Goal: Information Seeking & Learning: Learn about a topic

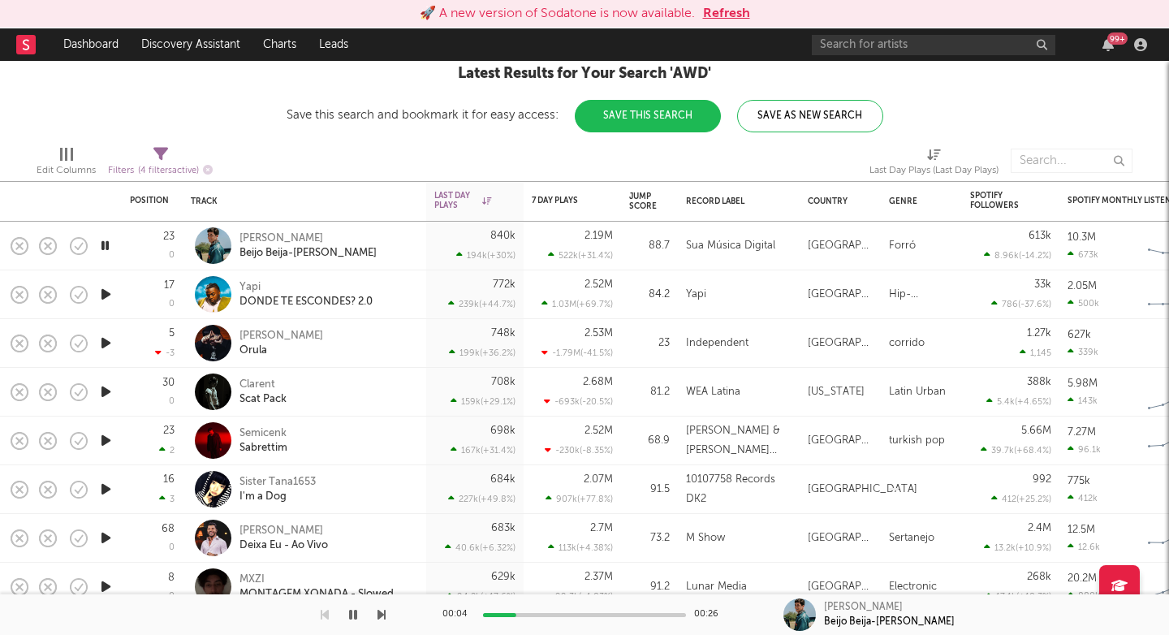
click at [380, 613] on icon "button" at bounding box center [381, 614] width 8 height 13
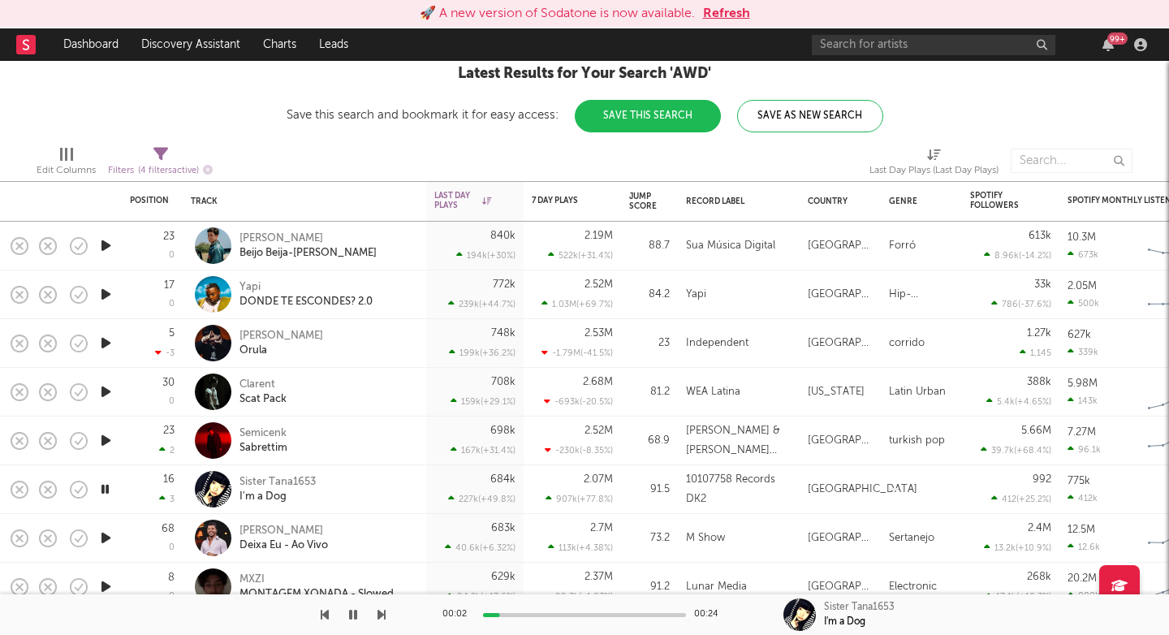
click at [380, 613] on icon "button" at bounding box center [381, 614] width 8 height 13
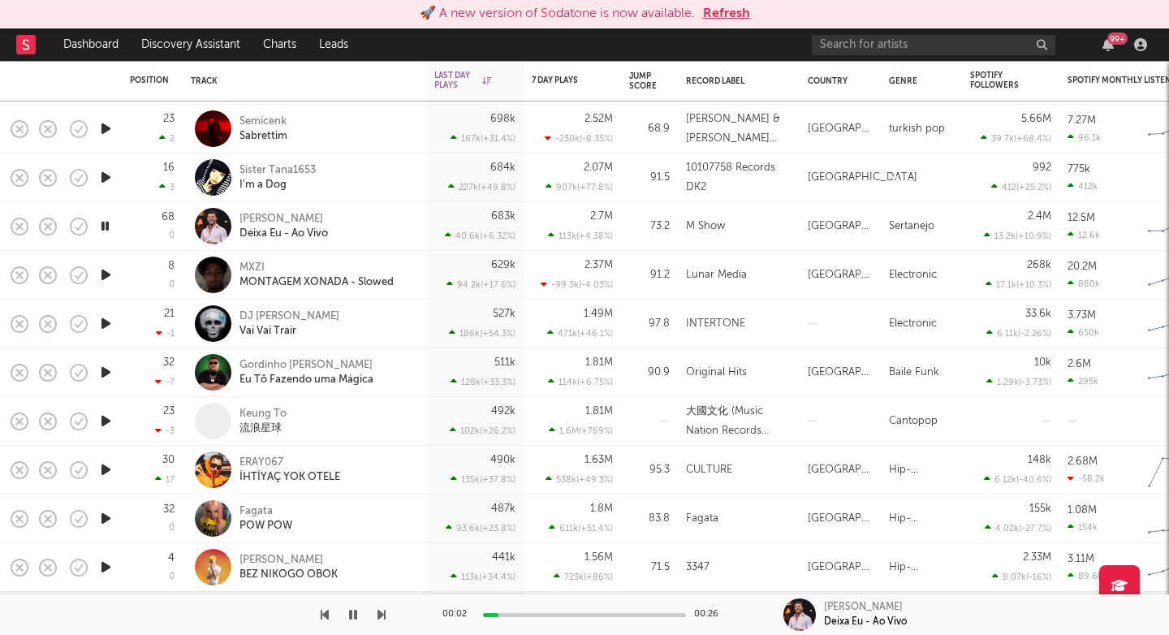
click at [376, 612] on div at bounding box center [193, 614] width 386 height 41
click at [380, 612] on icon "button" at bounding box center [381, 614] width 8 height 13
click at [98, 174] on icon "button" at bounding box center [105, 177] width 17 height 20
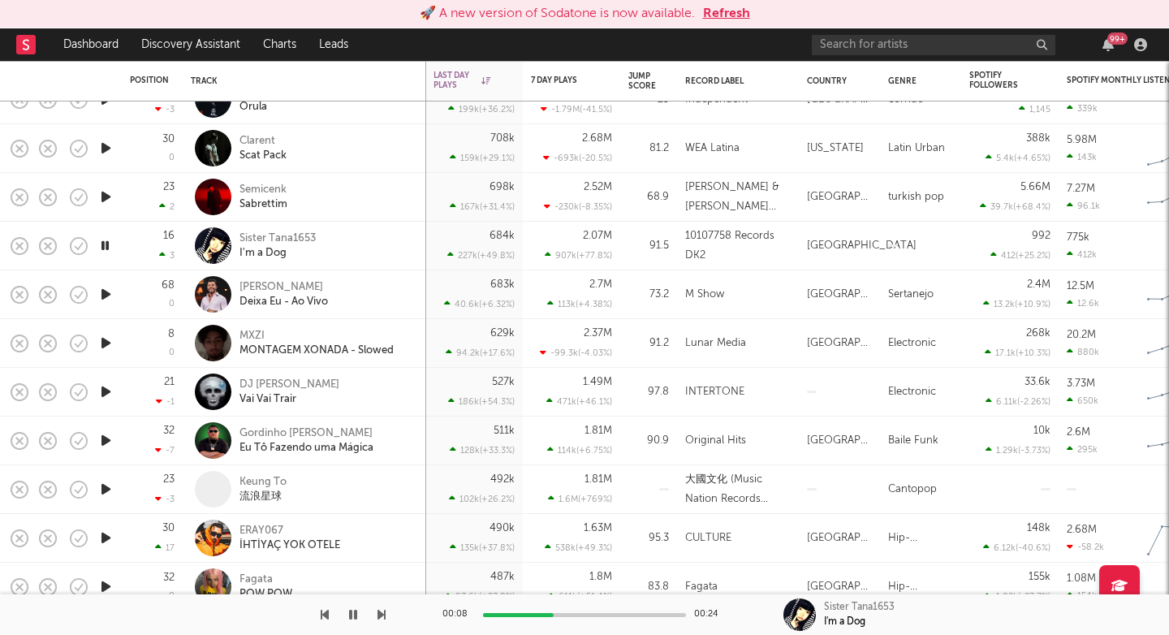
click at [105, 442] on icon "button" at bounding box center [105, 440] width 17 height 20
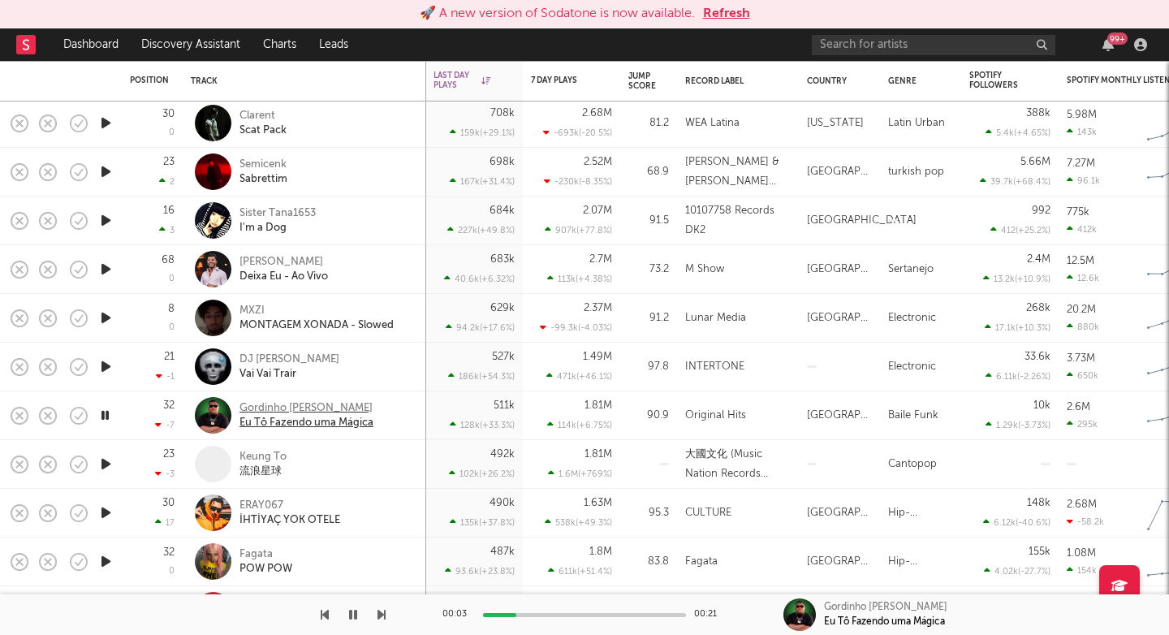
click at [273, 416] on div "Eu Tô Fazendo uma Mágica" at bounding box center [306, 423] width 134 height 15
click at [377, 615] on div at bounding box center [193, 614] width 386 height 41
click at [380, 612] on icon "button" at bounding box center [381, 614] width 8 height 13
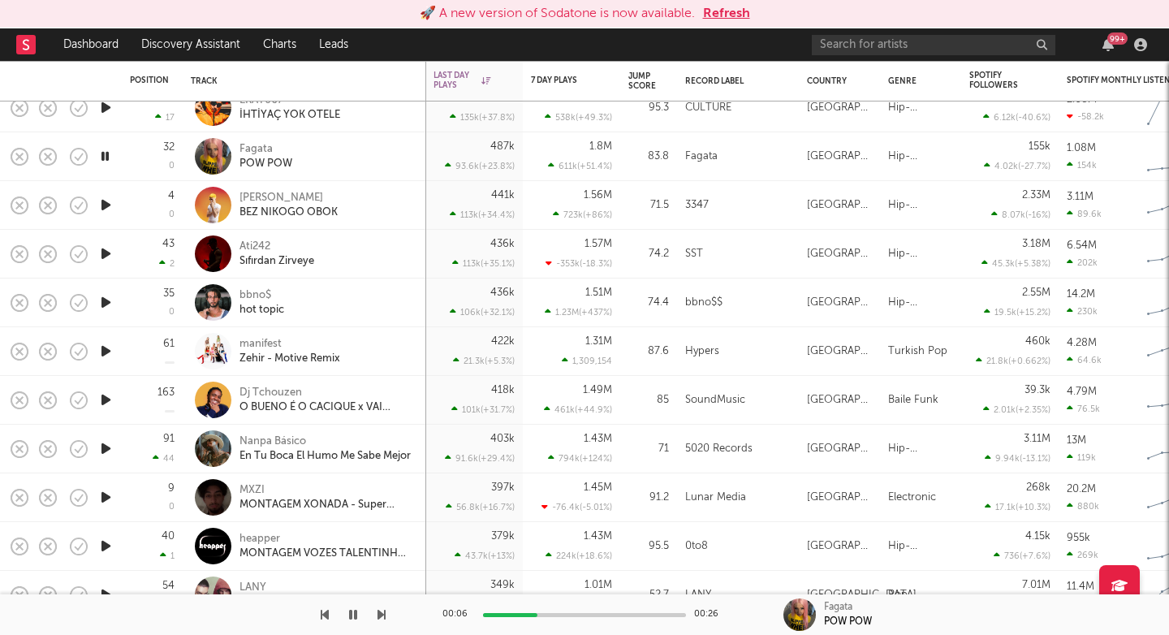
click at [106, 204] on icon "button" at bounding box center [105, 205] width 17 height 20
click at [262, 157] on div "POW POW" at bounding box center [265, 164] width 53 height 15
click at [262, 207] on div "BEZ NIKOGO OBOK" at bounding box center [288, 212] width 98 height 15
click at [382, 617] on icon "button" at bounding box center [381, 614] width 8 height 13
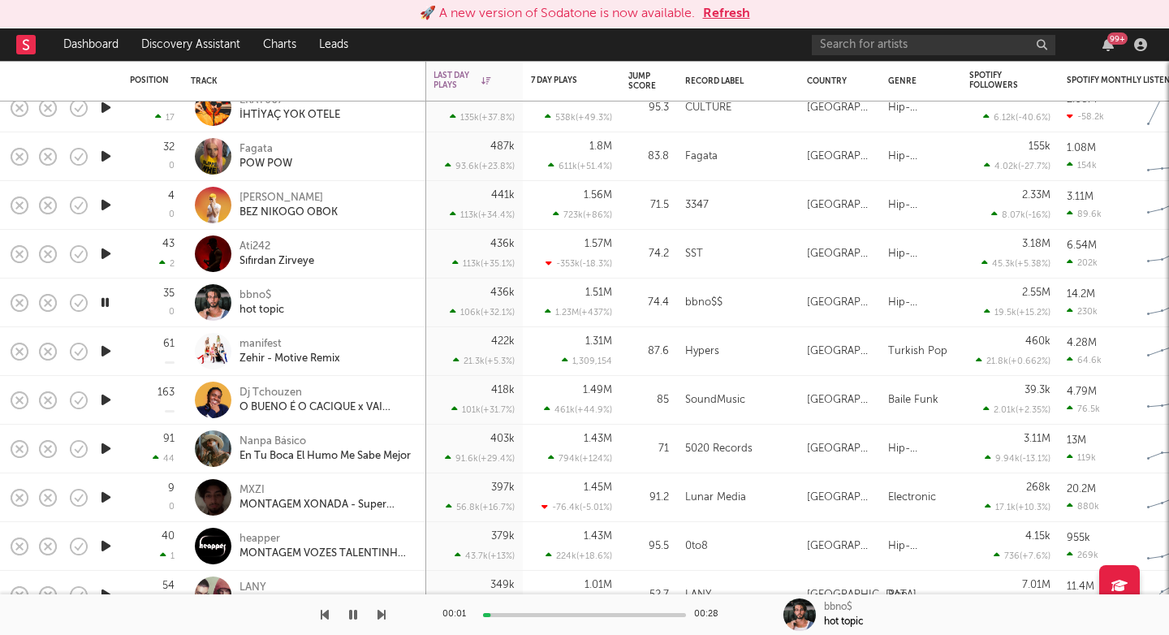
click at [382, 617] on icon "button" at bounding box center [381, 614] width 8 height 13
click at [382, 620] on icon "button" at bounding box center [381, 614] width 8 height 13
click at [382, 621] on button "button" at bounding box center [381, 614] width 8 height 41
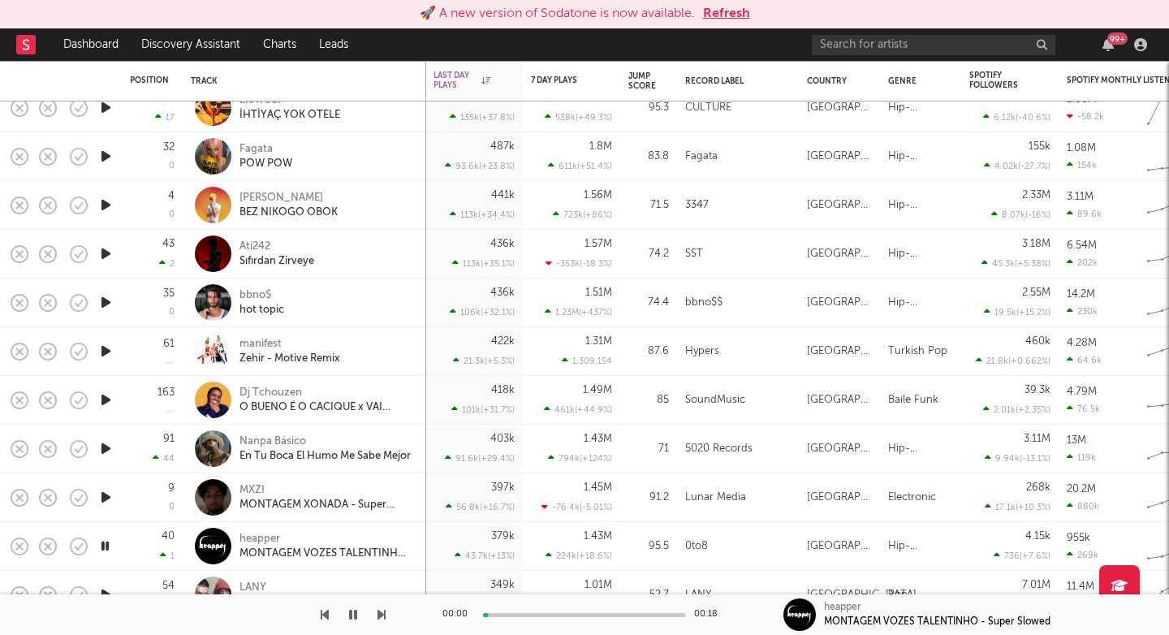
click at [382, 621] on button "button" at bounding box center [381, 614] width 8 height 41
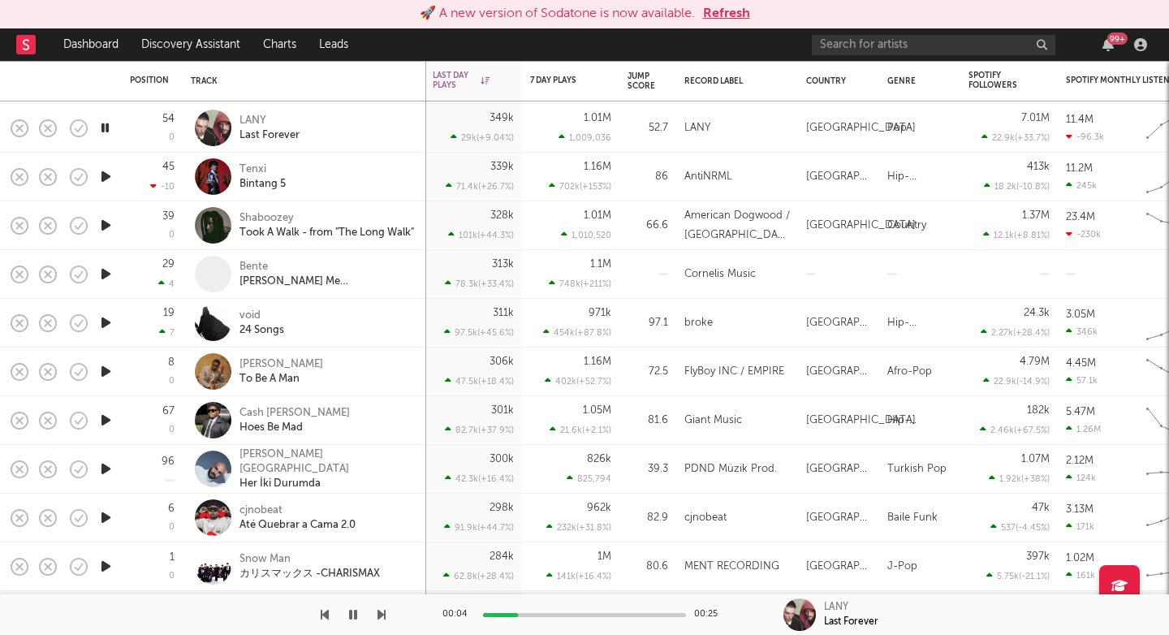
click at [382, 616] on icon "button" at bounding box center [381, 614] width 8 height 13
click at [382, 617] on icon "button" at bounding box center [381, 614] width 8 height 13
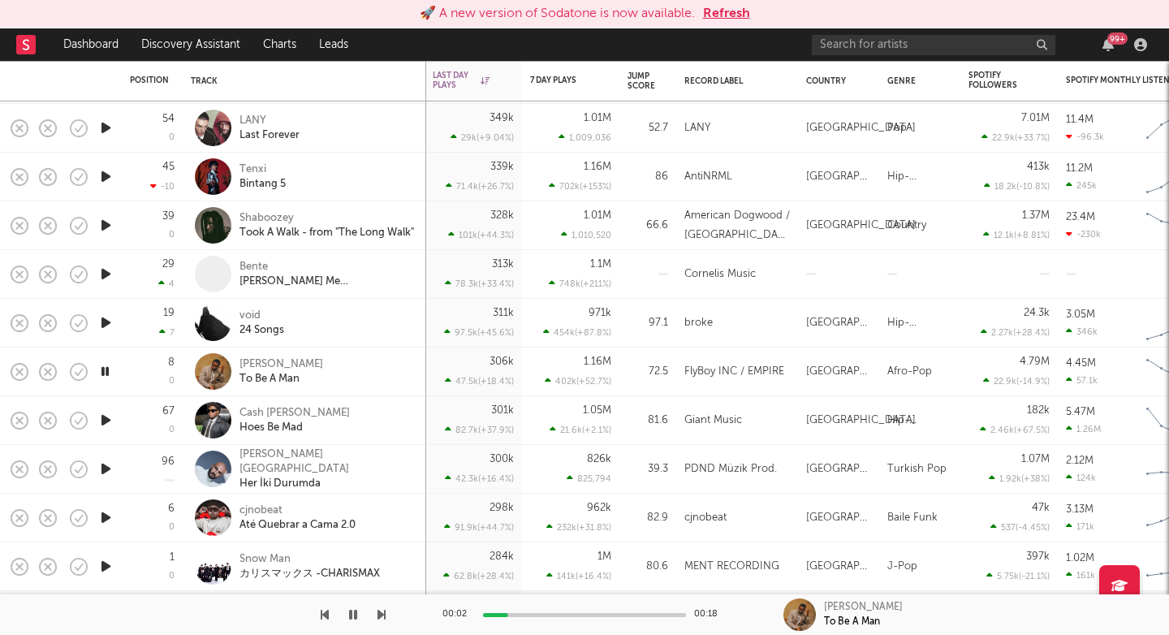
click at [382, 617] on icon "button" at bounding box center [381, 614] width 8 height 13
click at [379, 619] on icon "button" at bounding box center [381, 614] width 8 height 13
click at [377, 619] on icon "button" at bounding box center [381, 614] width 8 height 13
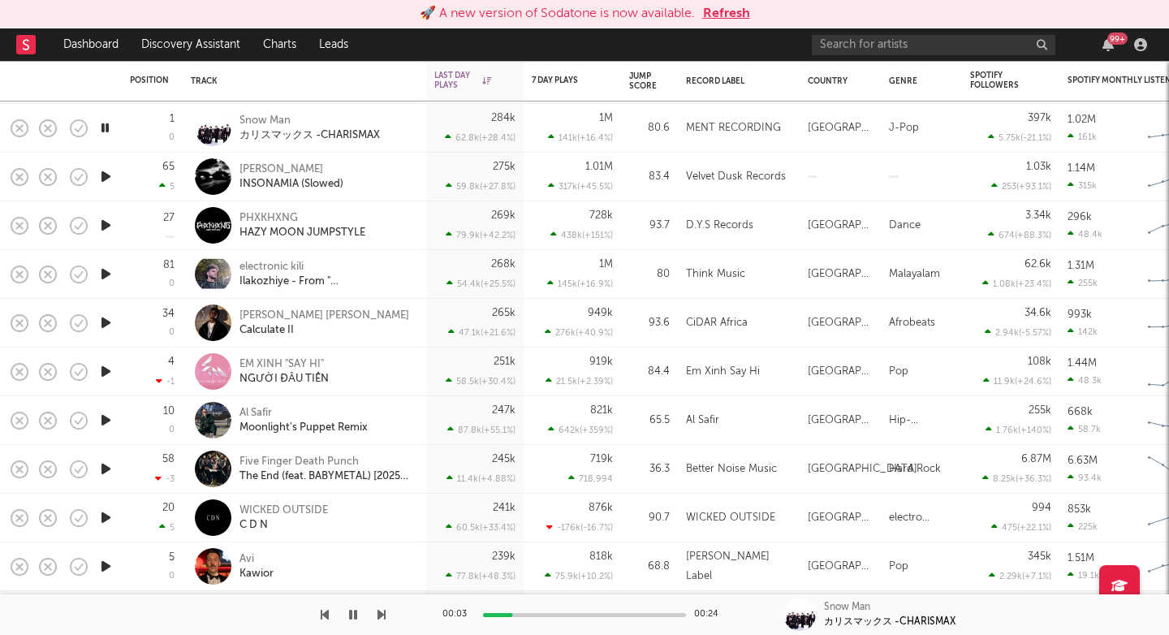
click at [383, 615] on icon "button" at bounding box center [381, 614] width 8 height 13
click at [383, 616] on icon "button" at bounding box center [381, 614] width 8 height 13
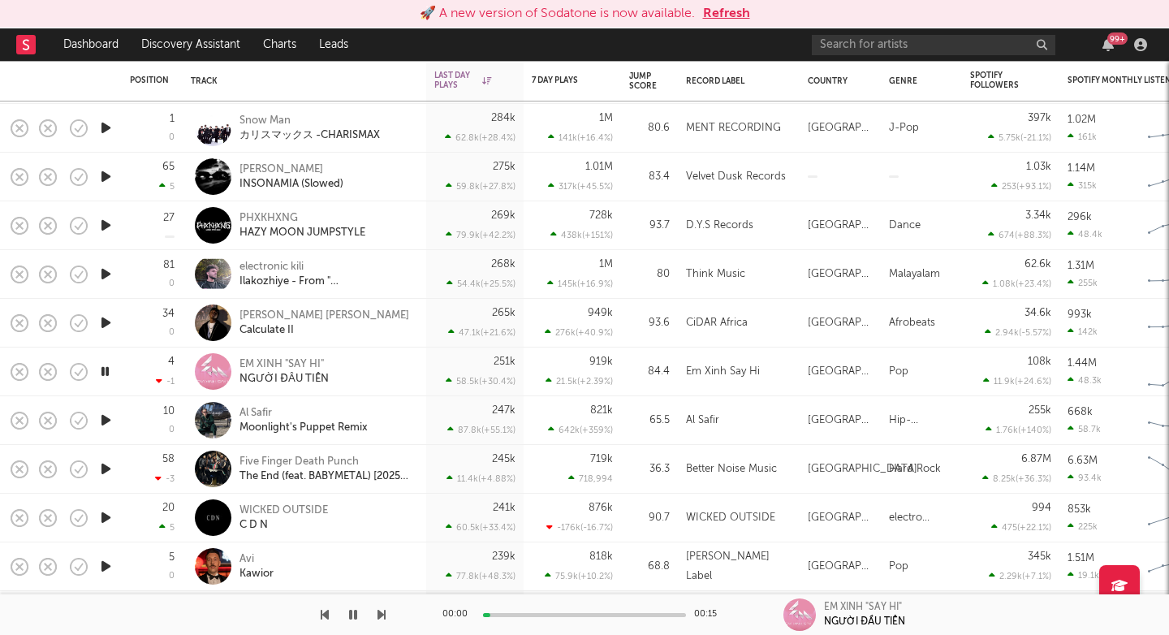
click at [383, 616] on icon "button" at bounding box center [381, 614] width 8 height 13
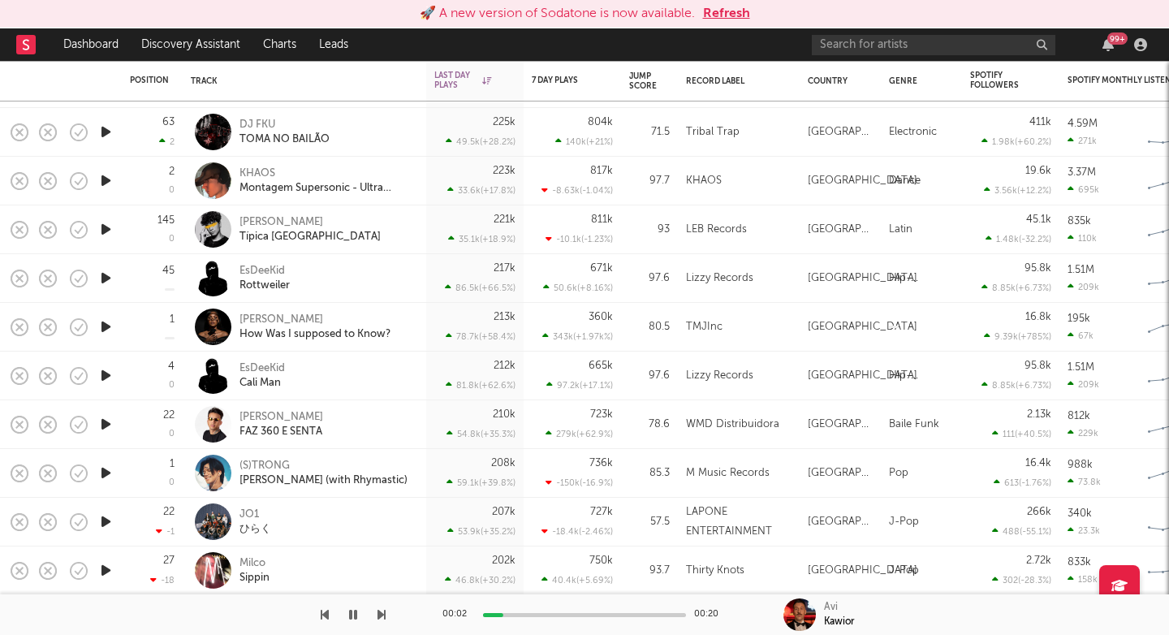
click at [381, 616] on icon "button" at bounding box center [381, 614] width 8 height 13
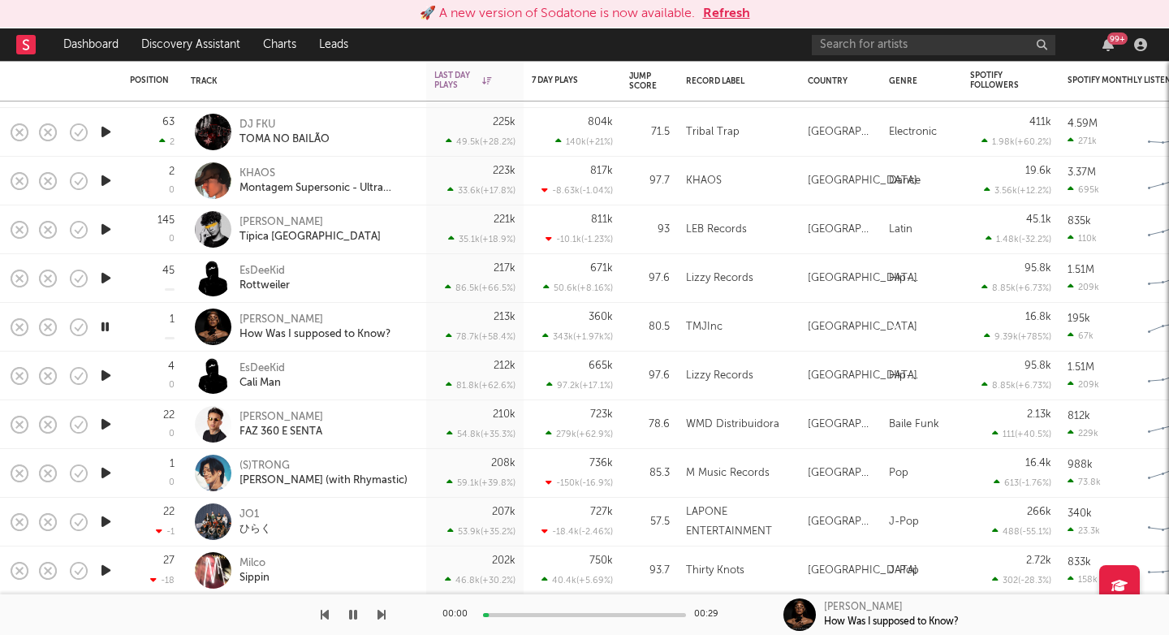
click at [381, 616] on icon "button" at bounding box center [381, 614] width 8 height 13
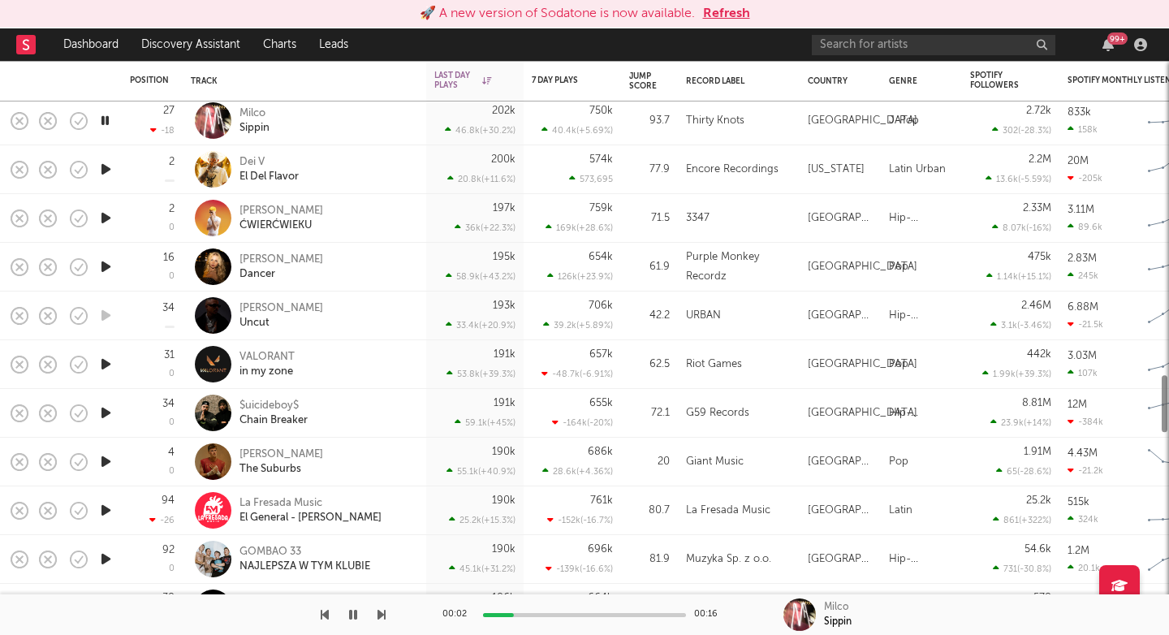
click at [383, 615] on icon "button" at bounding box center [381, 614] width 8 height 13
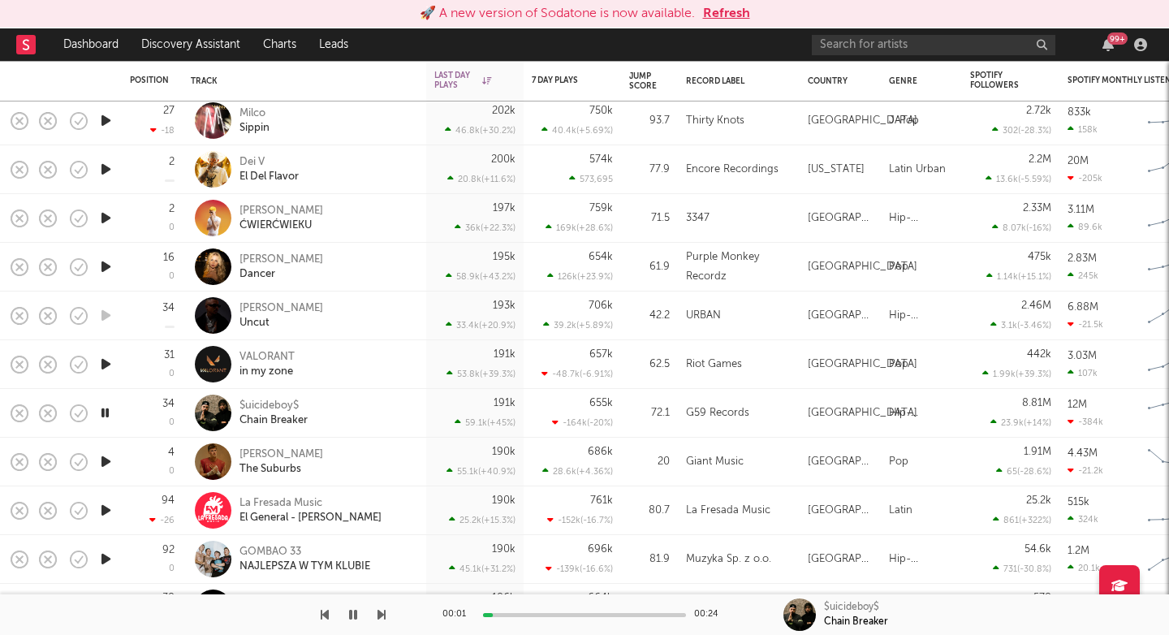
click at [383, 615] on icon "button" at bounding box center [381, 614] width 8 height 13
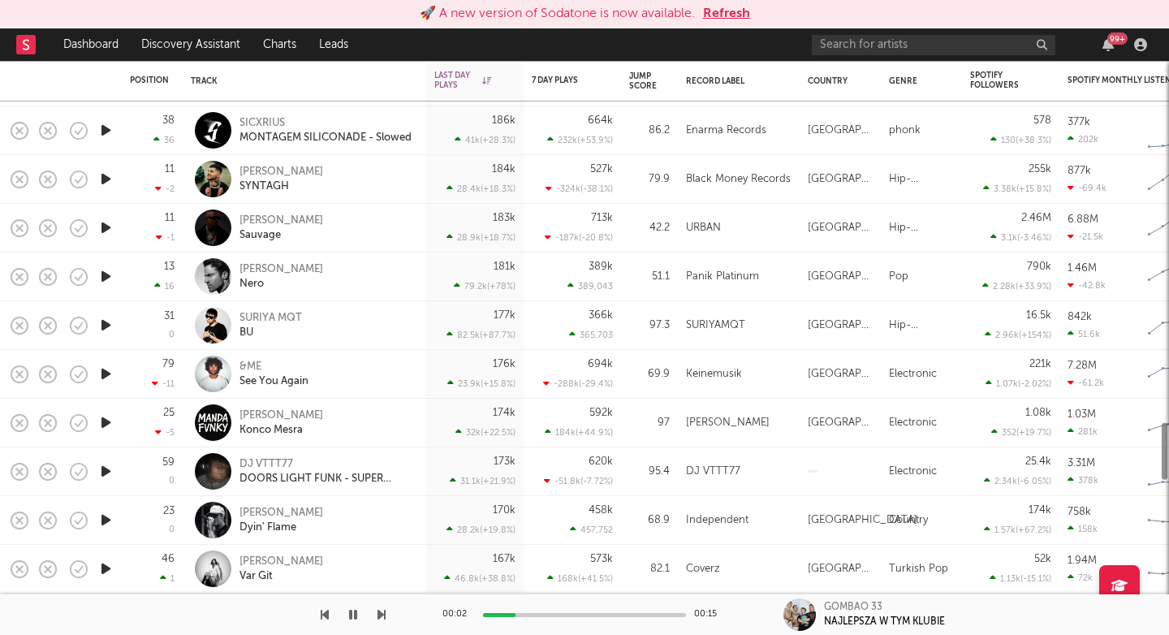
click at [377, 616] on icon "button" at bounding box center [381, 614] width 8 height 13
click at [386, 617] on div "00:04 00:16 SICXRIUS MONTAGEM SILICONADE - Slowed" at bounding box center [584, 614] width 1169 height 41
click at [380, 616] on icon "button" at bounding box center [381, 614] width 8 height 13
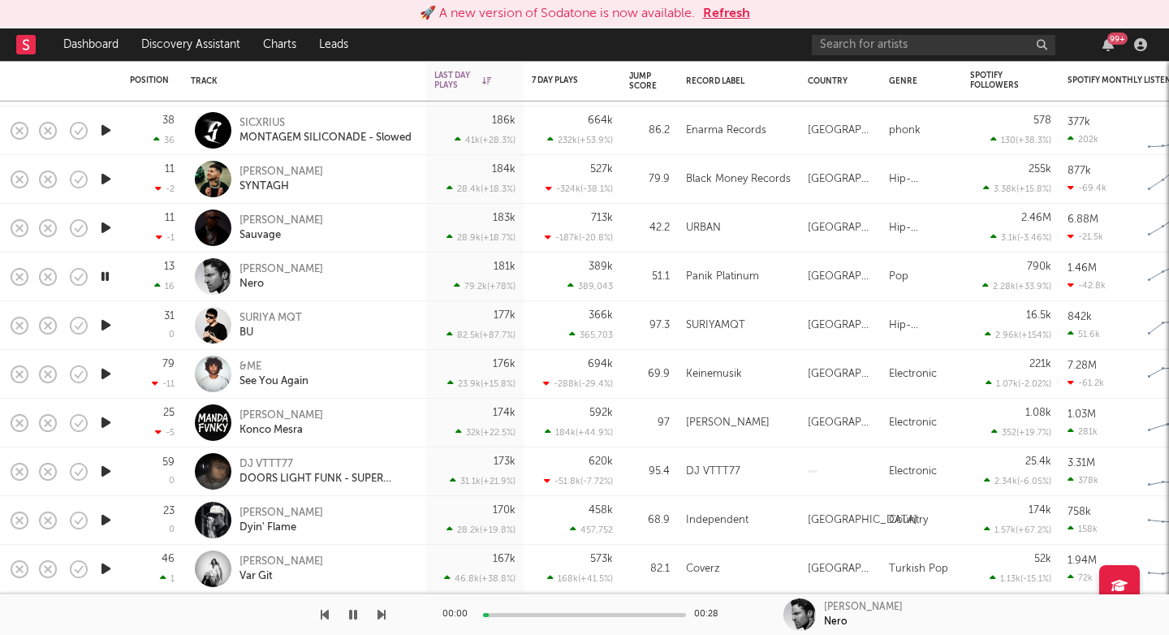
click at [380, 616] on icon "button" at bounding box center [381, 614] width 8 height 13
drag, startPoint x: 380, startPoint y: 616, endPoint x: 262, endPoint y: 619, distance: 117.8
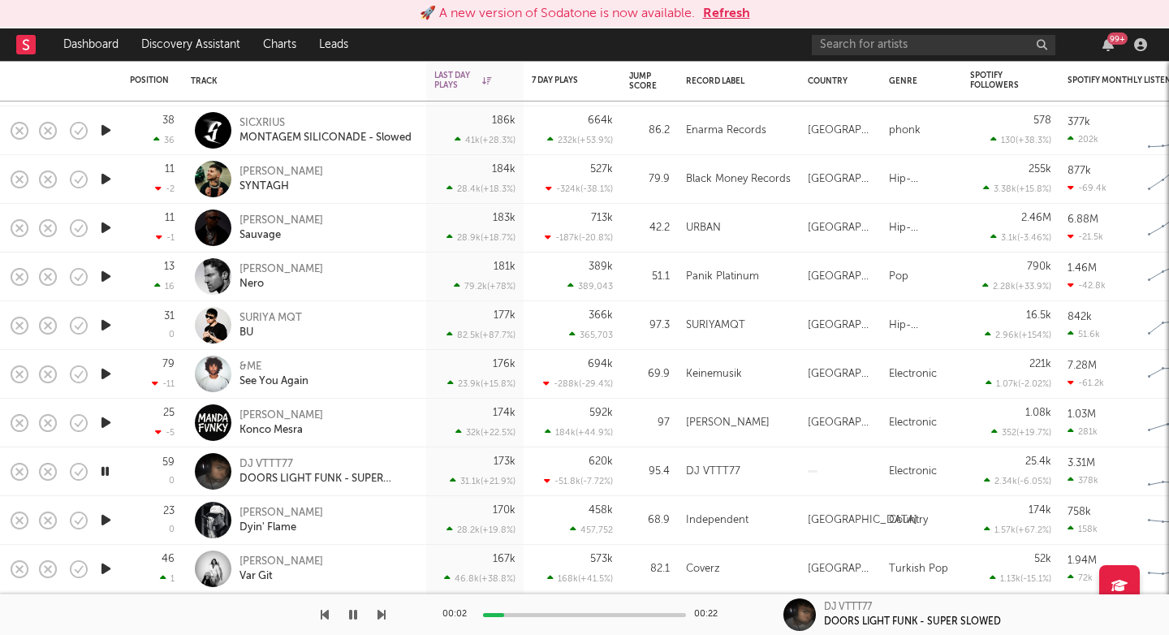
click at [262, 619] on div at bounding box center [193, 614] width 386 height 41
click at [270, 458] on div "DJ VTTT77" at bounding box center [326, 464] width 175 height 15
click at [384, 615] on icon "button" at bounding box center [381, 614] width 8 height 13
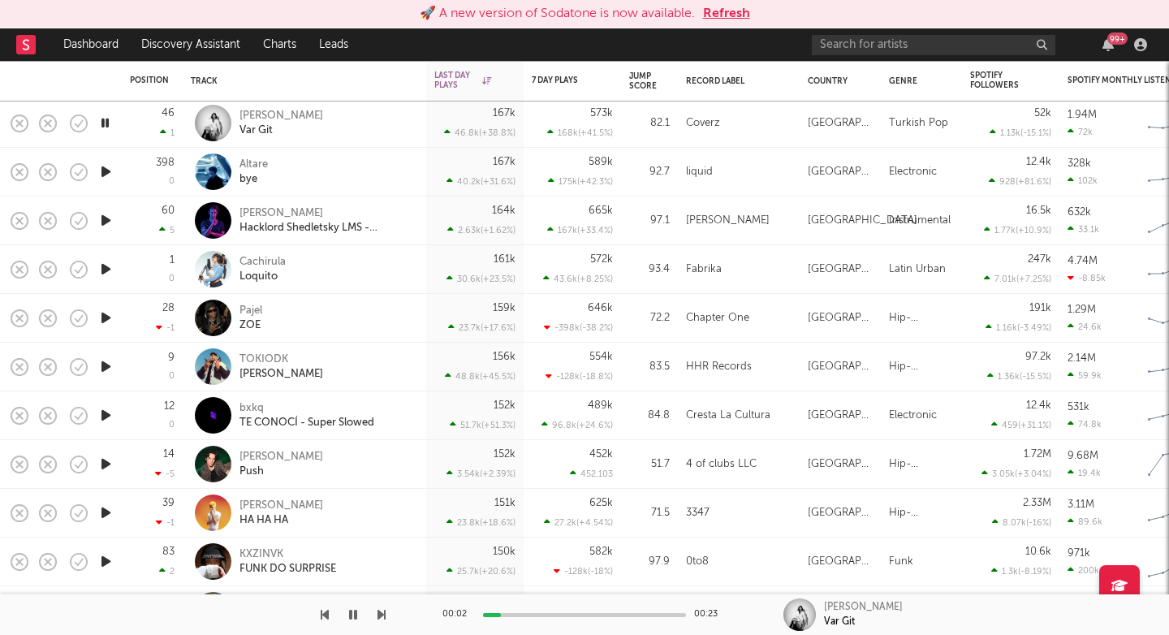
click at [383, 615] on icon "button" at bounding box center [381, 614] width 8 height 13
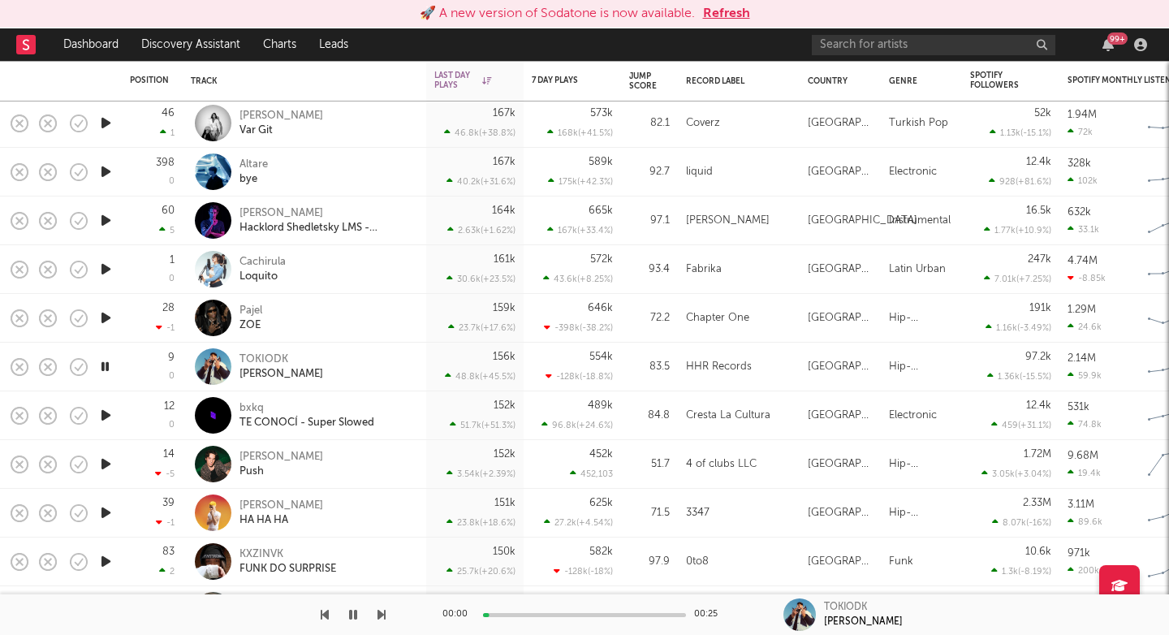
click at [383, 615] on icon "button" at bounding box center [381, 614] width 8 height 13
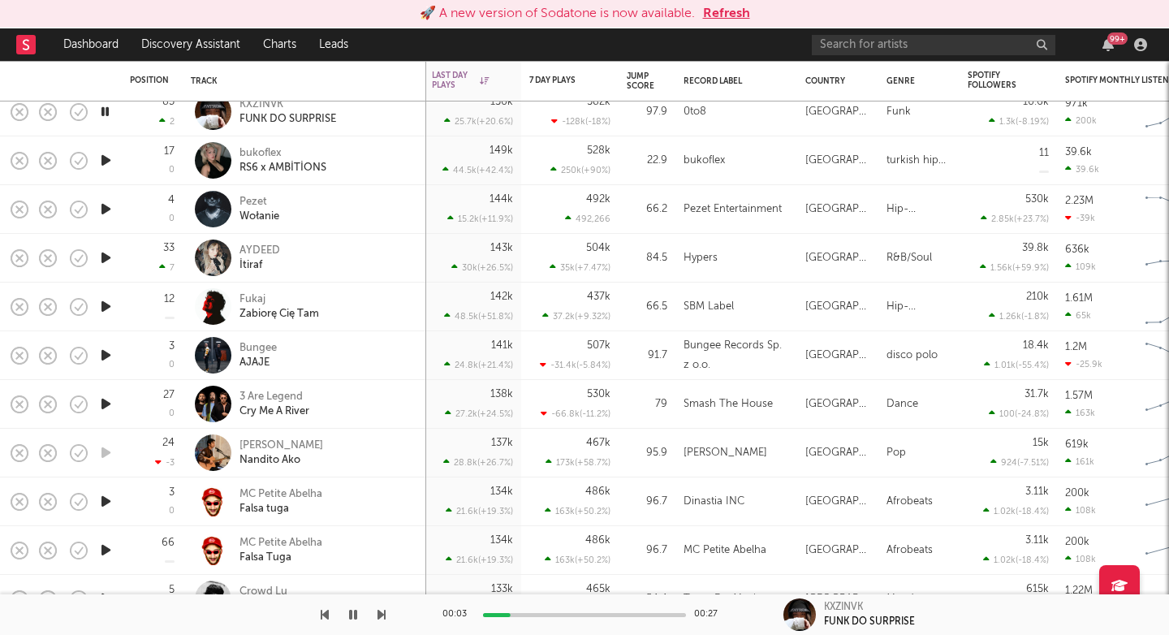
click at [383, 617] on icon "button" at bounding box center [381, 614] width 8 height 13
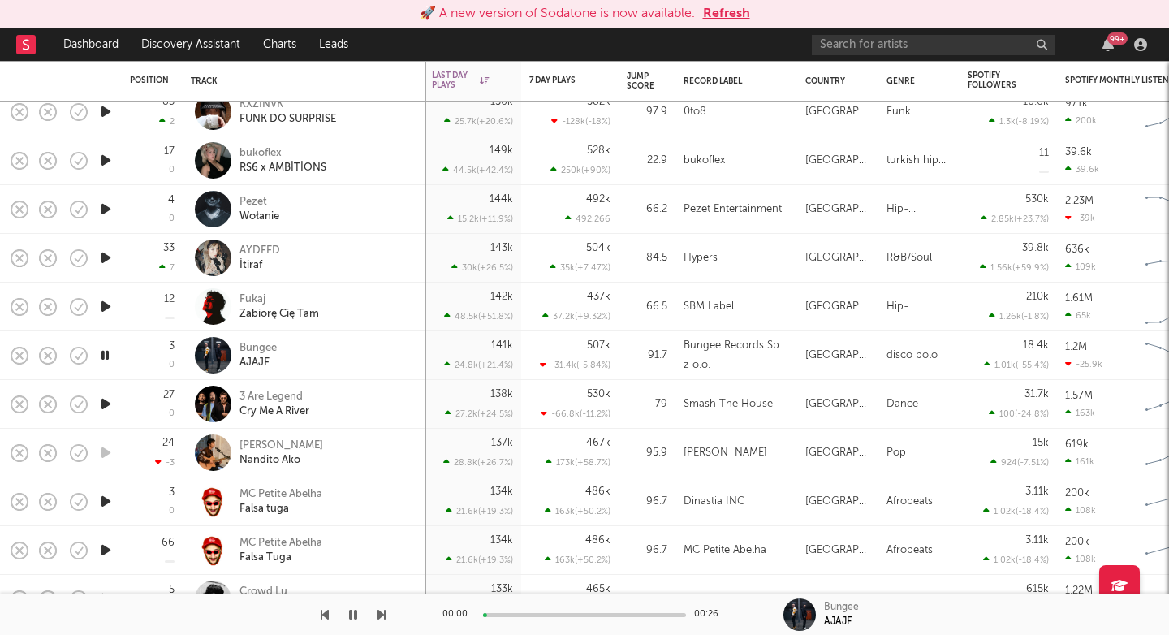
click at [383, 617] on icon "button" at bounding box center [381, 614] width 8 height 13
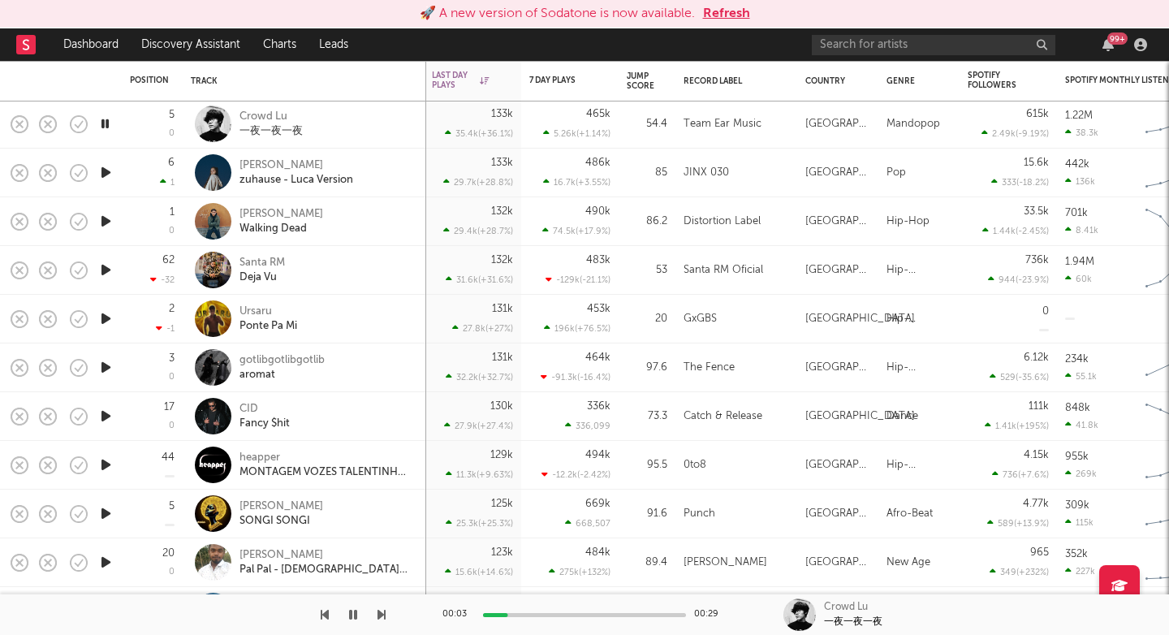
click at [380, 615] on icon "button" at bounding box center [381, 614] width 8 height 13
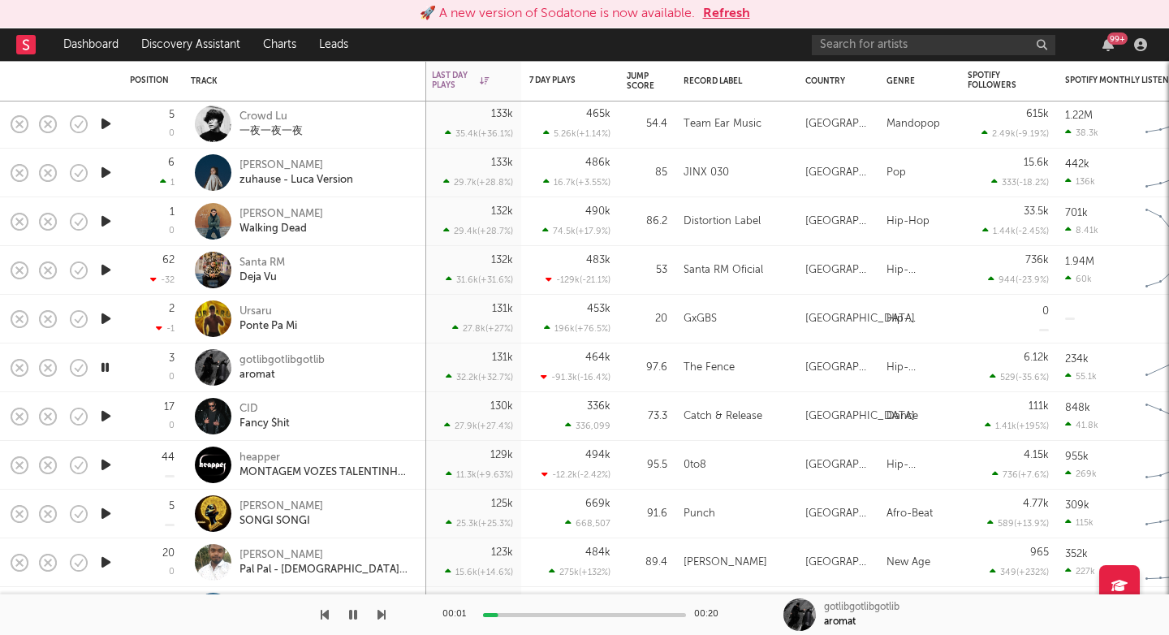
click at [380, 615] on icon "button" at bounding box center [381, 614] width 8 height 13
click at [381, 618] on icon "button" at bounding box center [381, 614] width 8 height 13
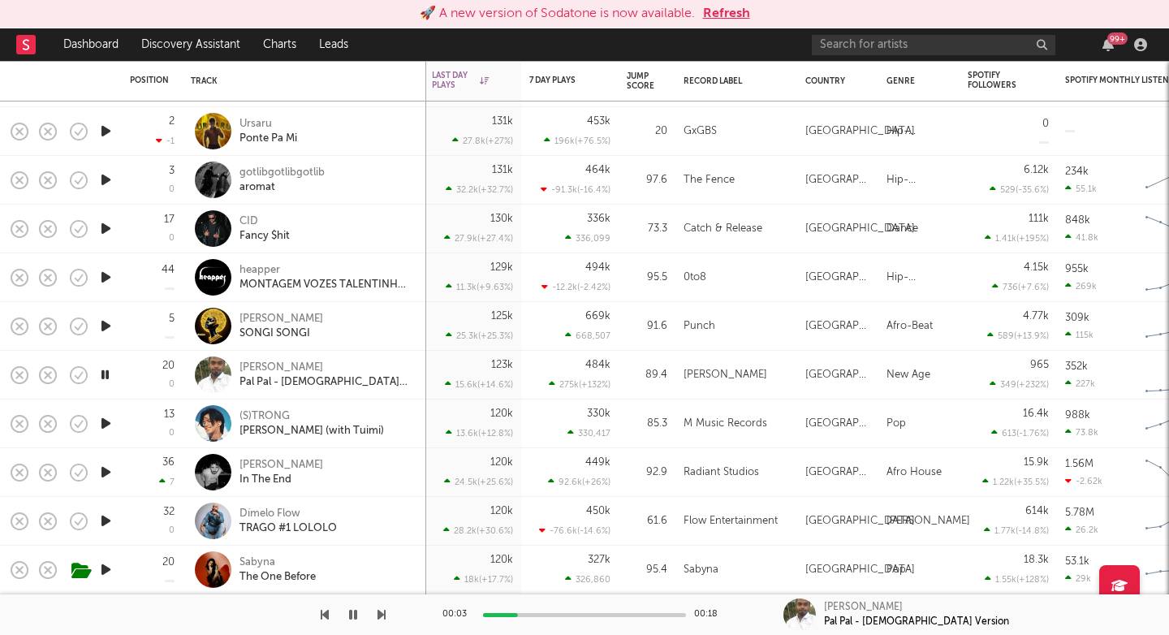
click at [380, 616] on icon "button" at bounding box center [381, 614] width 8 height 13
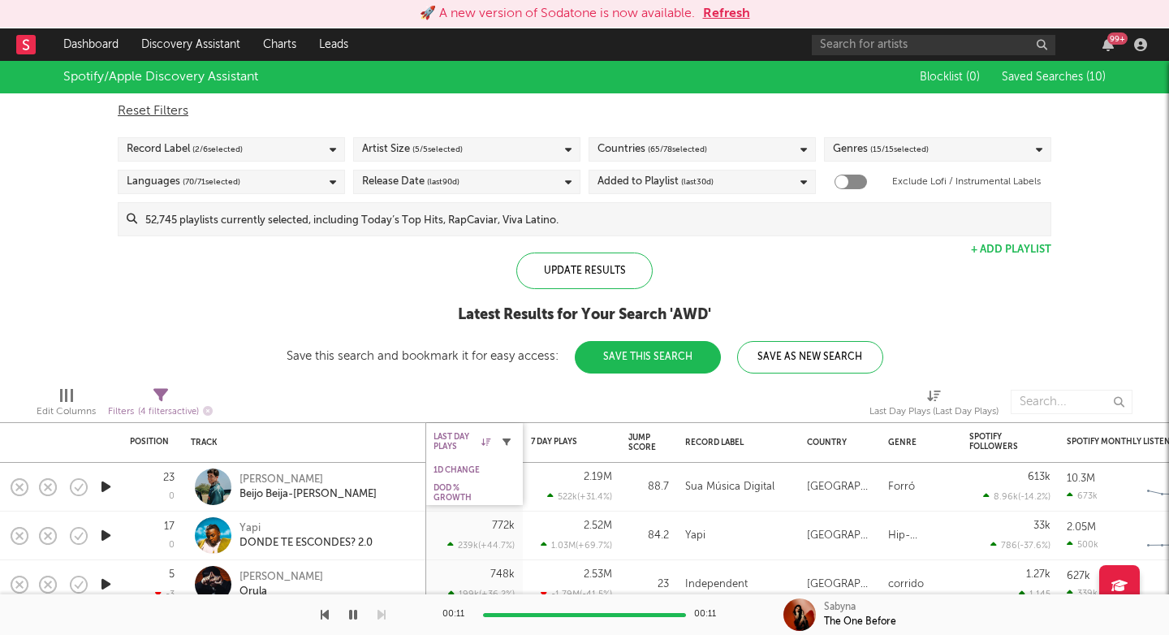
click at [508, 444] on icon "button" at bounding box center [506, 442] width 8 height 8
select select "max"
select select "between"
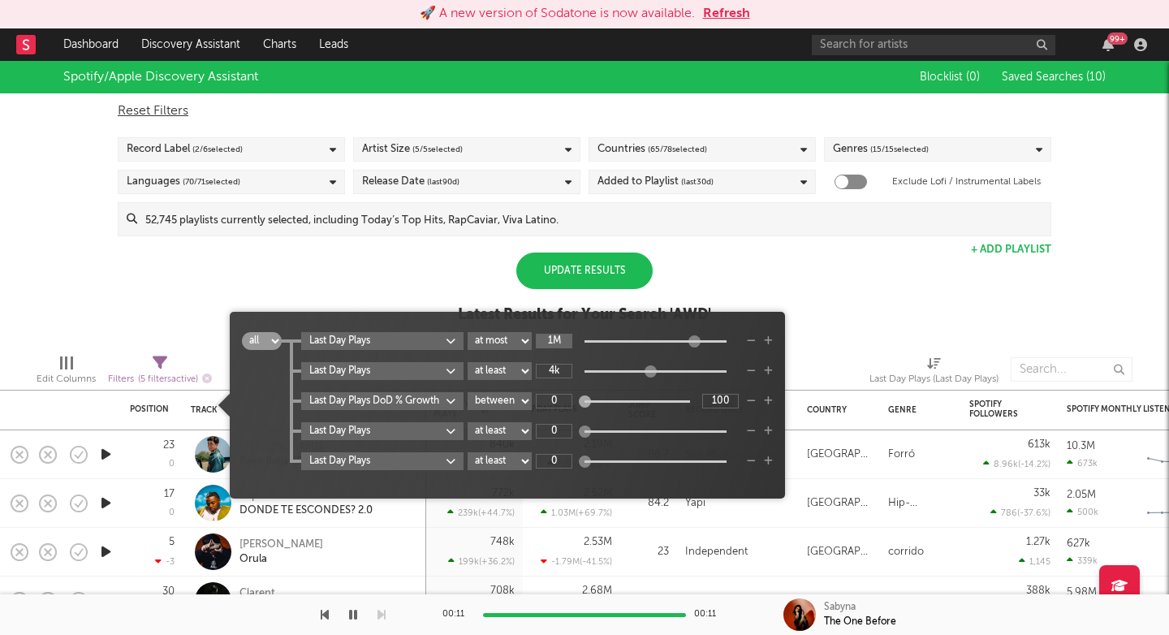
click at [554, 338] on input "1M" at bounding box center [554, 341] width 37 height 15
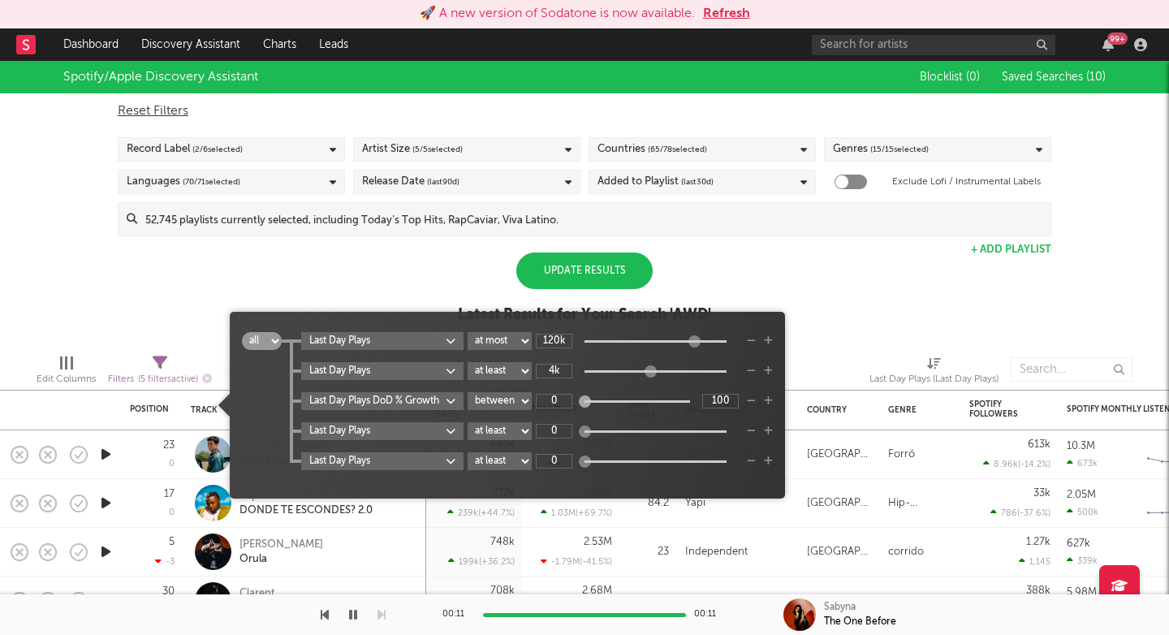
type input "120k"
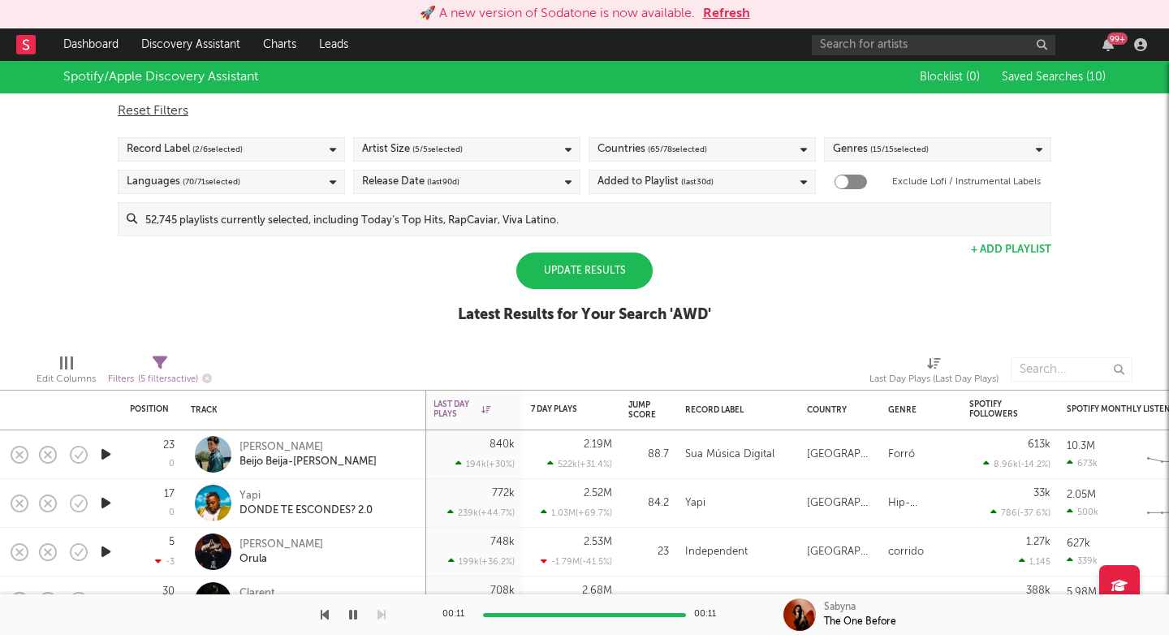
click at [608, 265] on div "Update Results" at bounding box center [584, 270] width 136 height 37
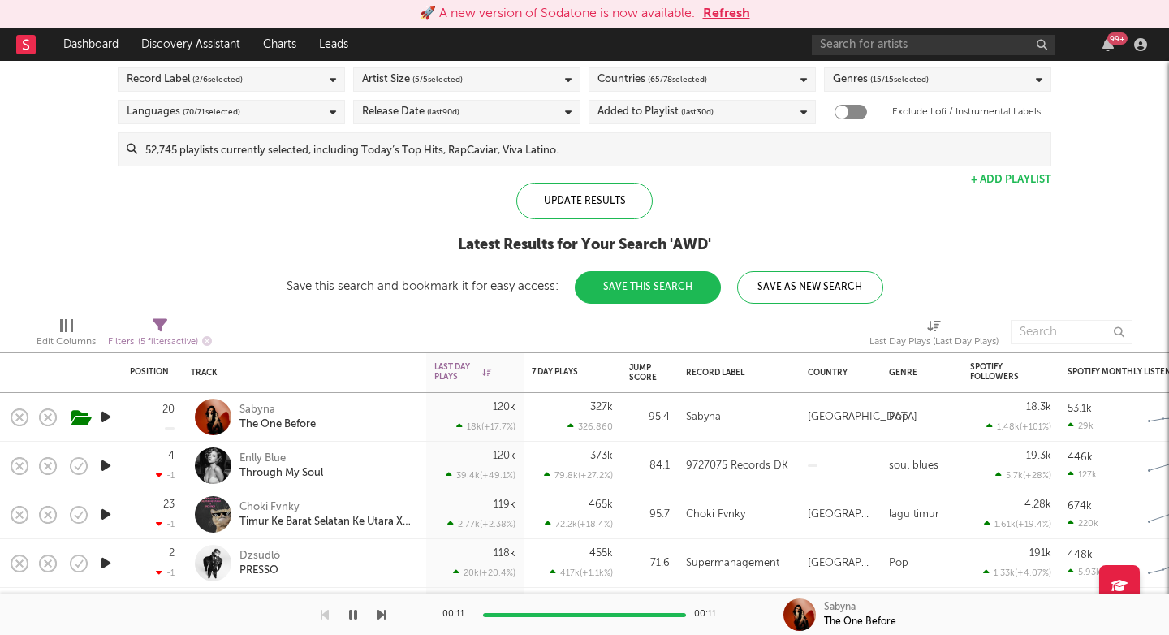
click at [108, 463] on icon "button" at bounding box center [105, 465] width 17 height 20
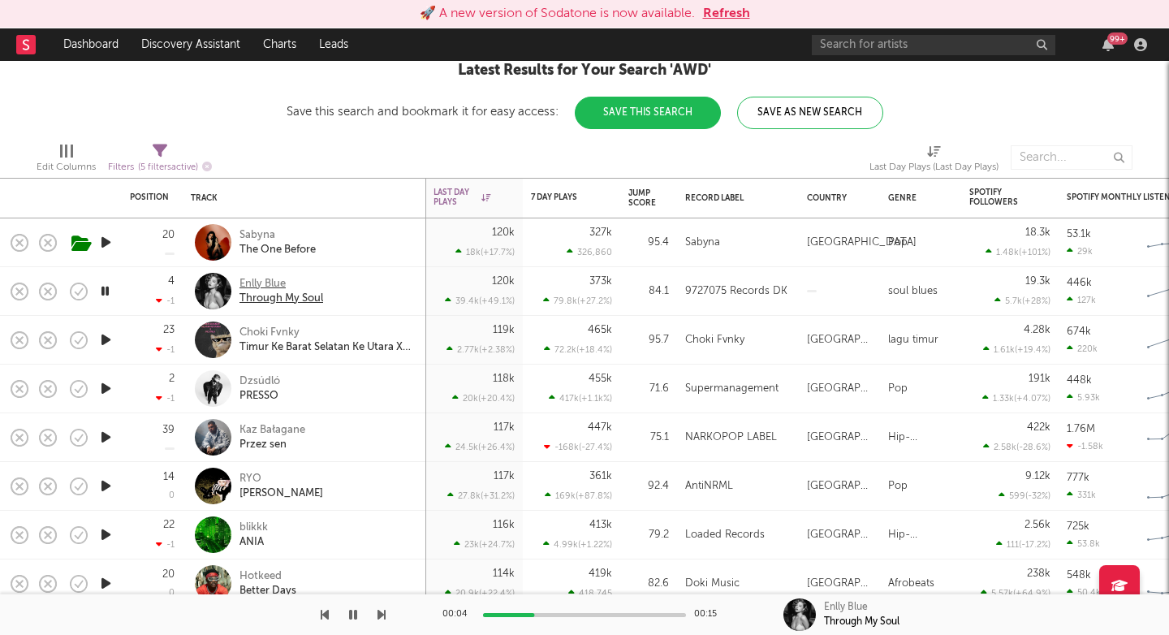
click at [264, 303] on div "Through My Soul" at bounding box center [281, 298] width 84 height 15
click at [380, 615] on icon "button" at bounding box center [381, 614] width 8 height 13
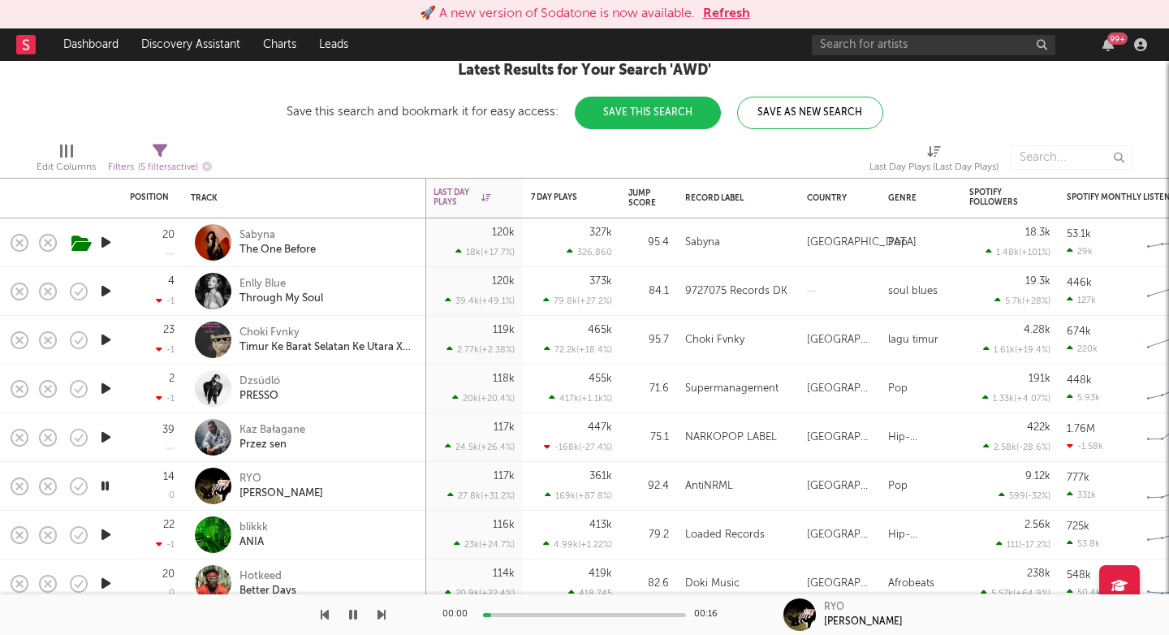
click at [382, 615] on icon "button" at bounding box center [381, 614] width 8 height 13
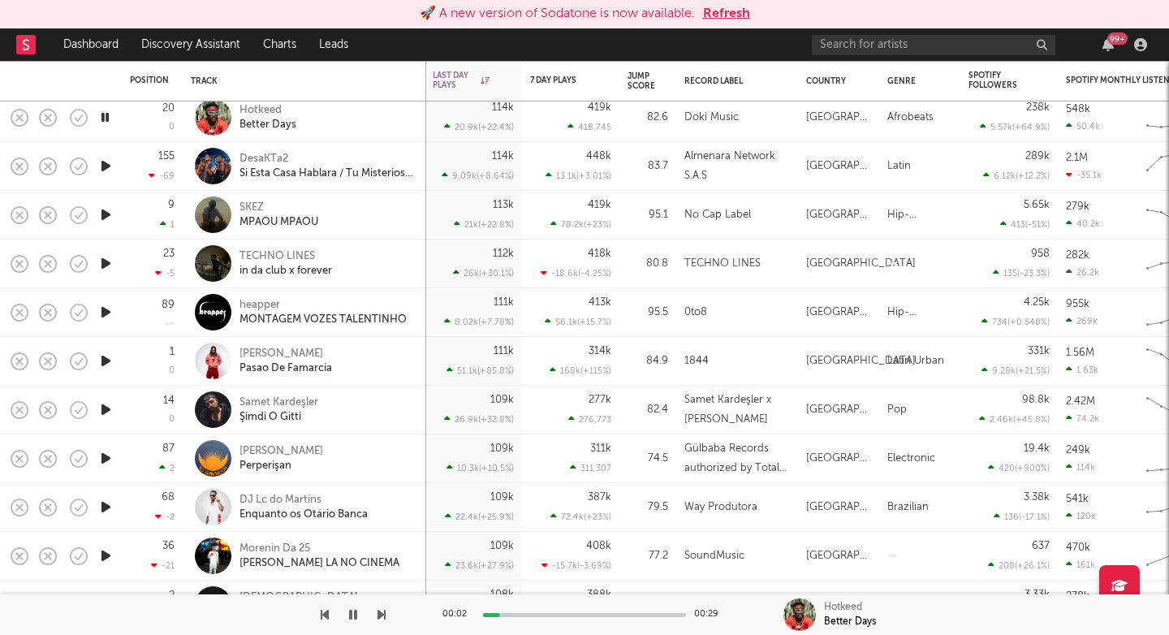
click at [378, 610] on icon "button" at bounding box center [381, 614] width 8 height 13
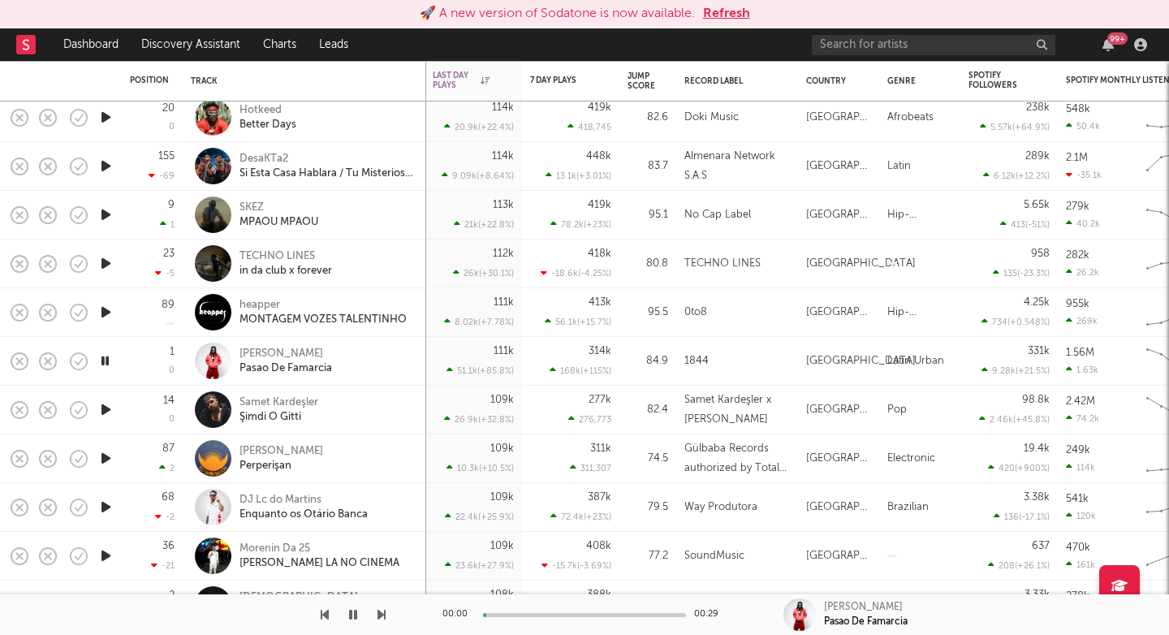
click at [378, 610] on icon "button" at bounding box center [381, 614] width 8 height 13
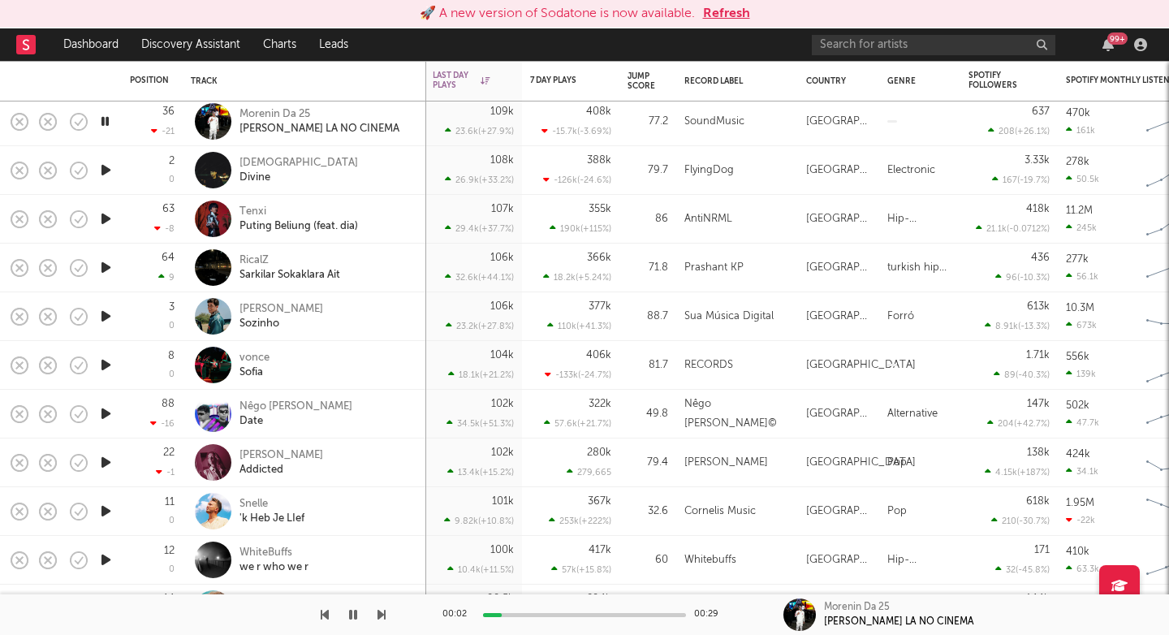
click at [380, 618] on icon "button" at bounding box center [381, 614] width 8 height 13
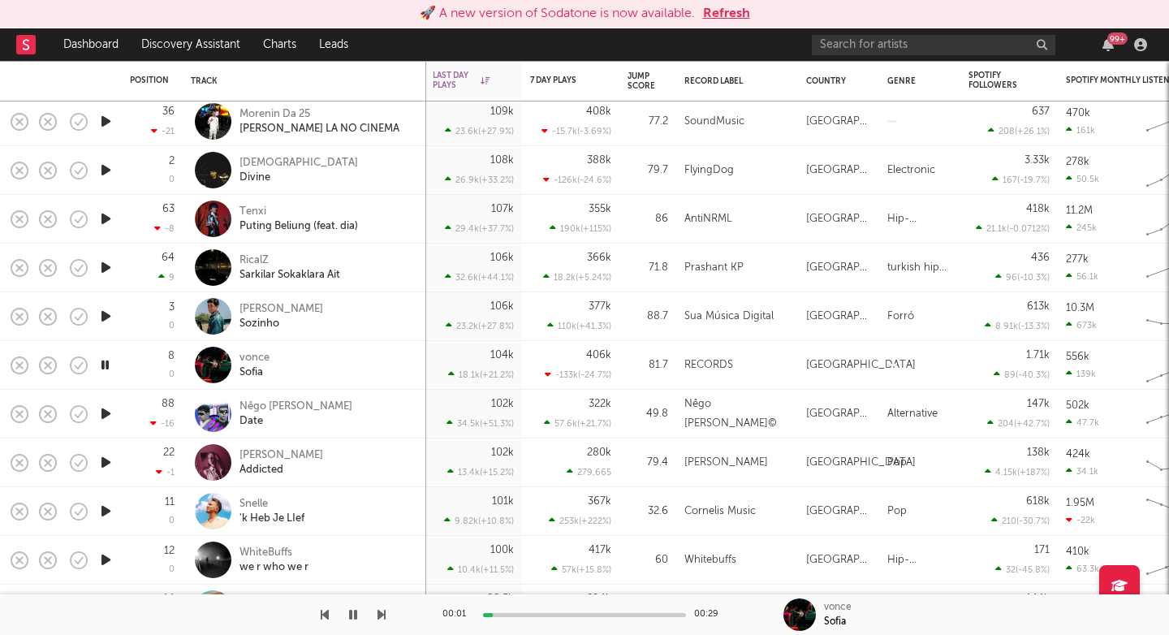
click at [381, 619] on icon "button" at bounding box center [381, 614] width 8 height 13
click at [382, 620] on icon "button" at bounding box center [381, 614] width 8 height 13
click at [264, 446] on div "Haley Joelle Addicted" at bounding box center [304, 462] width 227 height 48
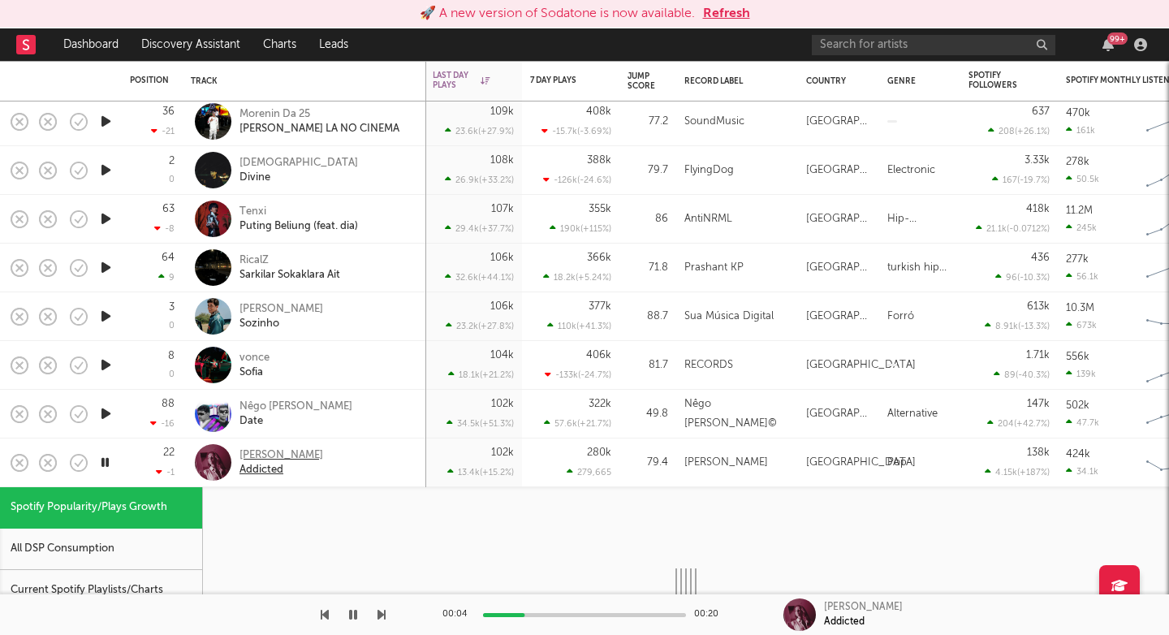
click at [264, 457] on div "Haley Joelle" at bounding box center [281, 455] width 84 height 15
select select "1w"
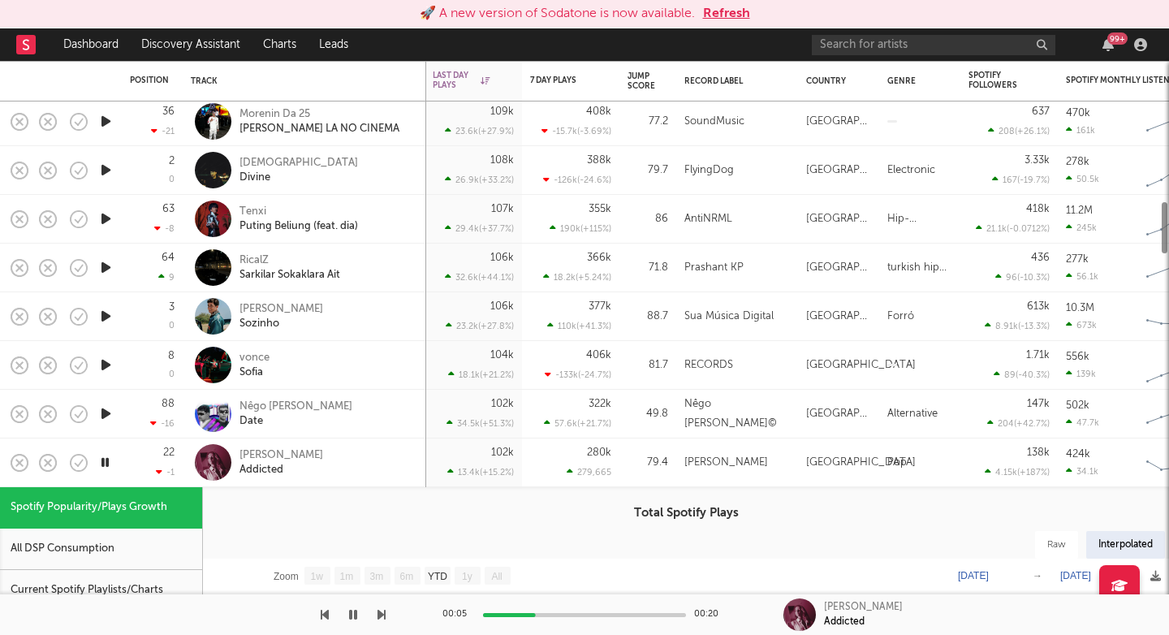
click at [388, 625] on div "00:05 00:20 Haley Joelle Addicted" at bounding box center [584, 614] width 1169 height 41
click at [382, 623] on button "button" at bounding box center [381, 614] width 8 height 41
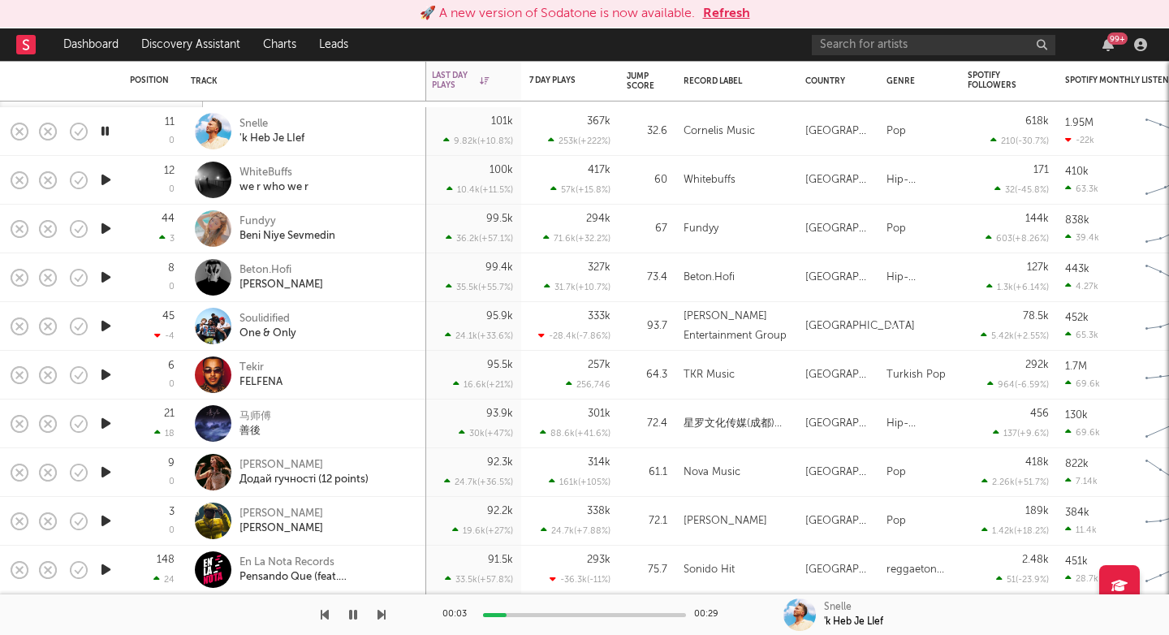
click at [379, 615] on icon "button" at bounding box center [381, 614] width 8 height 13
click at [281, 180] on div "we r who we r" at bounding box center [273, 187] width 69 height 15
click at [385, 615] on icon "button" at bounding box center [381, 614] width 8 height 13
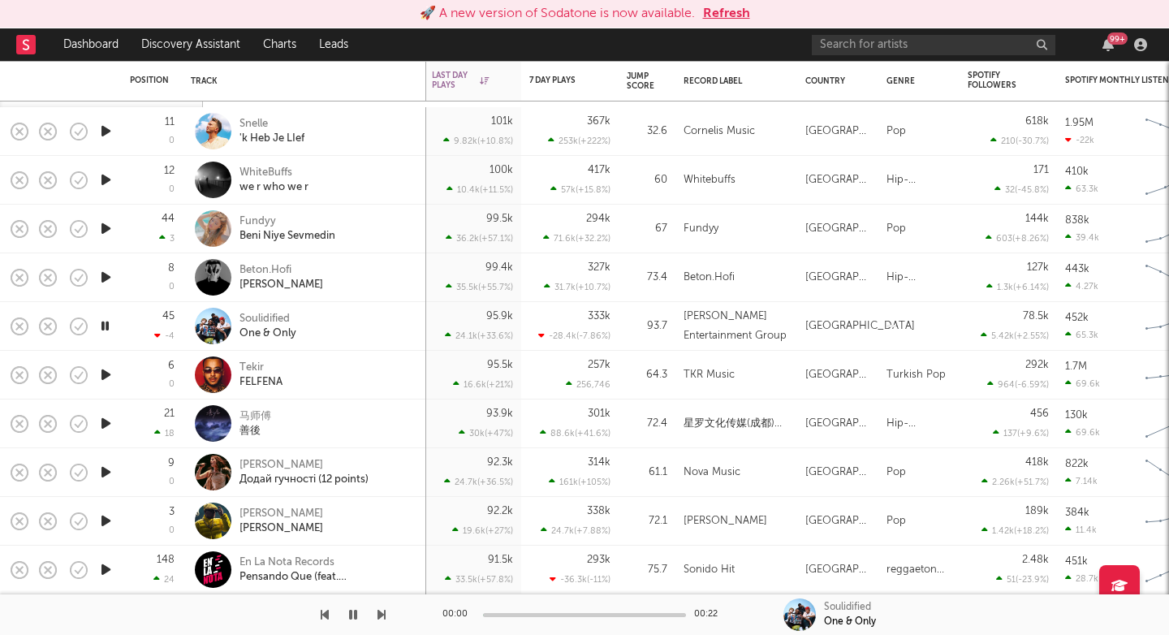
click at [385, 615] on icon "button" at bounding box center [381, 614] width 8 height 13
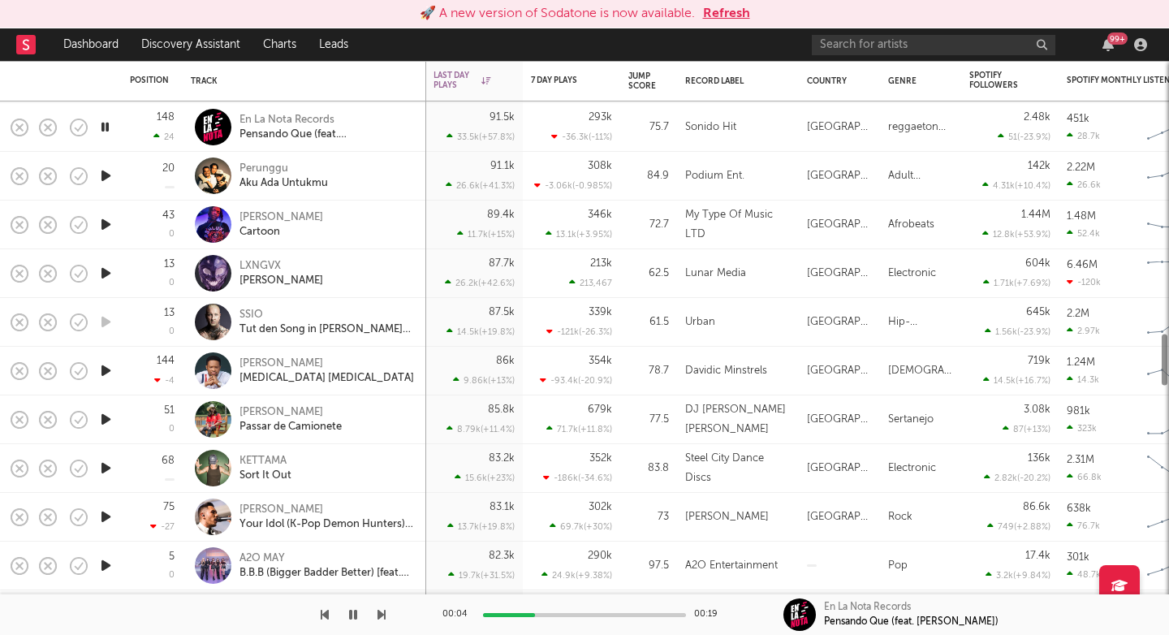
click at [382, 614] on icon "button" at bounding box center [381, 614] width 8 height 13
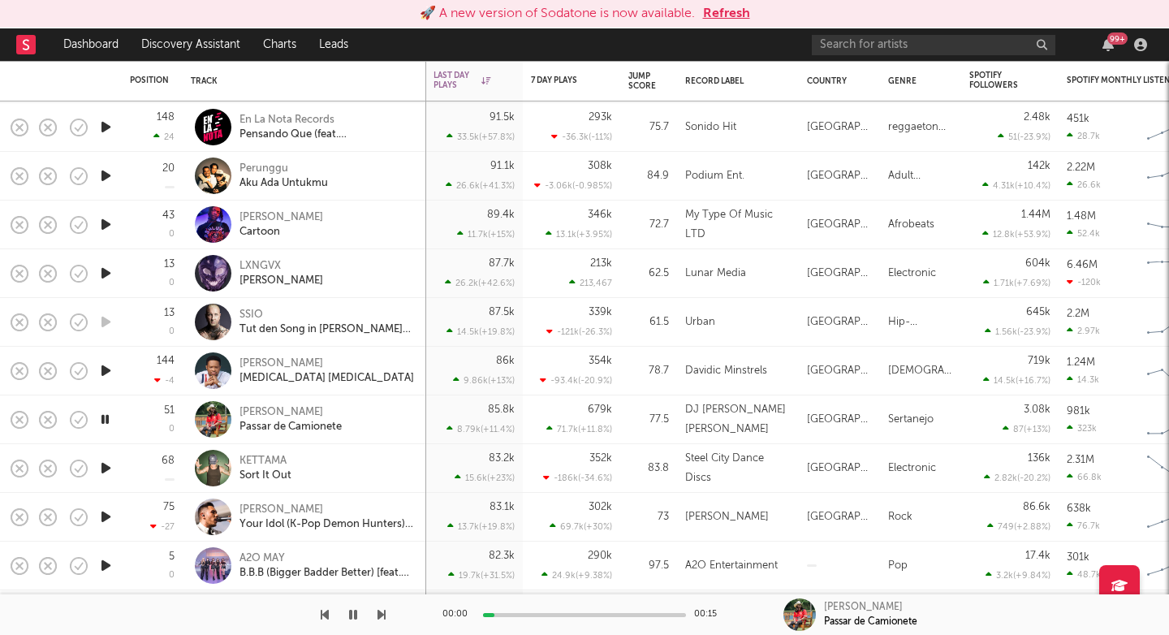
click at [382, 614] on icon "button" at bounding box center [381, 614] width 8 height 13
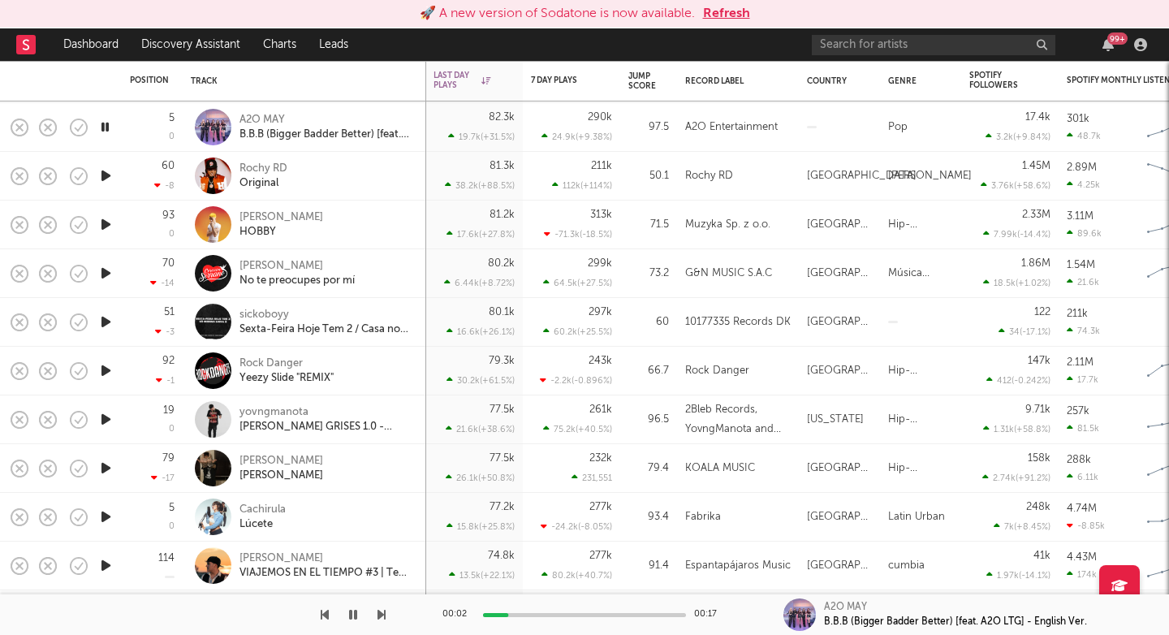
click at [383, 613] on icon "button" at bounding box center [381, 614] width 8 height 13
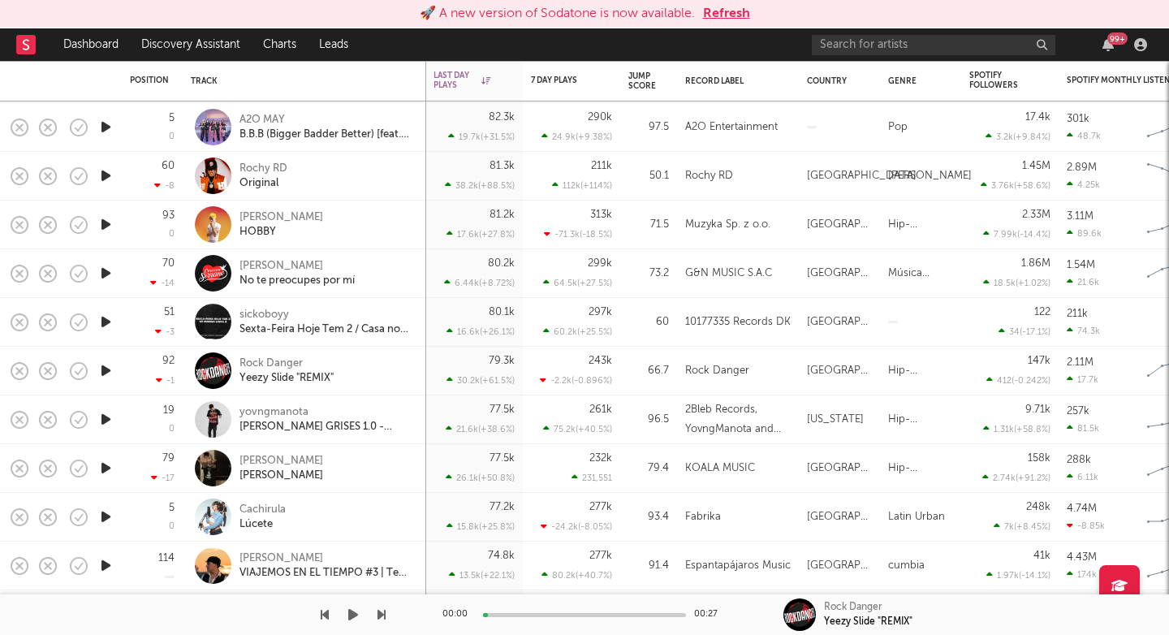
click at [383, 613] on icon "button" at bounding box center [381, 614] width 8 height 13
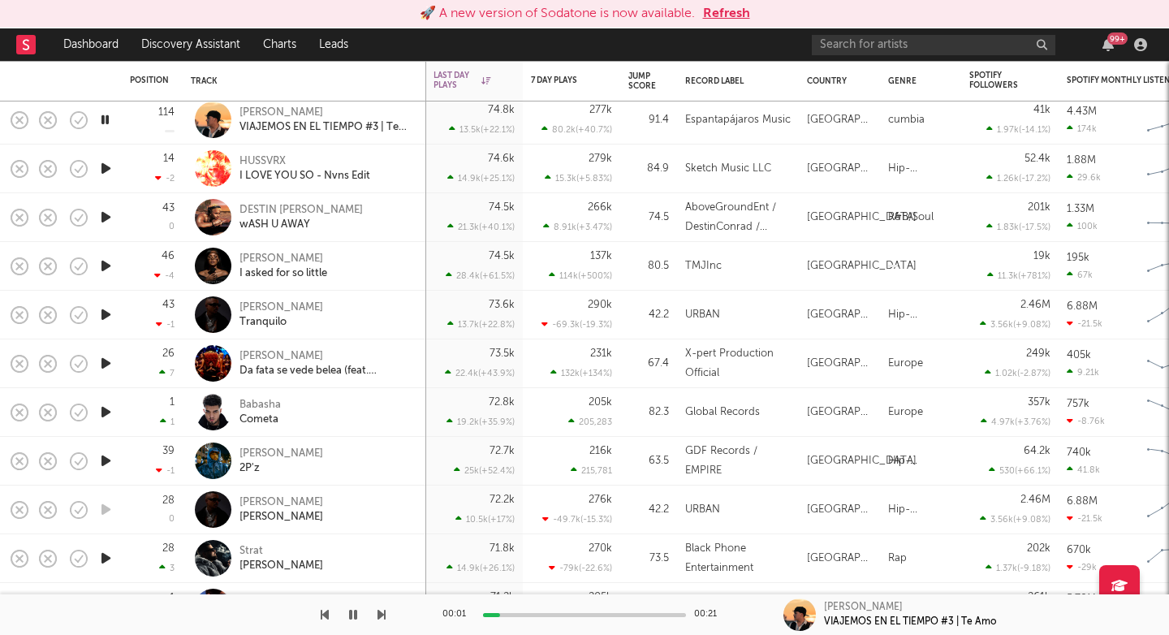
click at [379, 617] on icon "button" at bounding box center [381, 614] width 8 height 13
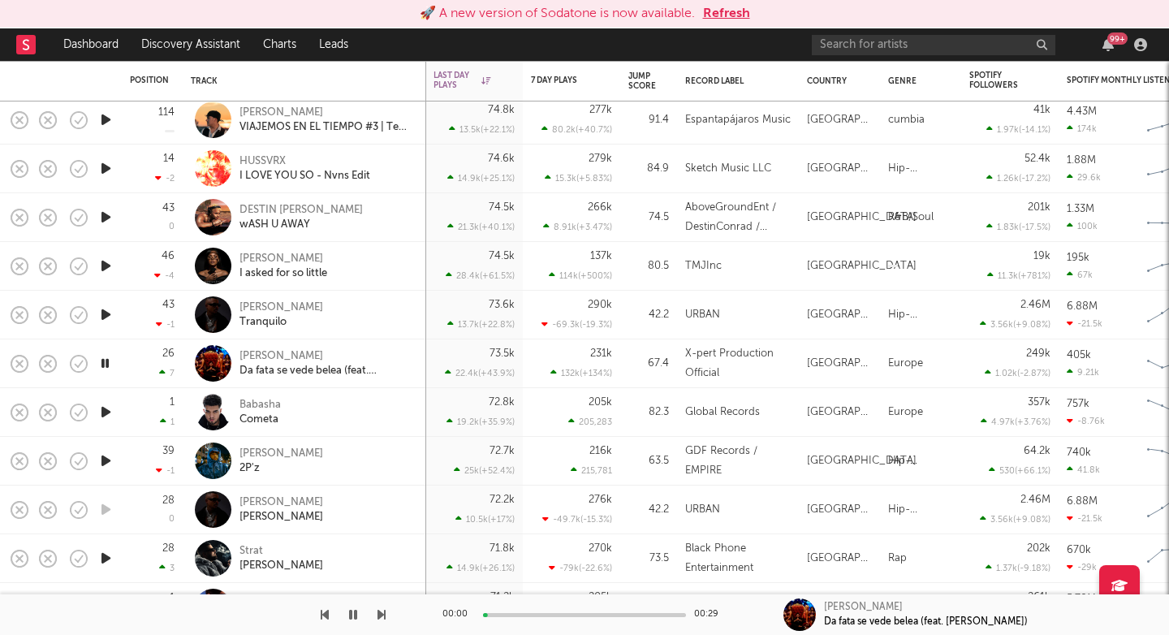
click at [379, 617] on icon "button" at bounding box center [381, 614] width 8 height 13
click at [378, 615] on icon "button" at bounding box center [381, 614] width 8 height 13
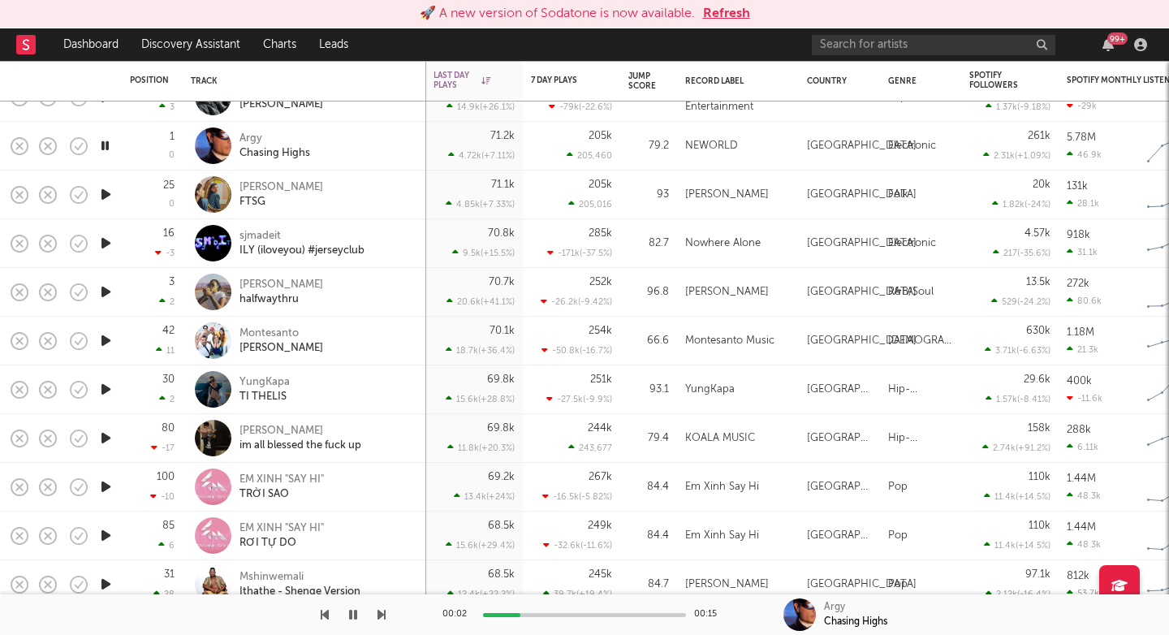
click at [379, 617] on icon "button" at bounding box center [381, 614] width 8 height 13
click at [380, 617] on icon "button" at bounding box center [381, 614] width 8 height 13
click at [381, 615] on icon "button" at bounding box center [381, 614] width 8 height 13
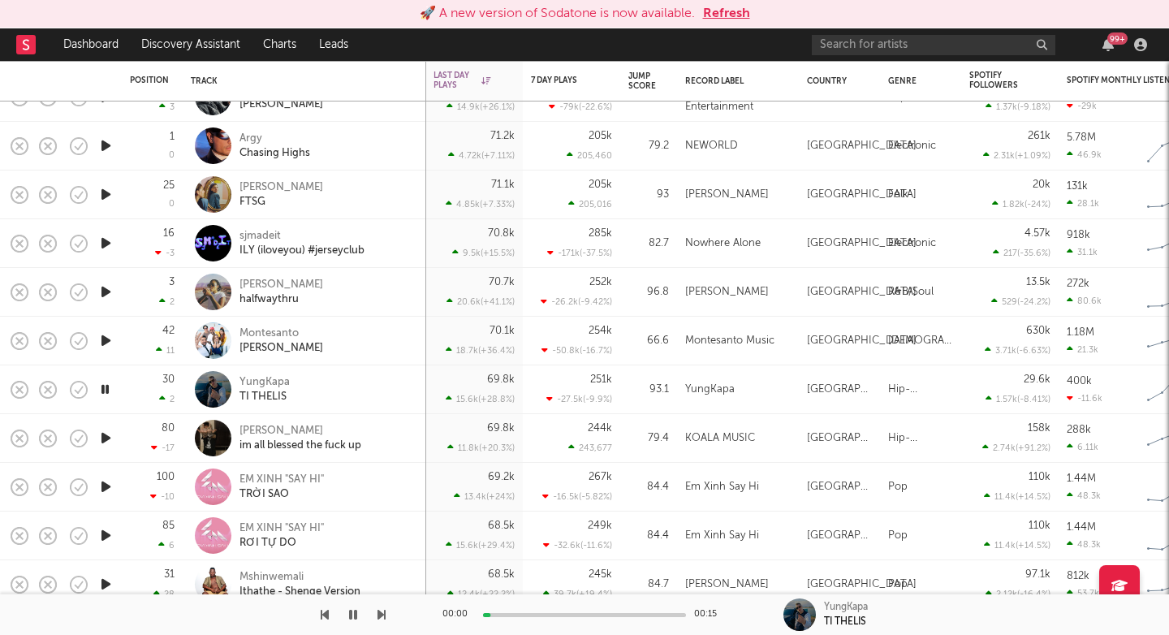
click at [381, 615] on icon "button" at bounding box center [381, 614] width 8 height 13
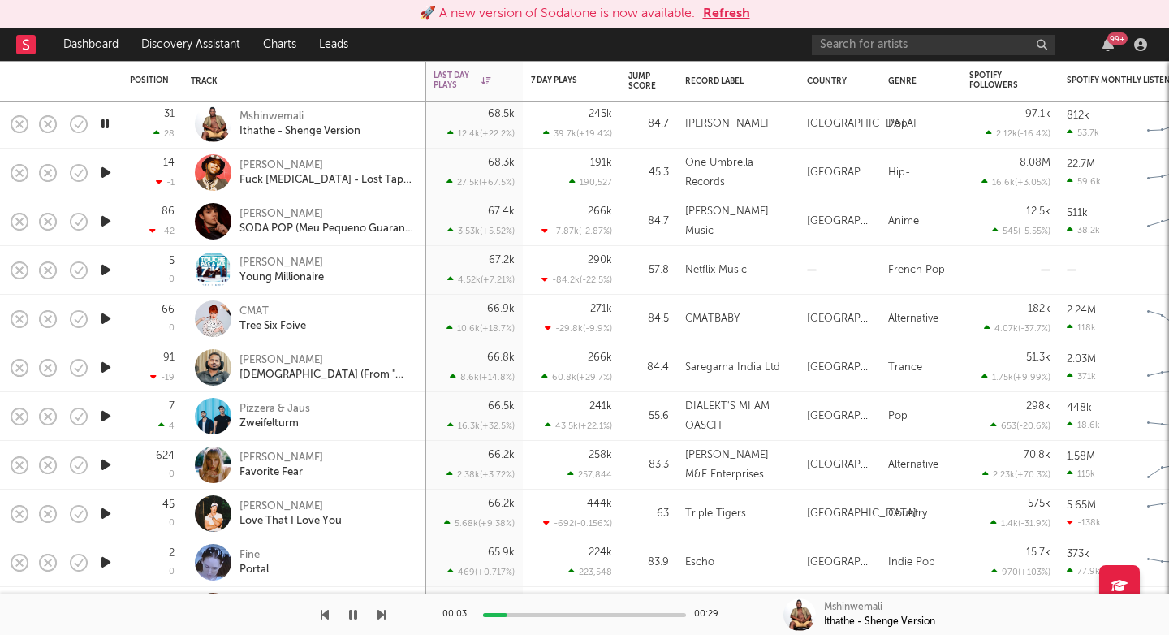
click at [381, 615] on icon "button" at bounding box center [381, 614] width 8 height 13
click at [381, 614] on icon "button" at bounding box center [381, 614] width 8 height 13
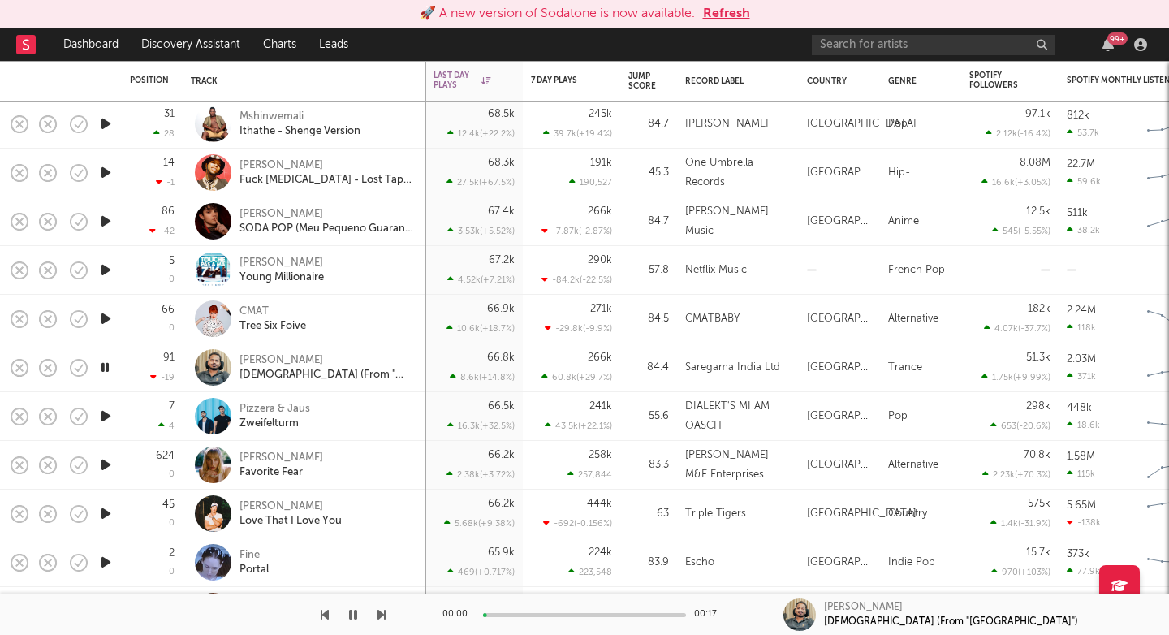
click at [381, 614] on icon "button" at bounding box center [381, 614] width 8 height 13
click at [381, 617] on icon "button" at bounding box center [381, 614] width 8 height 13
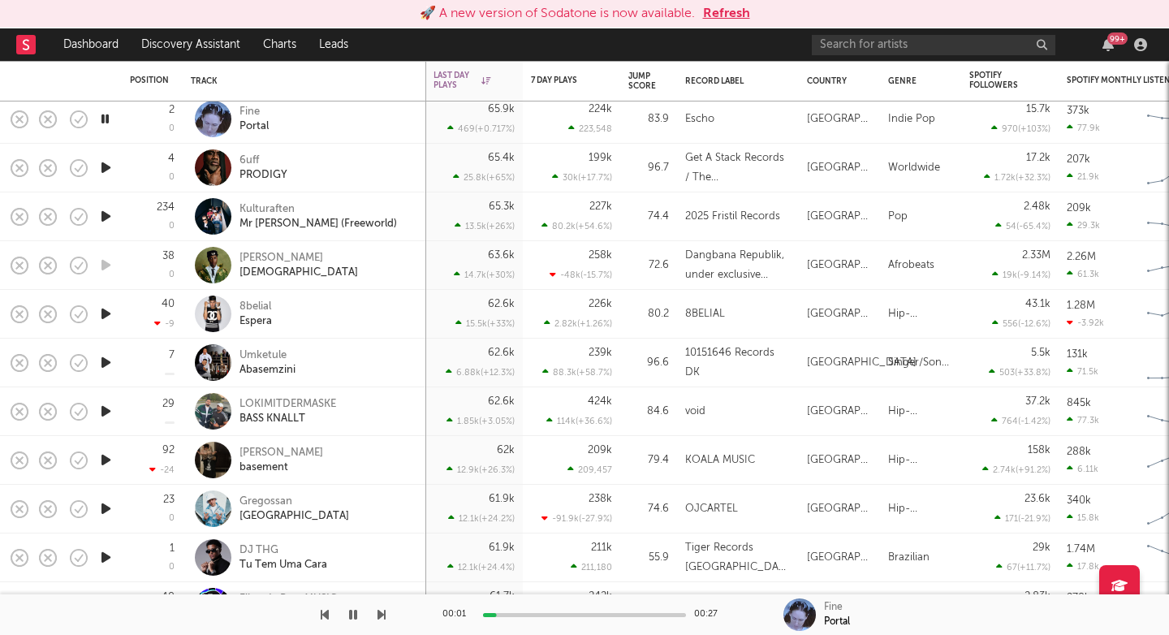
click at [382, 619] on icon "button" at bounding box center [381, 614] width 8 height 13
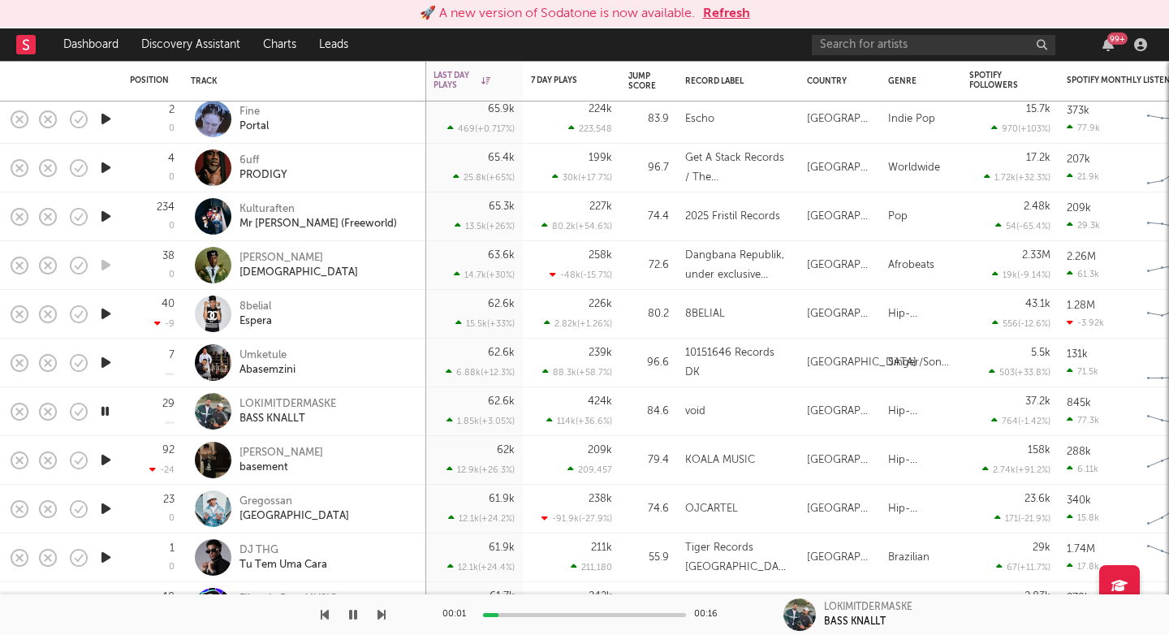
click at [382, 619] on icon "button" at bounding box center [381, 614] width 8 height 13
click at [253, 373] on div "Abasemzini" at bounding box center [267, 370] width 56 height 15
click at [391, 615] on div "00:04 00:15 Kai Angel basement" at bounding box center [584, 614] width 1169 height 41
click at [382, 615] on icon "button" at bounding box center [381, 614] width 8 height 13
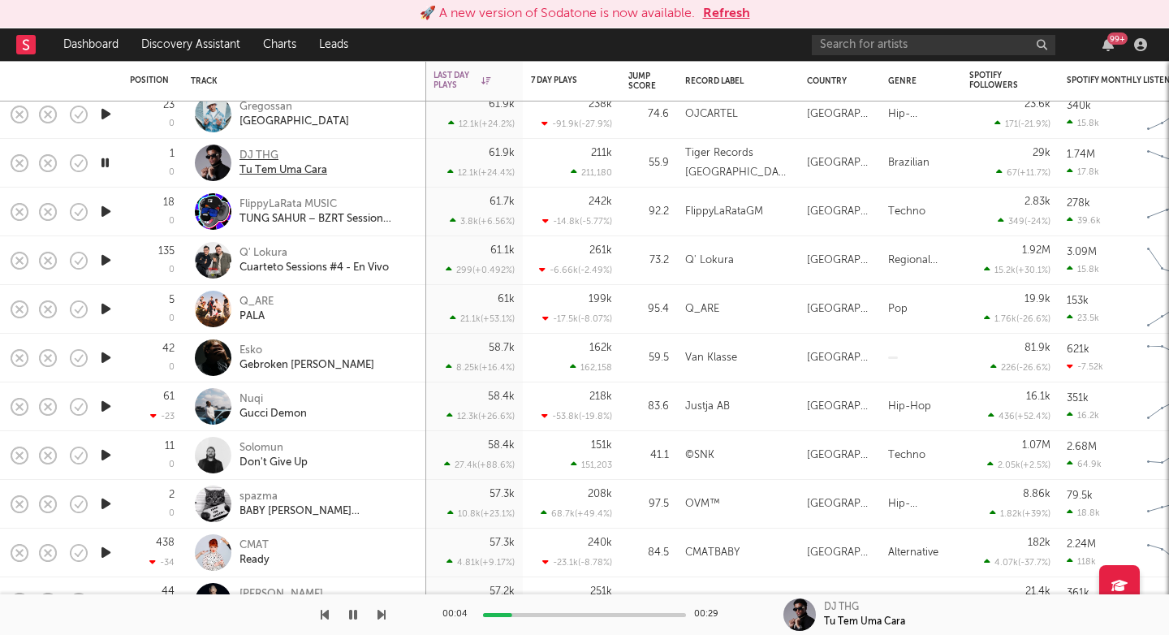
click at [282, 169] on div "Tu Tem Uma Cara" at bounding box center [283, 170] width 88 height 15
click at [376, 618] on div at bounding box center [193, 614] width 386 height 41
click at [381, 618] on icon "button" at bounding box center [381, 614] width 8 height 13
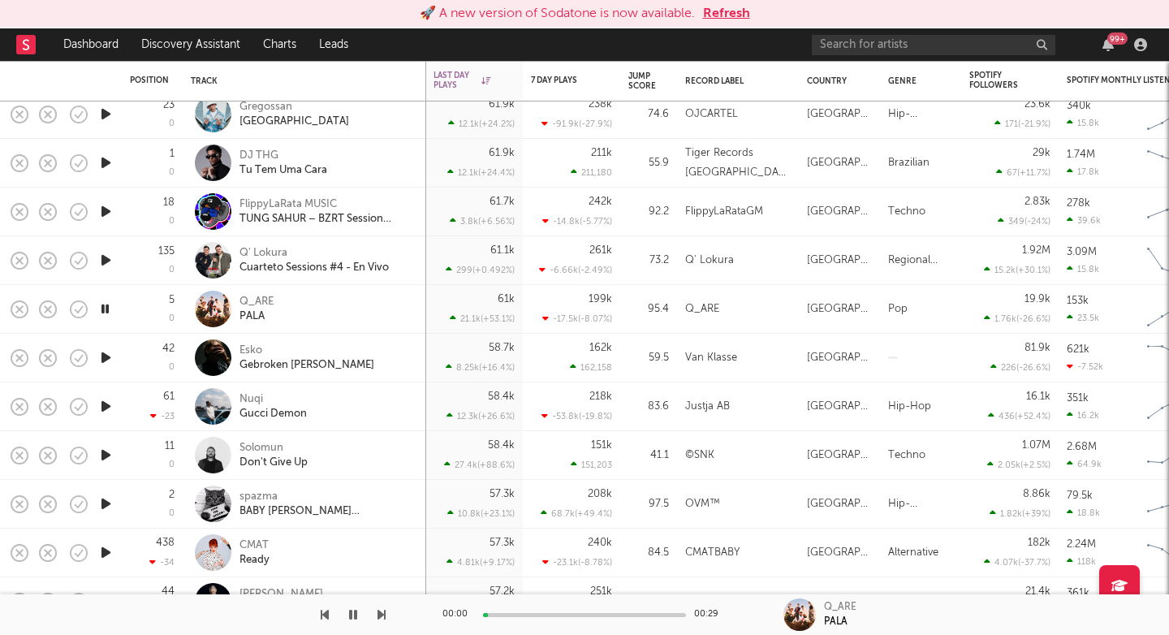
click at [381, 618] on icon "button" at bounding box center [381, 614] width 8 height 13
click at [381, 619] on icon "button" at bounding box center [381, 614] width 8 height 13
click at [382, 619] on icon "button" at bounding box center [381, 614] width 8 height 13
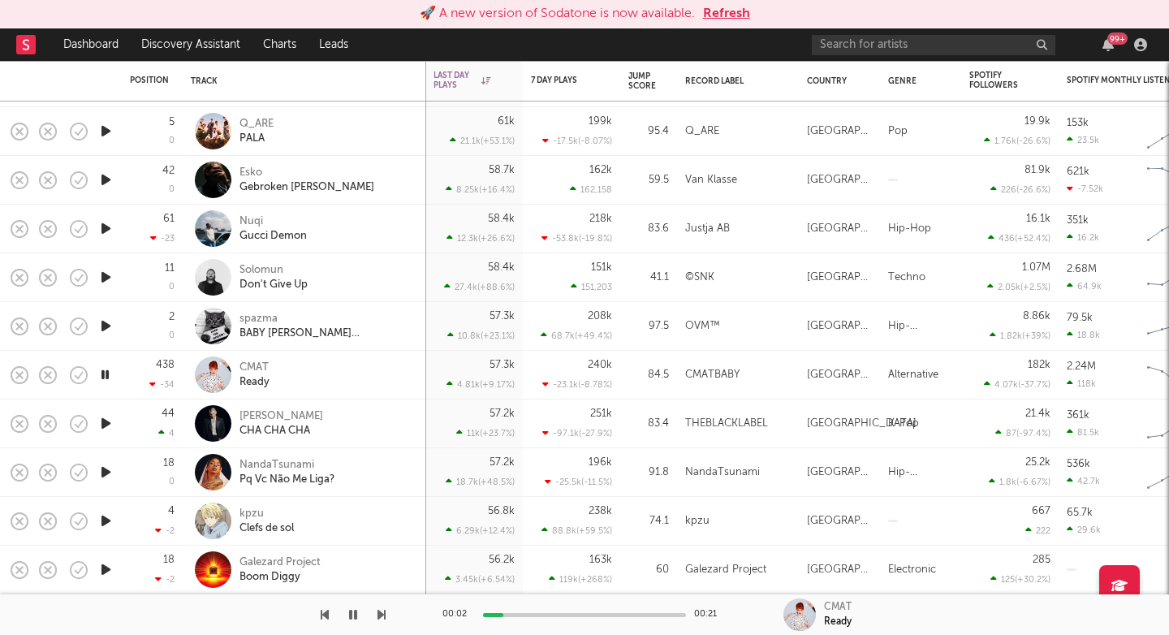
click at [382, 618] on icon "button" at bounding box center [381, 614] width 8 height 13
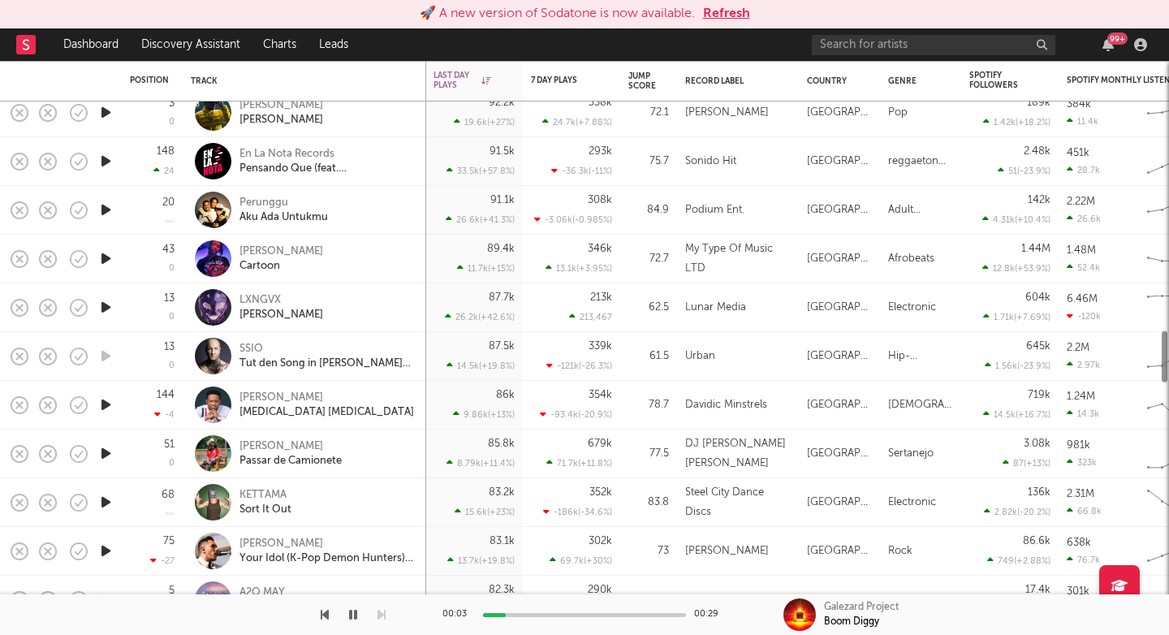
select select "1w"
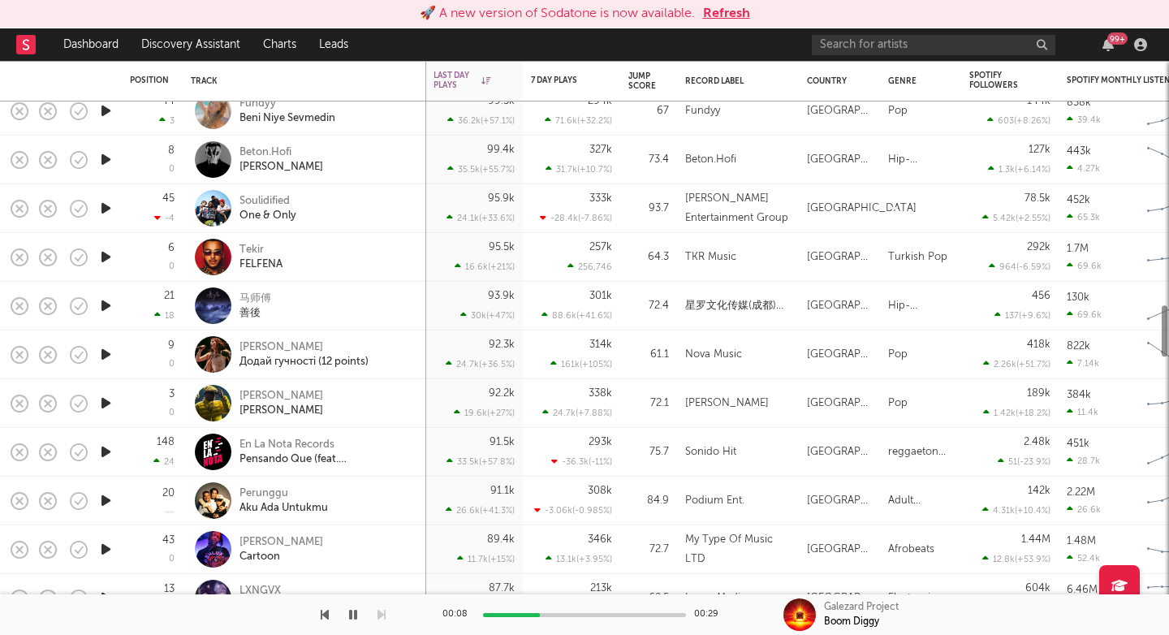
select select "1w"
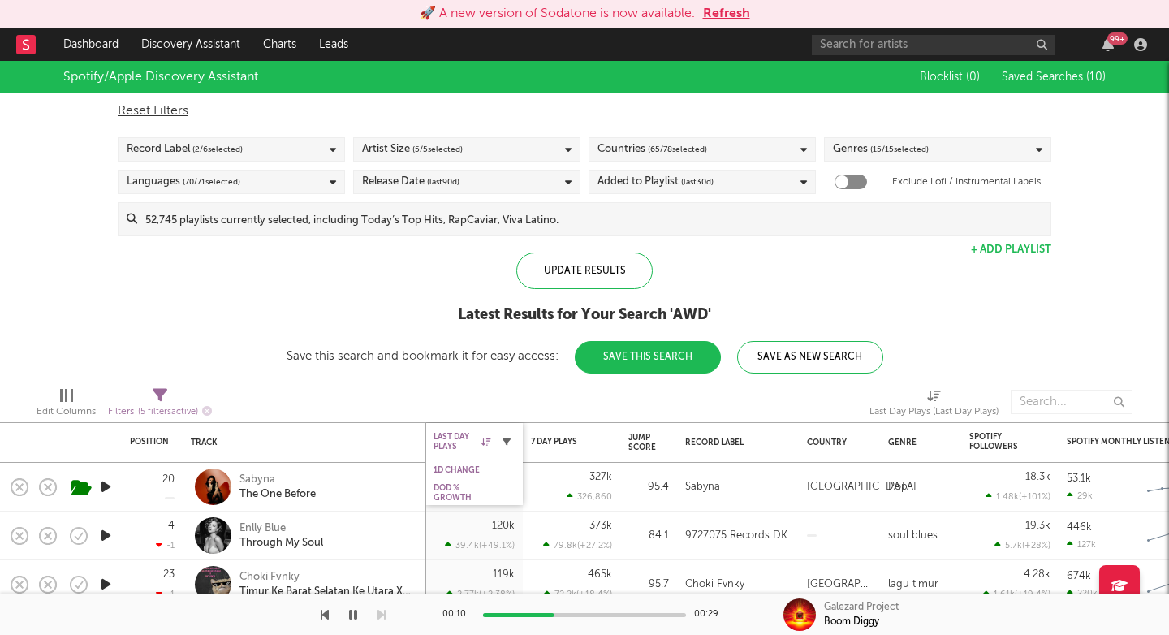
click at [507, 441] on icon "button" at bounding box center [506, 442] width 8 height 8
select select "max"
select select "between"
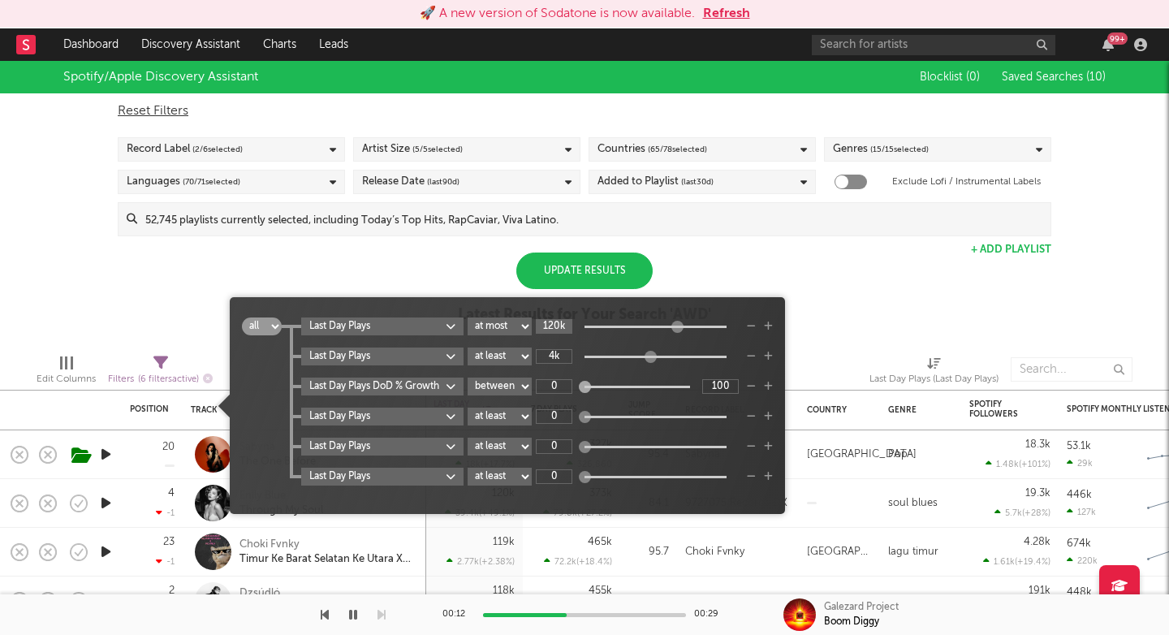
click at [551, 328] on input "120k" at bounding box center [554, 326] width 37 height 15
type input "56.2k"
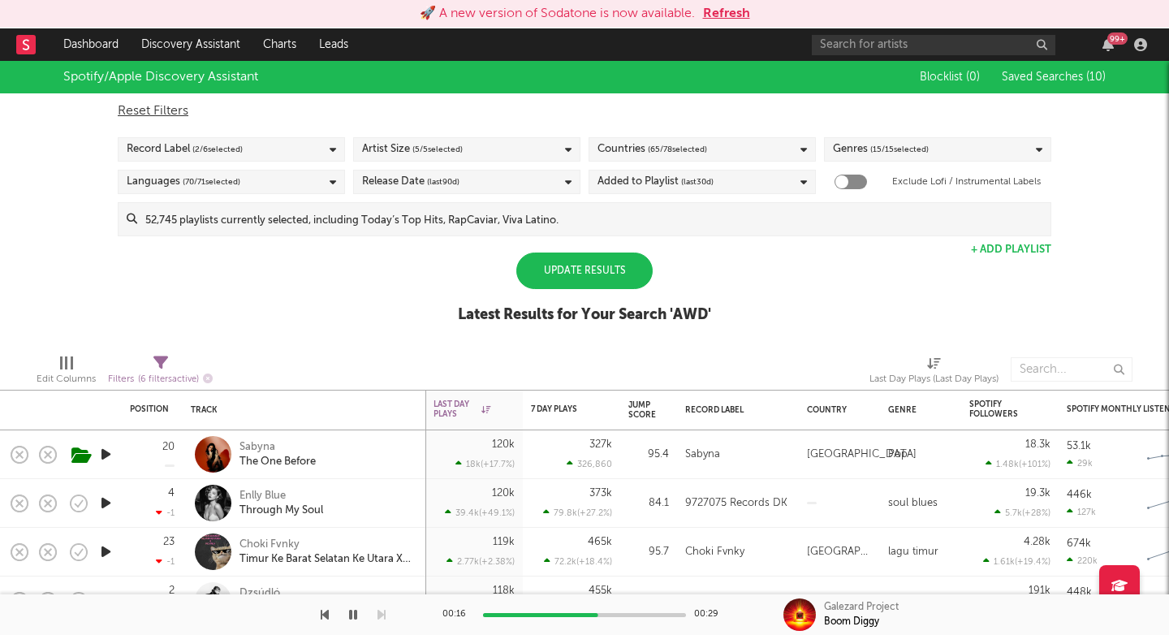
click at [604, 255] on div "Update Results" at bounding box center [584, 270] width 136 height 37
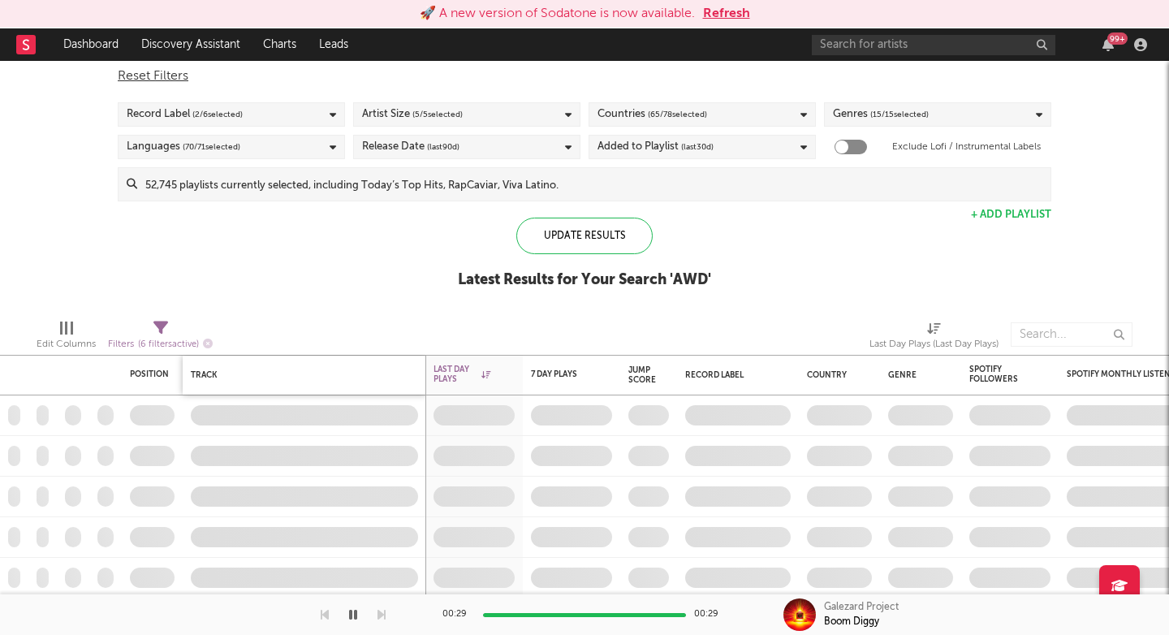
click at [405, 368] on div "Track" at bounding box center [304, 375] width 227 height 34
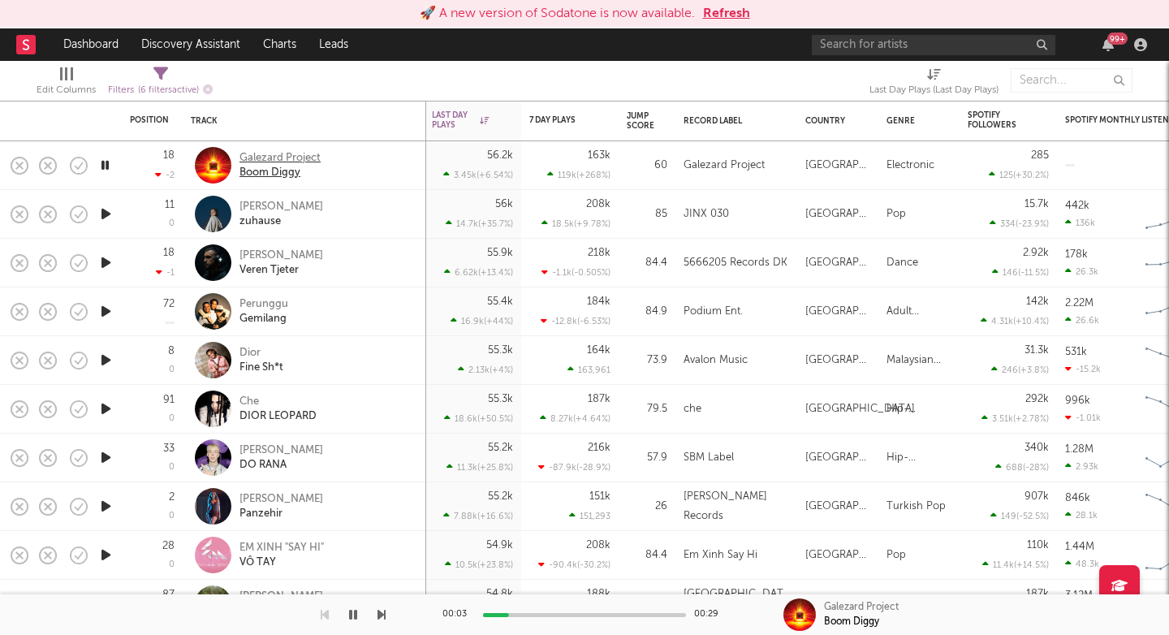
click at [299, 163] on div "Galezard Project" at bounding box center [279, 158] width 81 height 15
click at [384, 615] on icon "button" at bounding box center [381, 614] width 8 height 13
click at [387, 616] on div "00:00 00:23 Lea Marie zuhause" at bounding box center [584, 614] width 1169 height 41
click at [382, 615] on icon "button" at bounding box center [381, 614] width 8 height 13
click at [267, 269] on div "Veren Tjeter" at bounding box center [281, 270] width 84 height 15
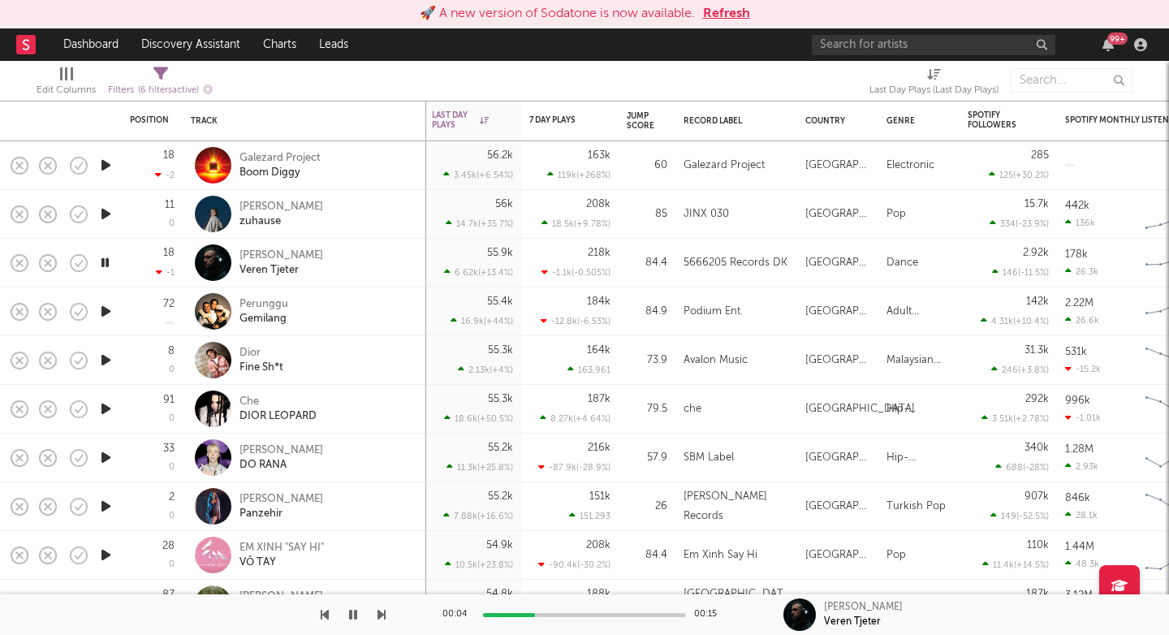
click at [381, 615] on icon "button" at bounding box center [381, 614] width 8 height 13
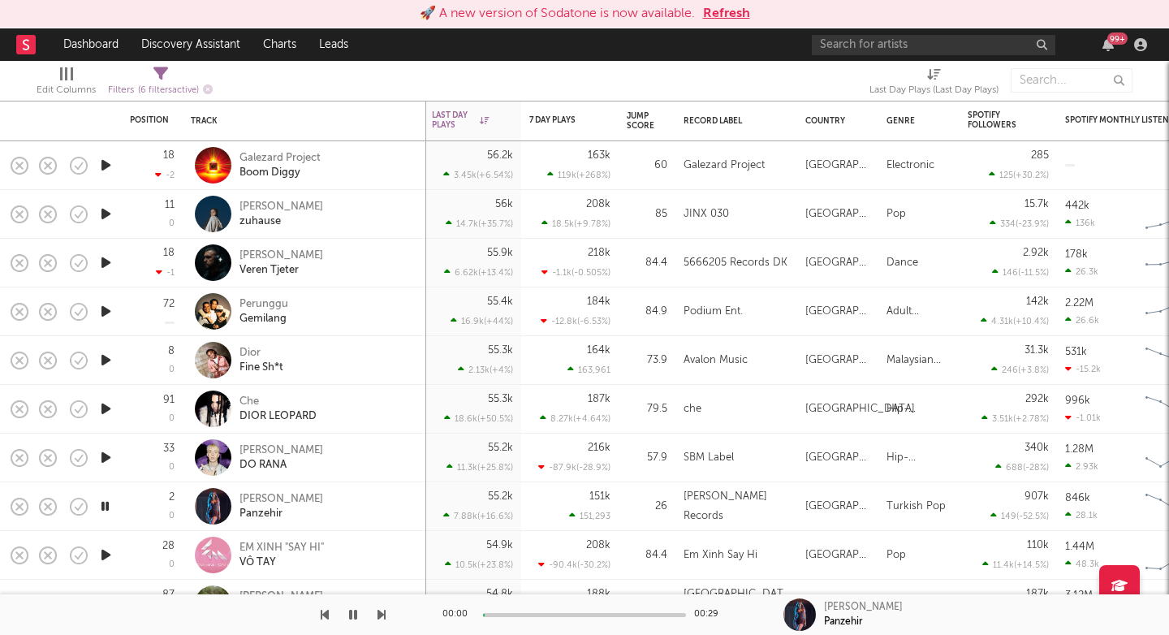
click at [381, 615] on icon "button" at bounding box center [381, 614] width 8 height 13
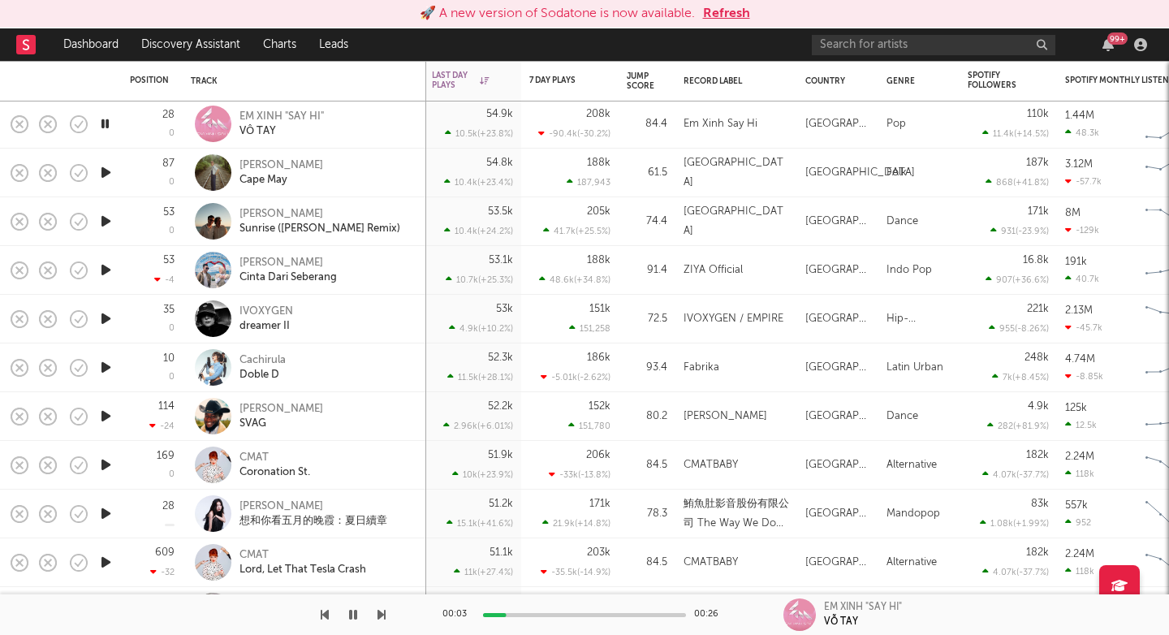
click at [382, 614] on icon "button" at bounding box center [381, 614] width 8 height 13
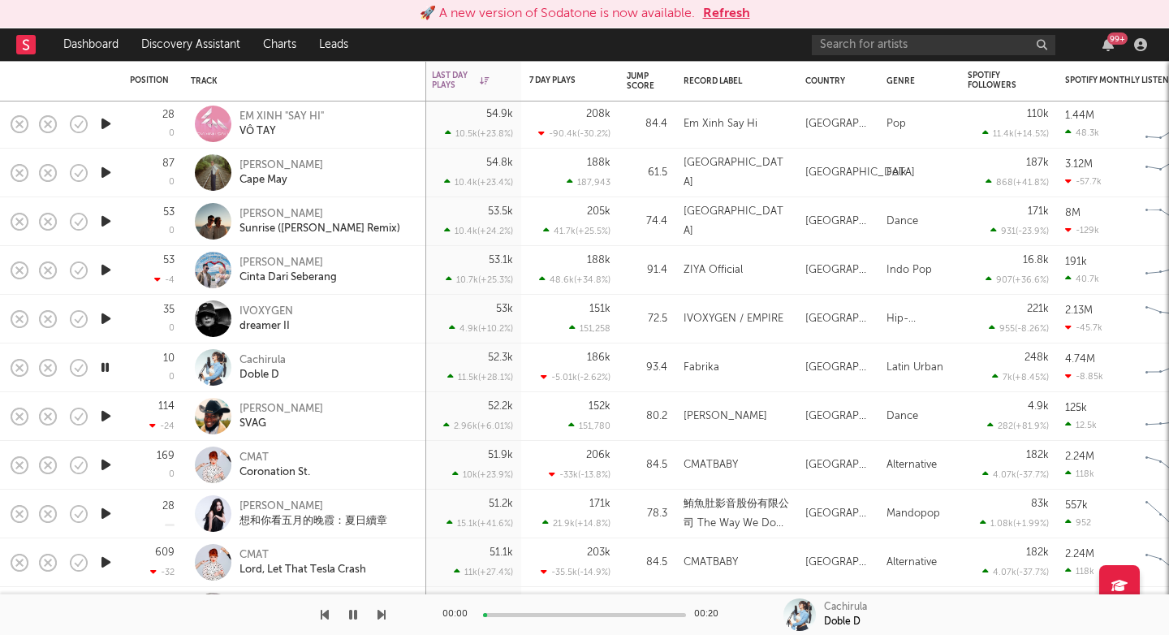
click at [382, 614] on icon "button" at bounding box center [381, 614] width 8 height 13
click at [383, 614] on icon "button" at bounding box center [381, 614] width 8 height 13
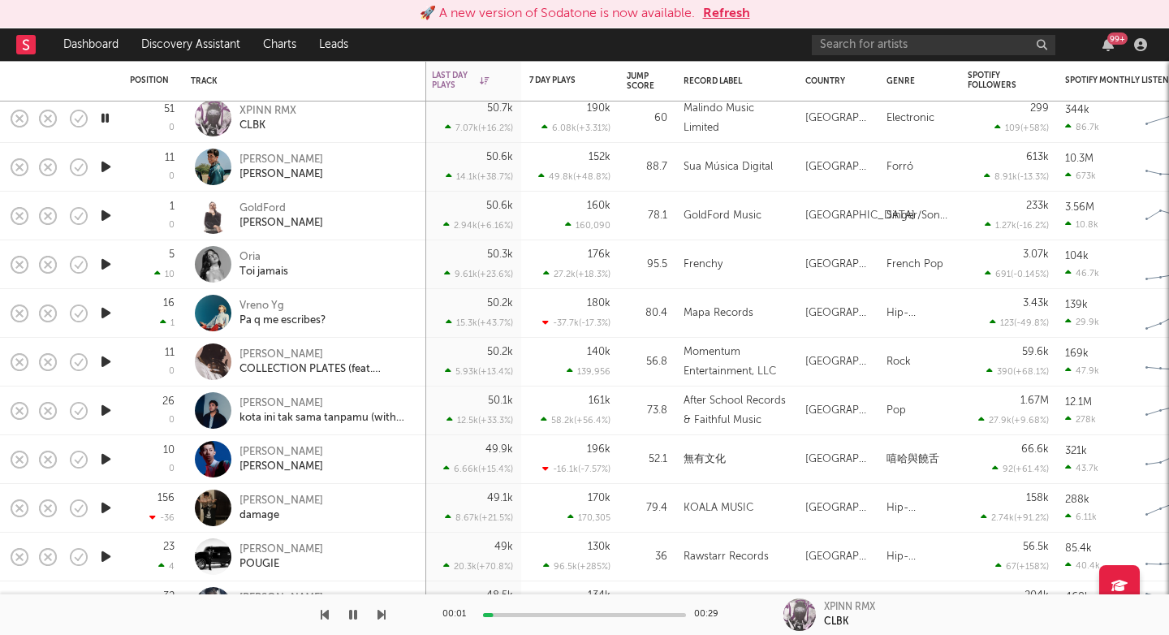
click at [374, 618] on div at bounding box center [193, 614] width 386 height 41
click at [383, 613] on icon "button" at bounding box center [381, 614] width 8 height 13
click at [386, 615] on div "00:25 00:27 Léo Foguete Oi Djavan" at bounding box center [584, 614] width 1169 height 41
click at [382, 615] on icon "button" at bounding box center [381, 614] width 8 height 13
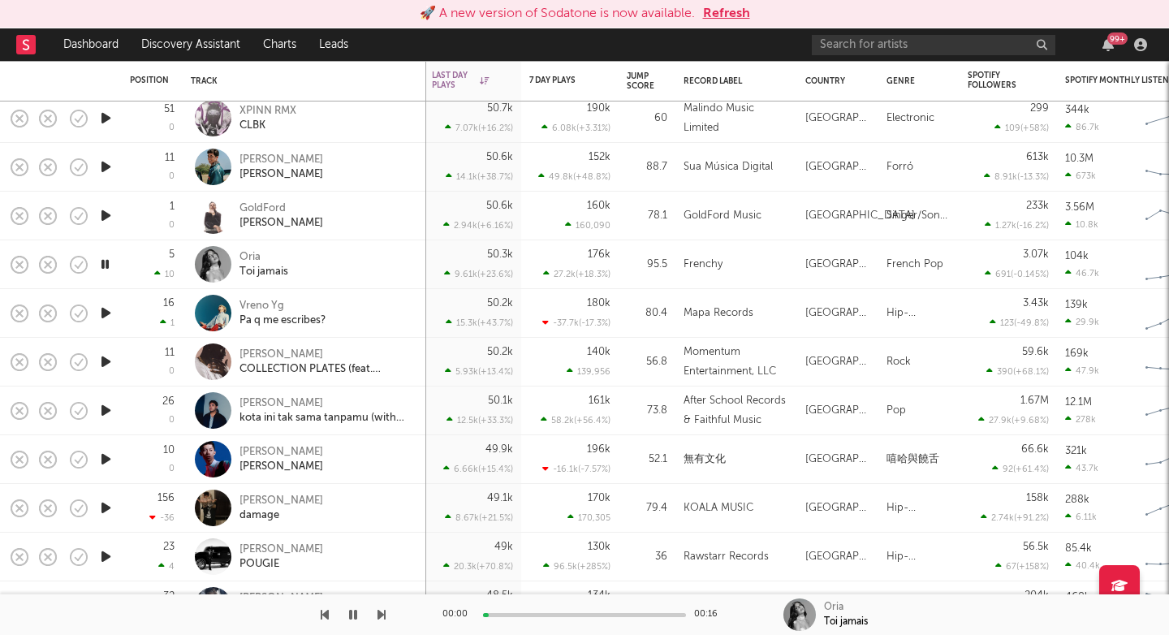
click at [382, 615] on icon "button" at bounding box center [381, 614] width 8 height 13
click at [107, 209] on icon "button" at bounding box center [105, 215] width 17 height 20
click at [373, 620] on div at bounding box center [193, 614] width 386 height 41
click at [377, 614] on icon "button" at bounding box center [381, 614] width 8 height 13
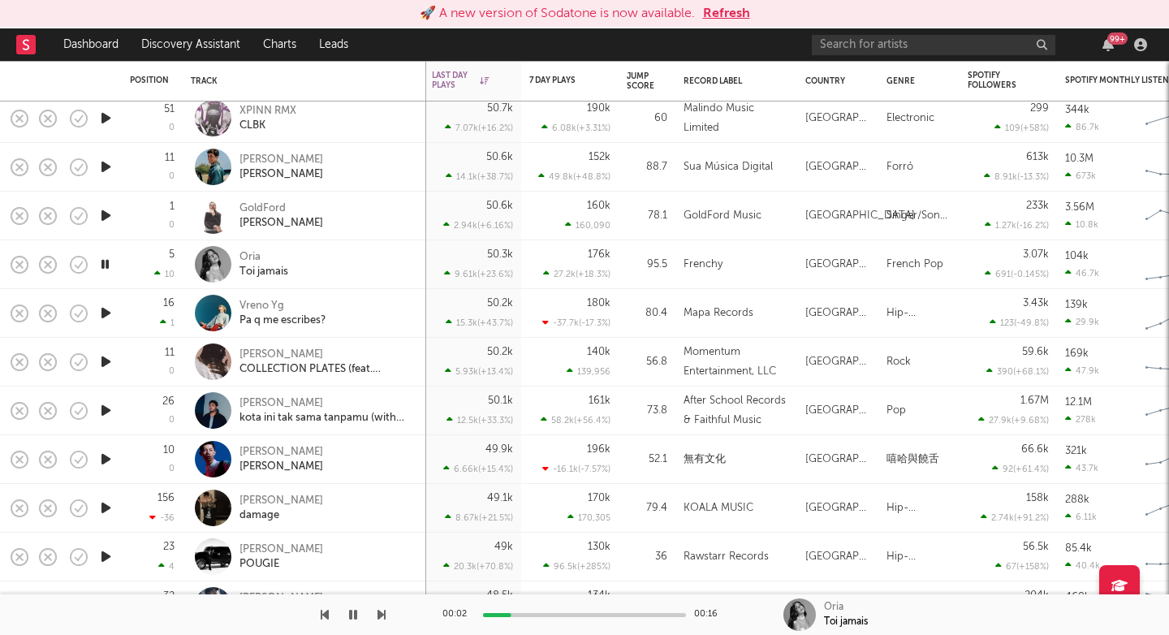
click at [377, 614] on icon "button" at bounding box center [381, 614] width 8 height 13
click at [382, 617] on icon "button" at bounding box center [381, 614] width 8 height 13
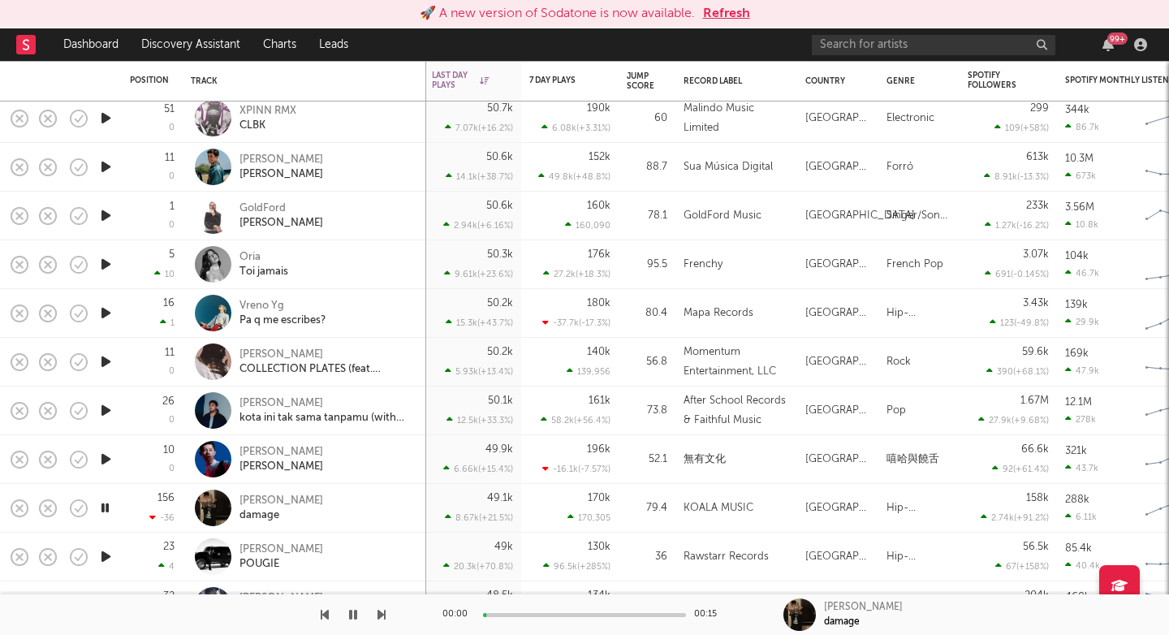
click at [382, 617] on icon "button" at bounding box center [381, 614] width 8 height 13
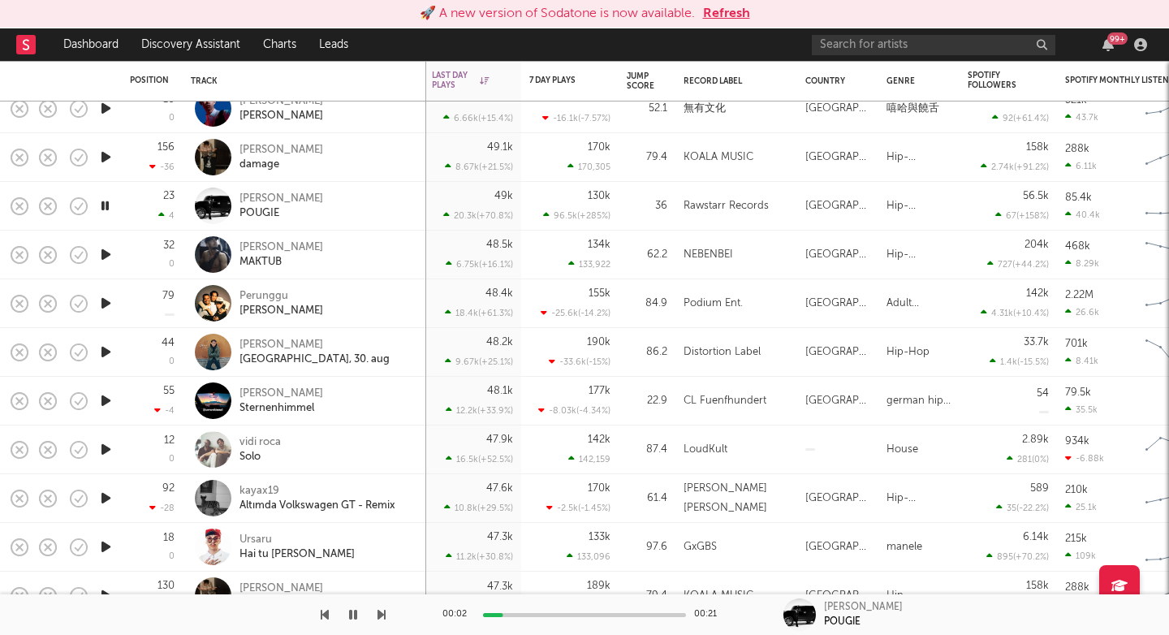
click at [383, 617] on icon "button" at bounding box center [381, 614] width 8 height 13
click at [383, 616] on icon "button" at bounding box center [381, 614] width 8 height 13
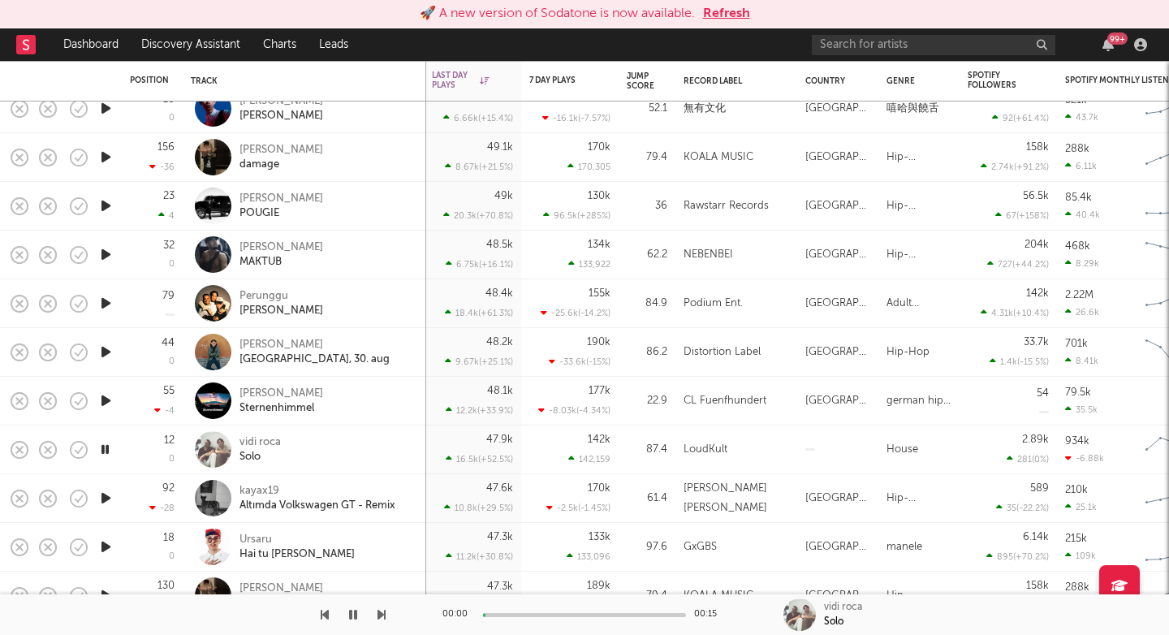
click at [383, 617] on icon "button" at bounding box center [381, 614] width 8 height 13
click at [384, 617] on icon "button" at bounding box center [381, 614] width 8 height 13
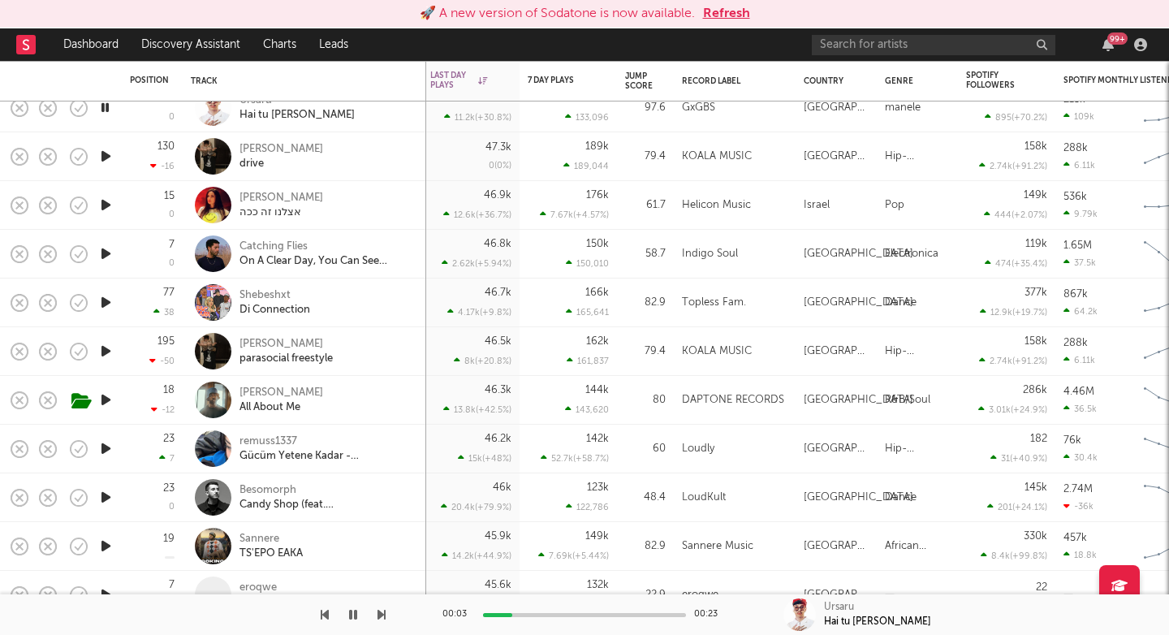
click at [378, 621] on button "button" at bounding box center [381, 614] width 8 height 41
click at [381, 620] on icon "button" at bounding box center [381, 614] width 8 height 13
click at [383, 611] on icon "button" at bounding box center [381, 614] width 8 height 13
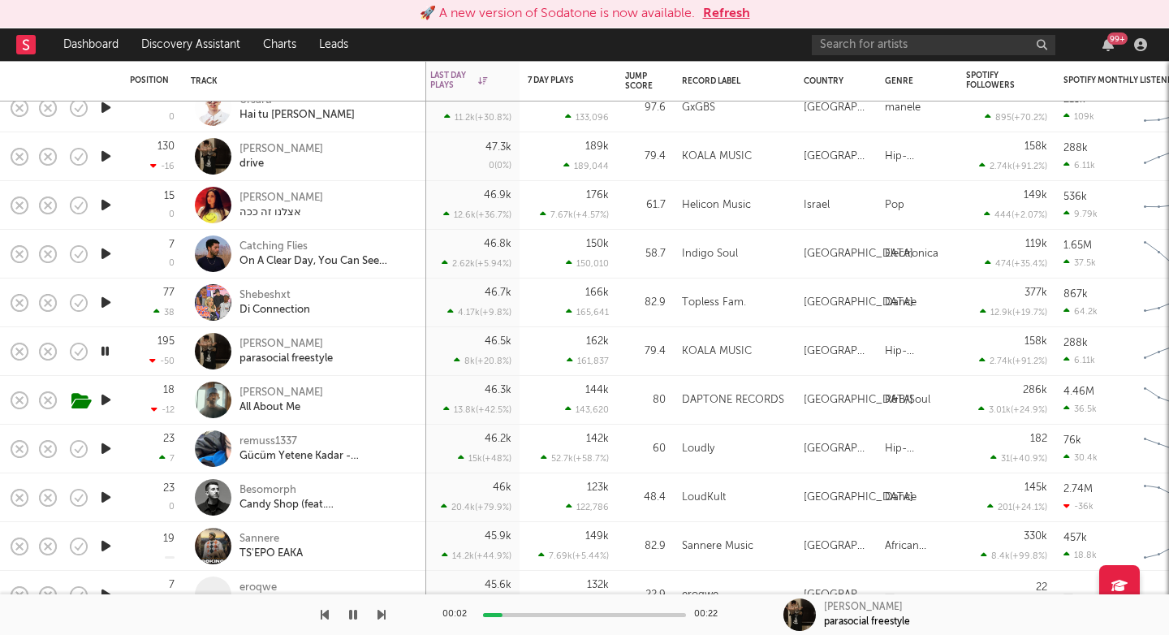
click at [383, 611] on icon "button" at bounding box center [381, 614] width 8 height 13
click at [270, 353] on div "parasocial freestyle" at bounding box center [285, 358] width 93 height 15
click at [377, 612] on icon "button" at bounding box center [381, 614] width 8 height 13
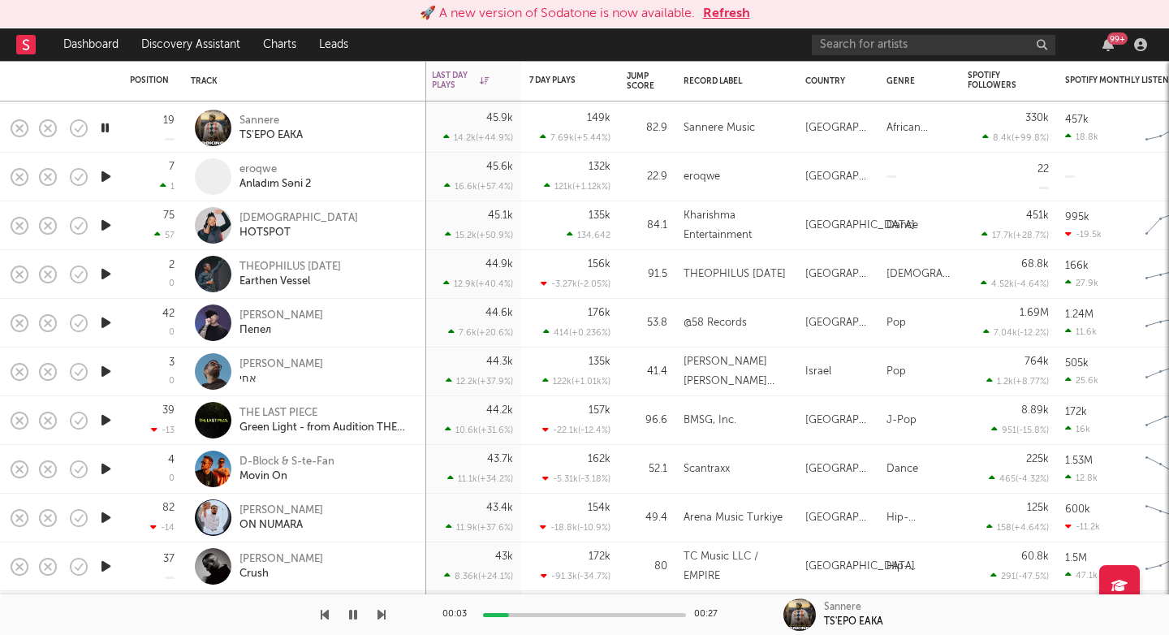
click at [382, 615] on icon "button" at bounding box center [381, 614] width 8 height 13
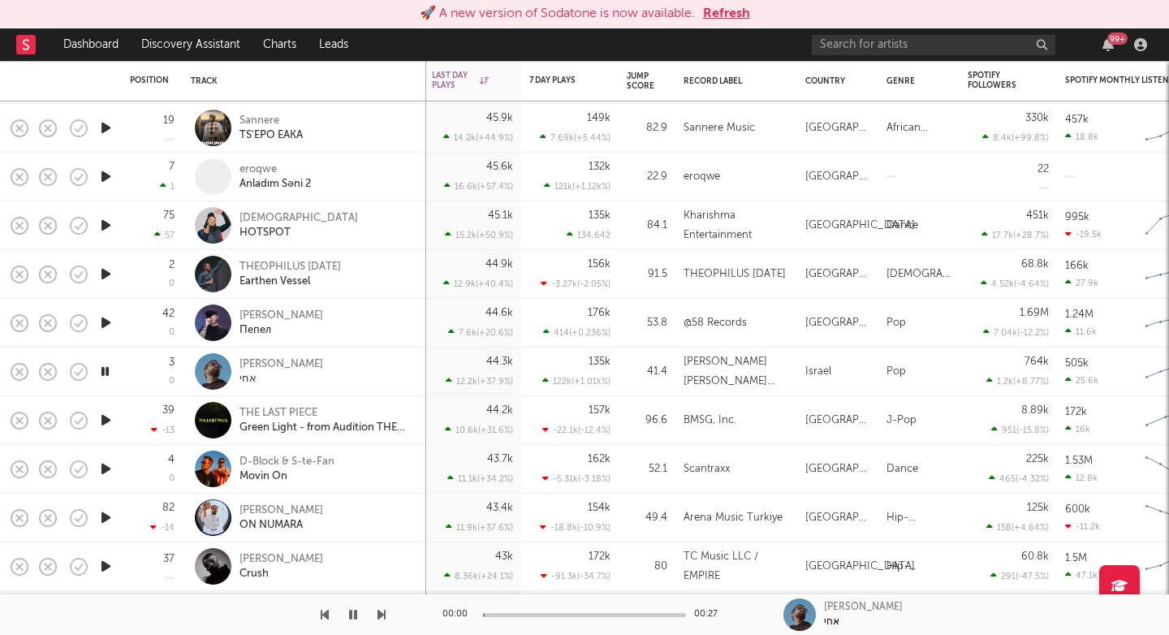
click at [382, 615] on icon "button" at bounding box center [381, 614] width 8 height 13
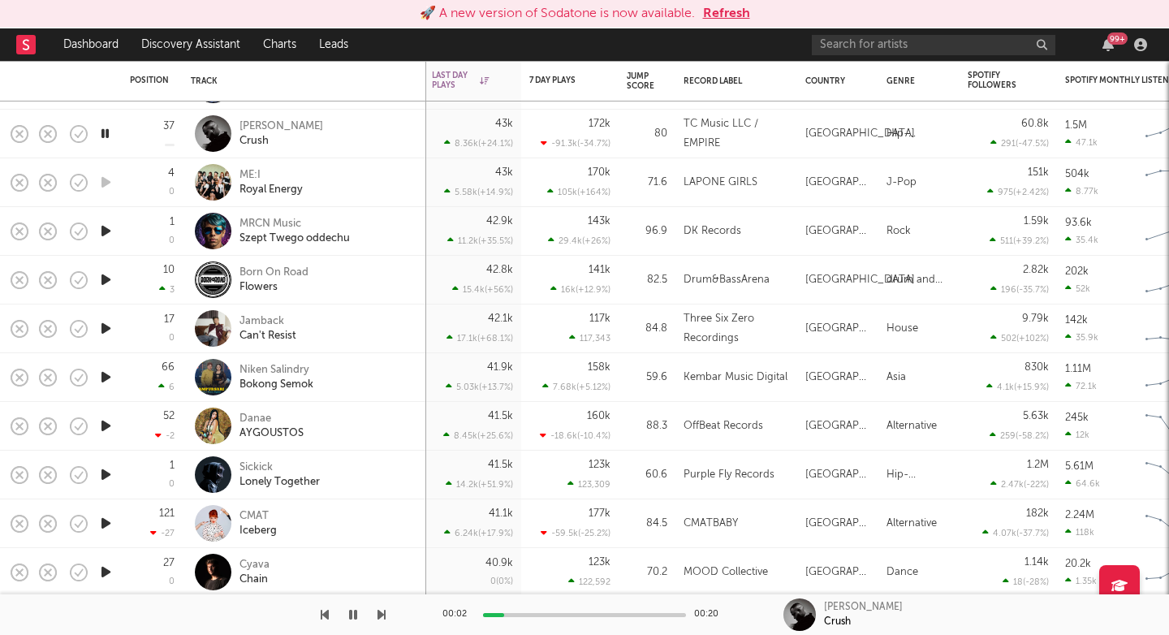
click at [382, 619] on icon "button" at bounding box center [381, 614] width 8 height 13
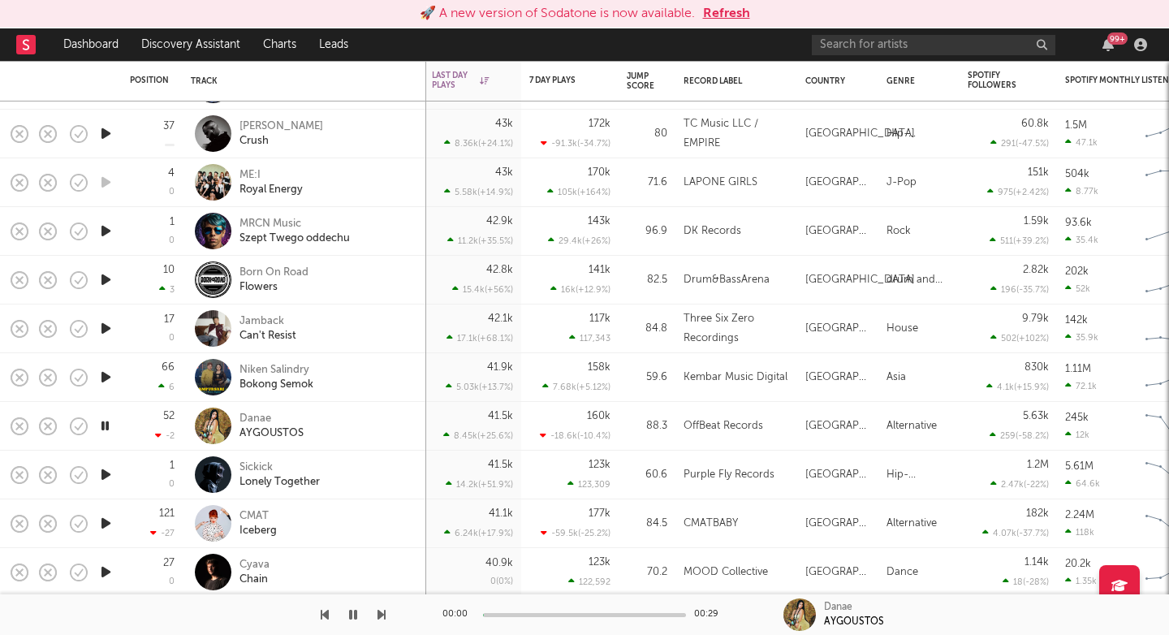
click at [382, 619] on icon "button" at bounding box center [381, 614] width 8 height 13
click at [375, 615] on div at bounding box center [193, 614] width 386 height 41
click at [378, 615] on icon "button" at bounding box center [381, 614] width 8 height 13
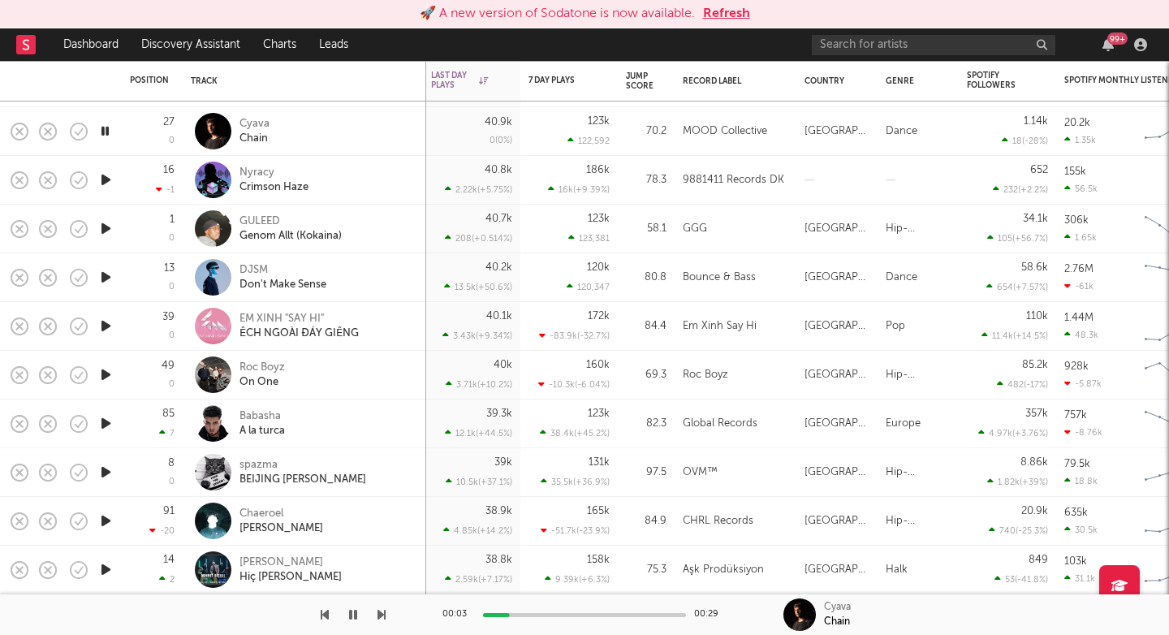
click at [384, 617] on icon "button" at bounding box center [381, 614] width 8 height 13
click at [104, 177] on icon "button" at bounding box center [105, 180] width 17 height 20
click at [383, 616] on icon "button" at bounding box center [381, 614] width 8 height 13
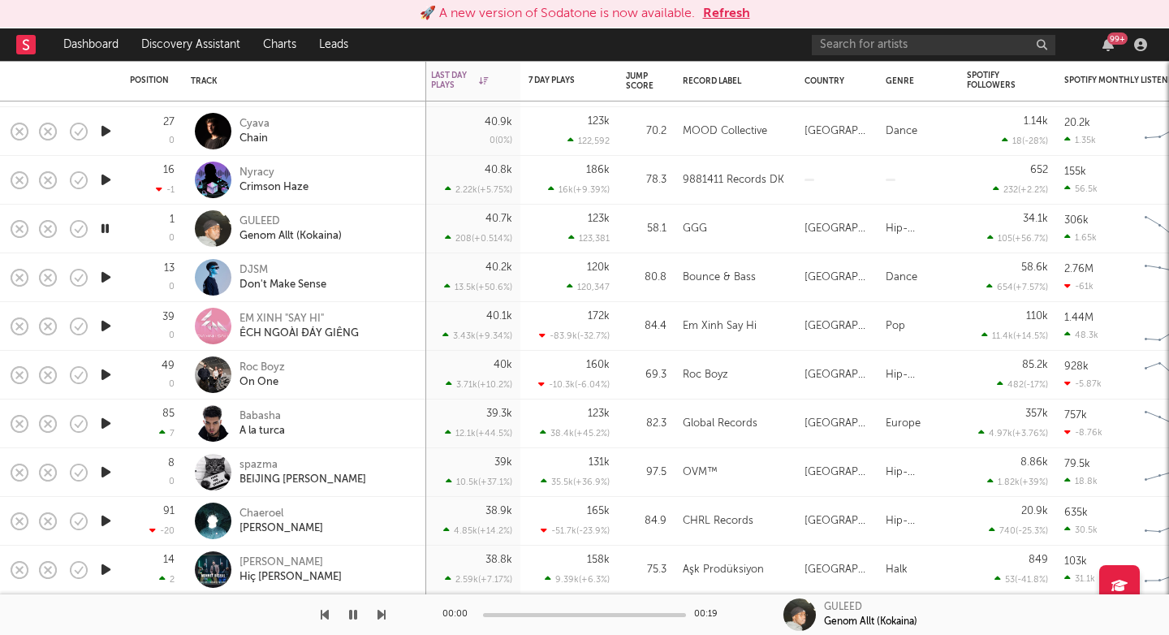
click at [383, 616] on icon "button" at bounding box center [381, 614] width 8 height 13
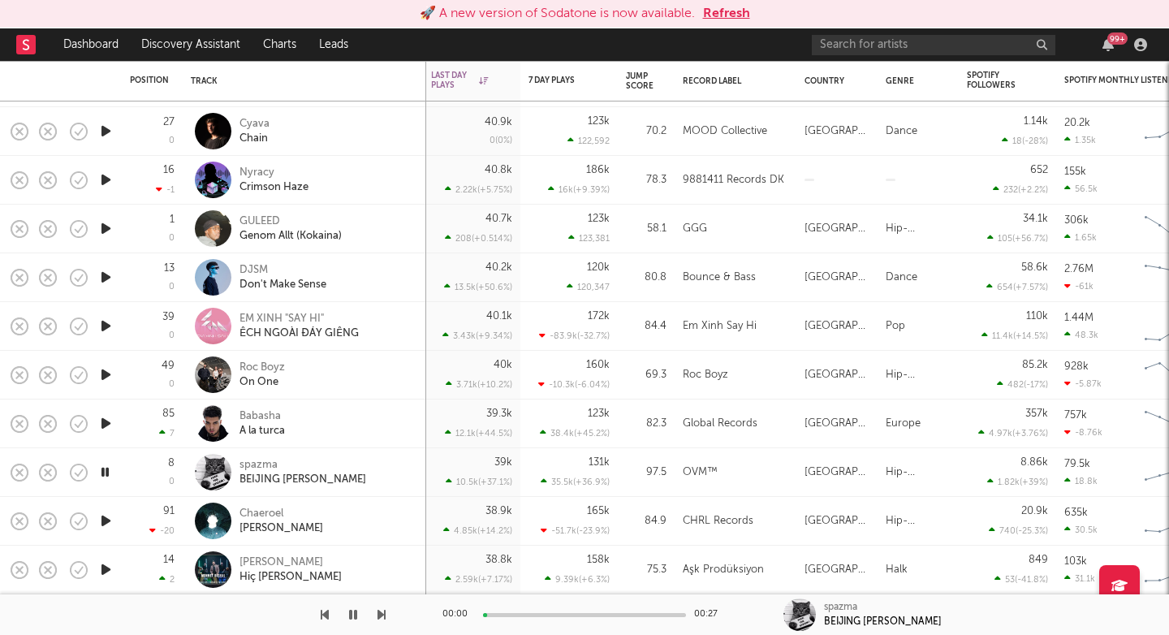
click at [383, 616] on icon "button" at bounding box center [381, 614] width 8 height 13
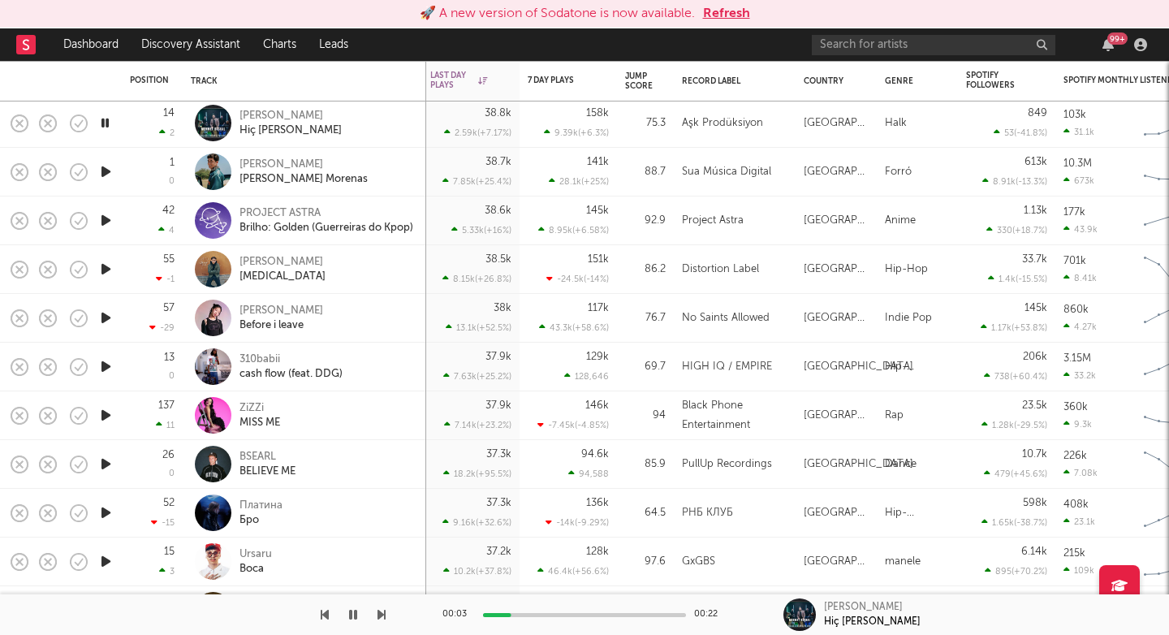
click at [380, 616] on icon "button" at bounding box center [381, 614] width 8 height 13
click at [381, 617] on icon "button" at bounding box center [381, 614] width 8 height 13
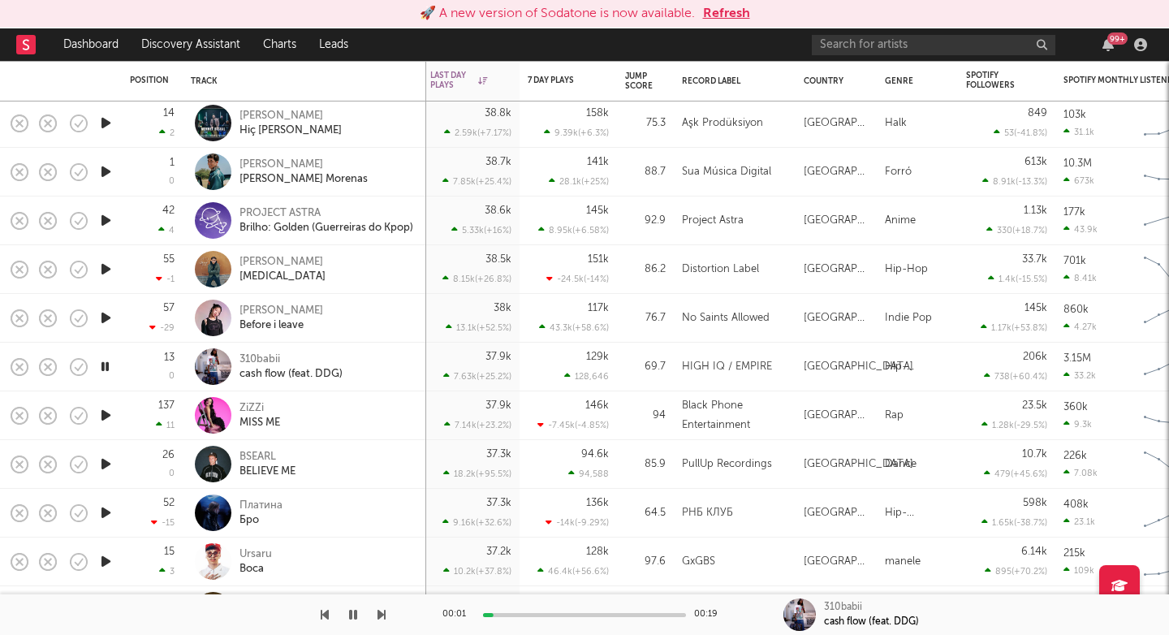
click at [381, 617] on icon "button" at bounding box center [381, 614] width 8 height 13
click at [381, 618] on icon "button" at bounding box center [381, 614] width 8 height 13
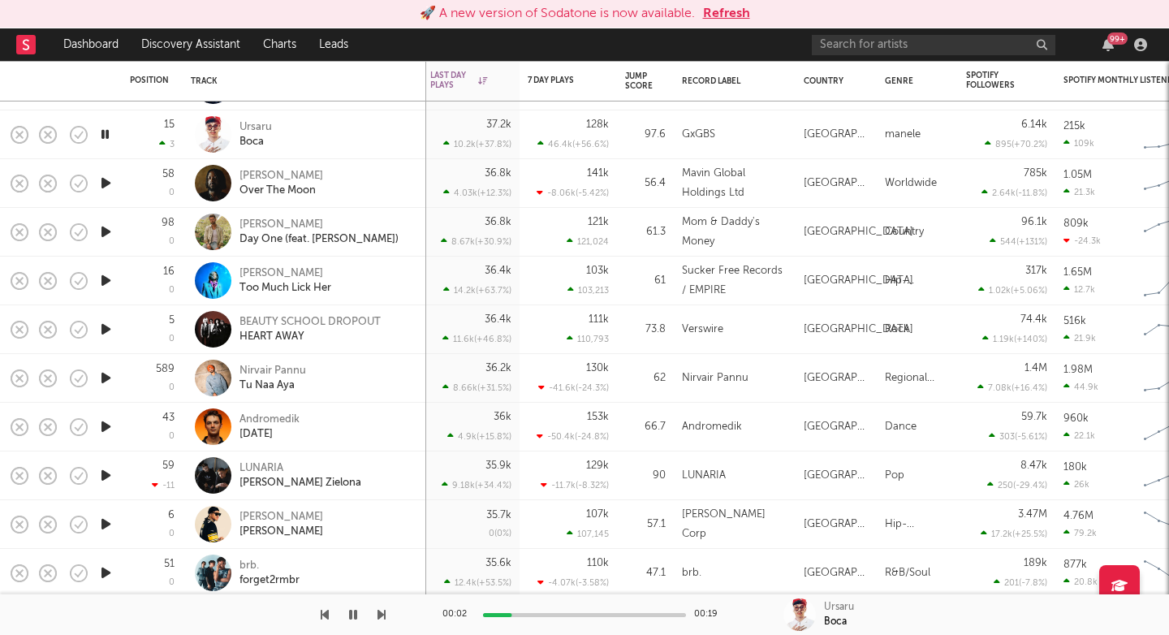
click at [389, 610] on div "00:02 00:19 Ursaru Boca" at bounding box center [584, 614] width 1169 height 41
click at [386, 610] on div "00:03 00:19 Ursaru Boca" at bounding box center [584, 614] width 1169 height 41
click at [381, 615] on icon "button" at bounding box center [381, 614] width 8 height 13
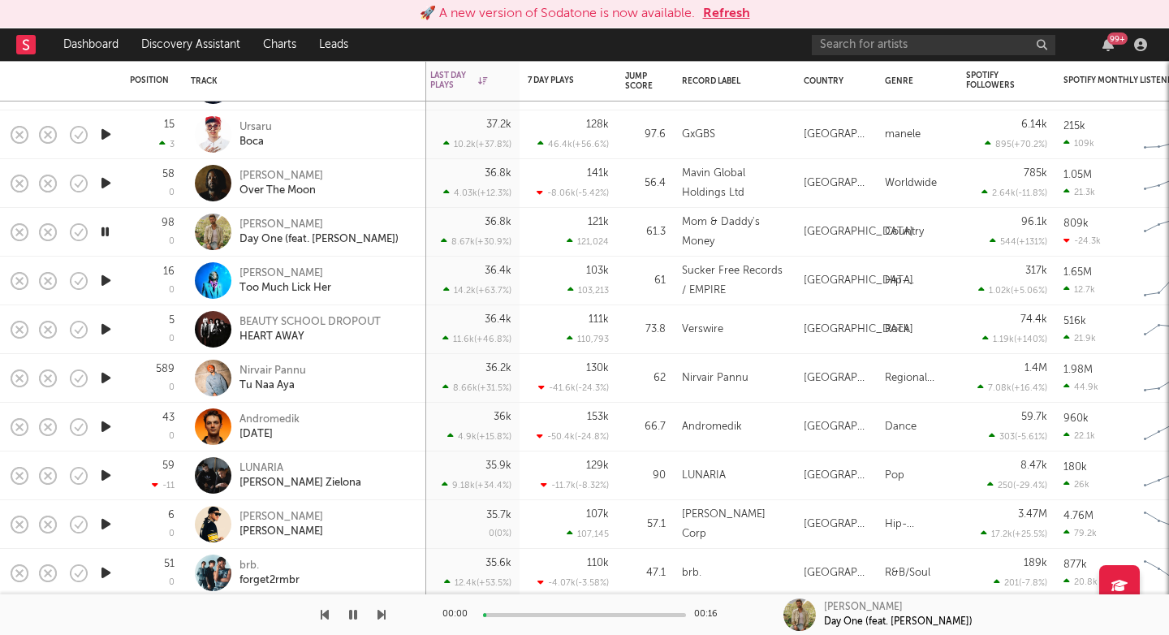
click at [382, 615] on icon "button" at bounding box center [381, 614] width 8 height 13
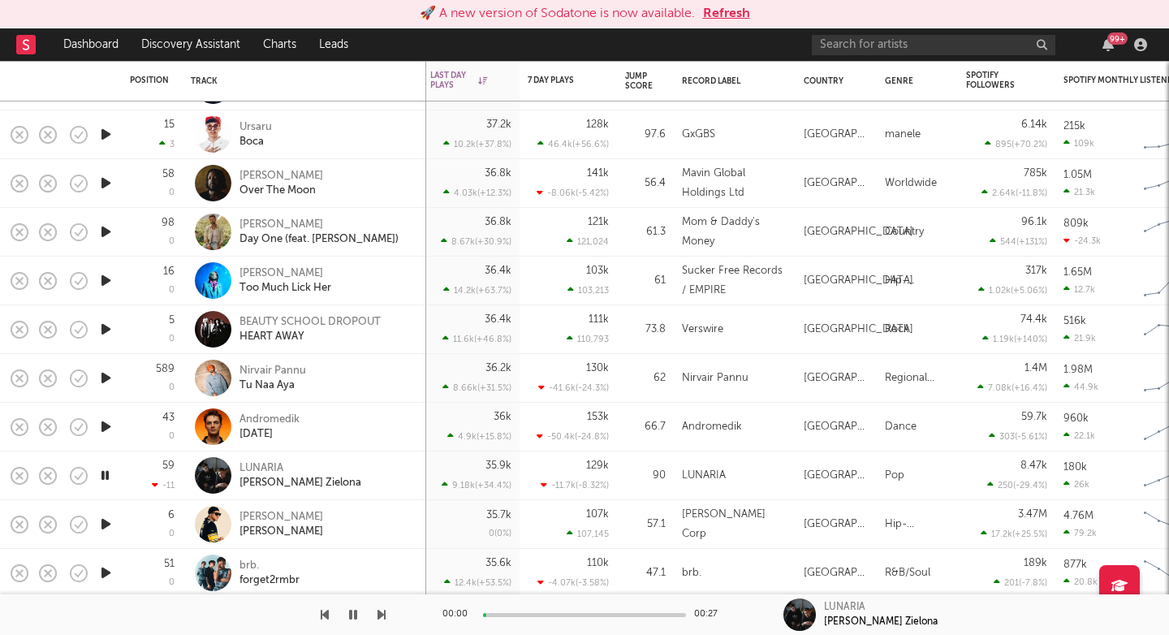
click at [382, 616] on icon "button" at bounding box center [381, 614] width 8 height 13
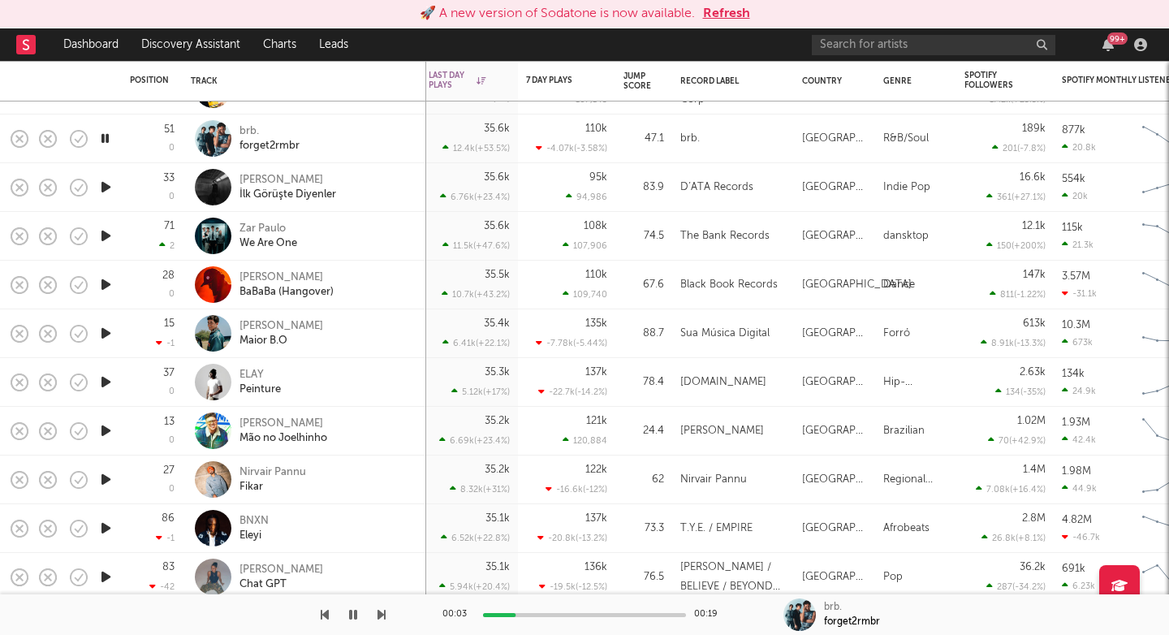
click at [381, 619] on icon "button" at bounding box center [381, 614] width 8 height 13
click at [380, 619] on icon "button" at bounding box center [381, 614] width 8 height 13
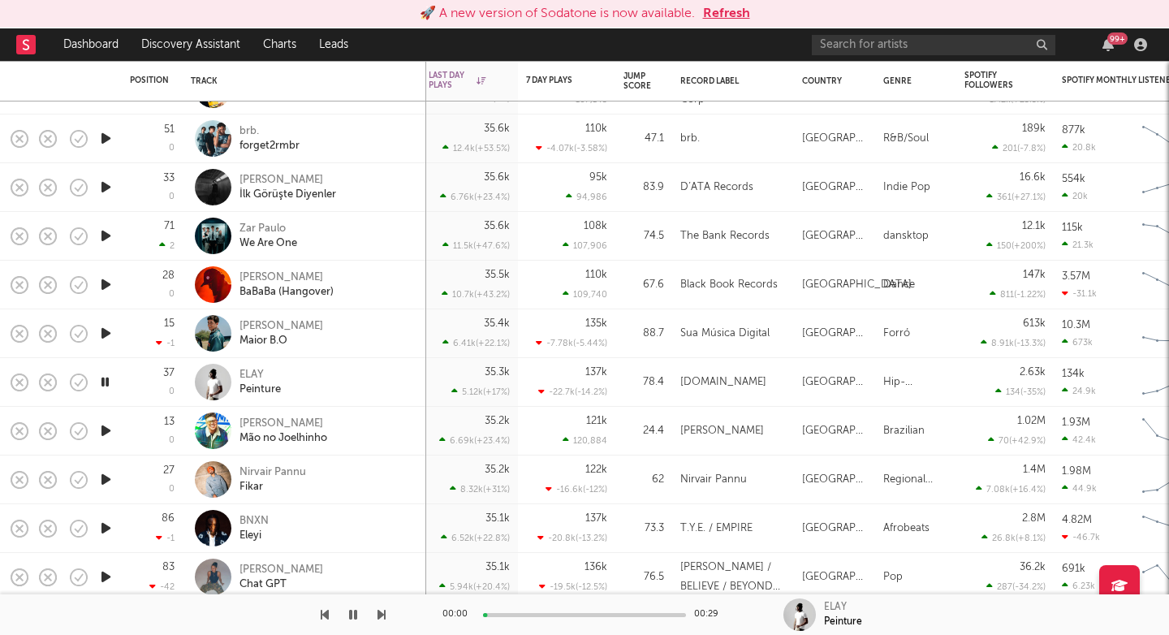
click at [380, 619] on icon "button" at bounding box center [381, 614] width 8 height 13
click at [379, 618] on icon "button" at bounding box center [381, 614] width 8 height 13
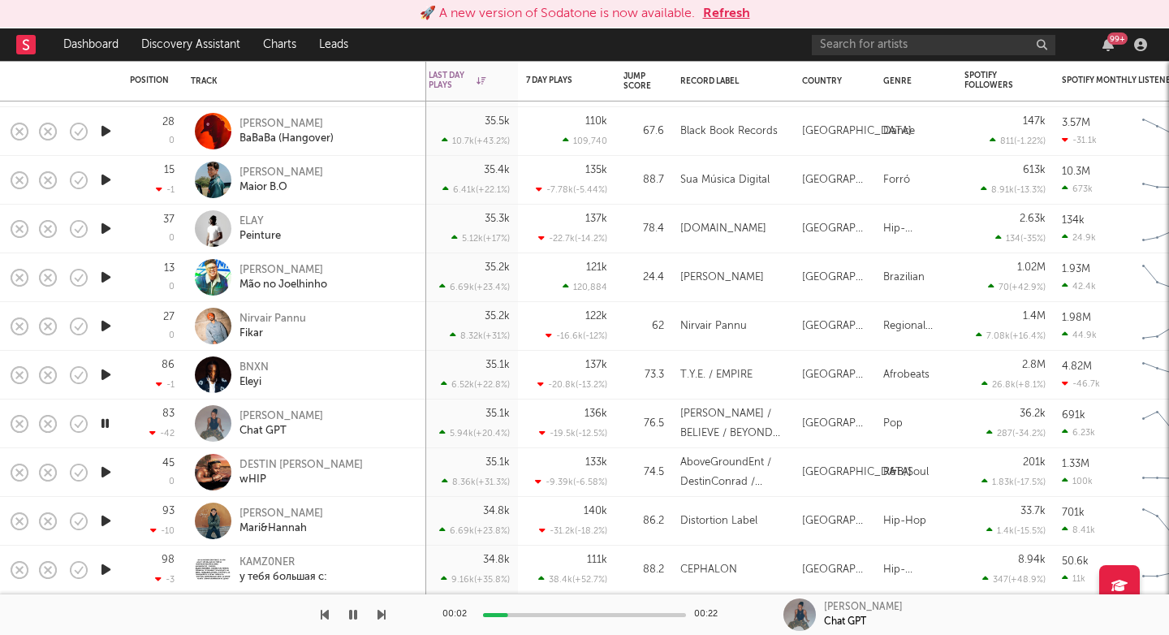
click at [379, 611] on icon "button" at bounding box center [381, 614] width 8 height 13
click at [380, 612] on icon "button" at bounding box center [381, 614] width 8 height 13
click at [383, 612] on icon "button" at bounding box center [381, 614] width 8 height 13
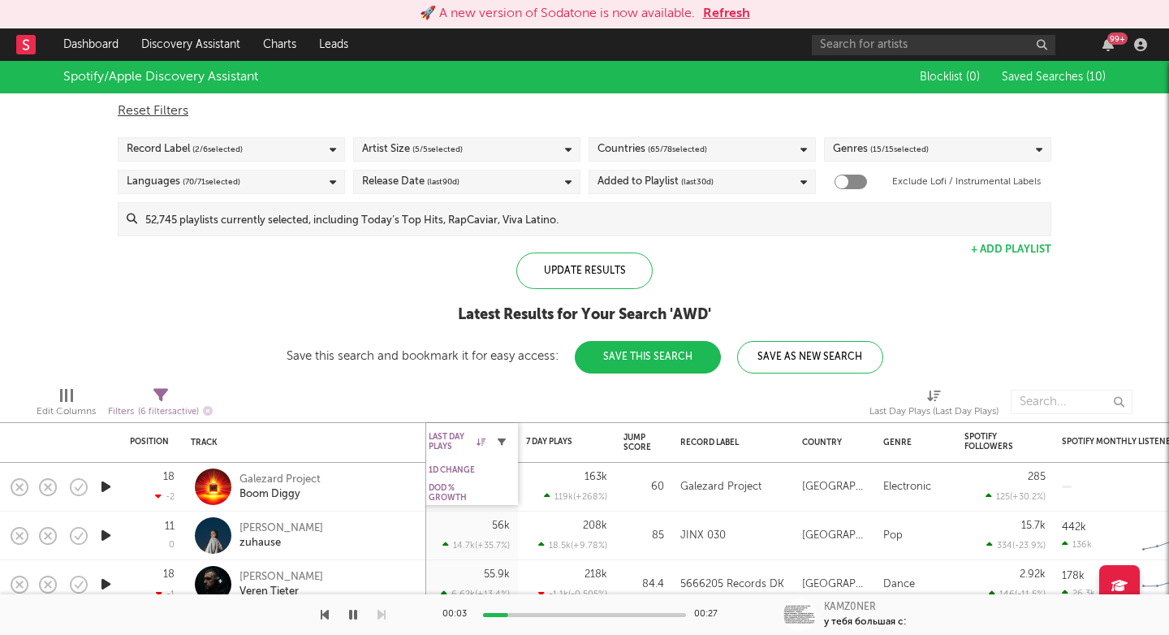
click at [502, 442] on icon "button" at bounding box center [502, 442] width 8 height 8
select select "max"
select select "between"
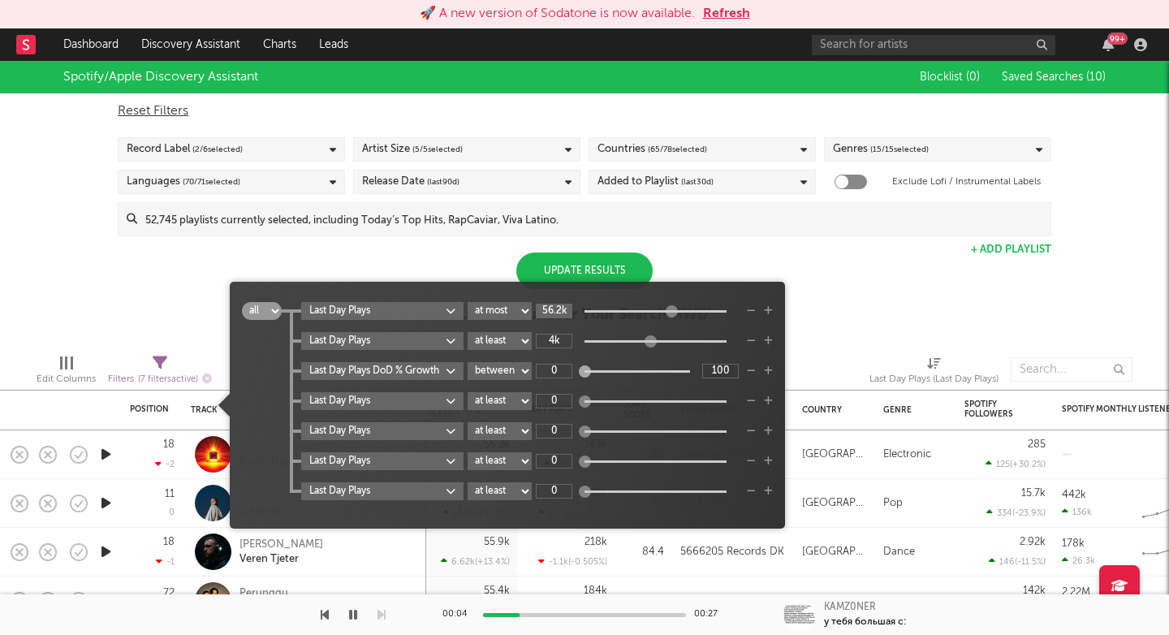
click at [552, 311] on input "56.2k" at bounding box center [554, 311] width 37 height 15
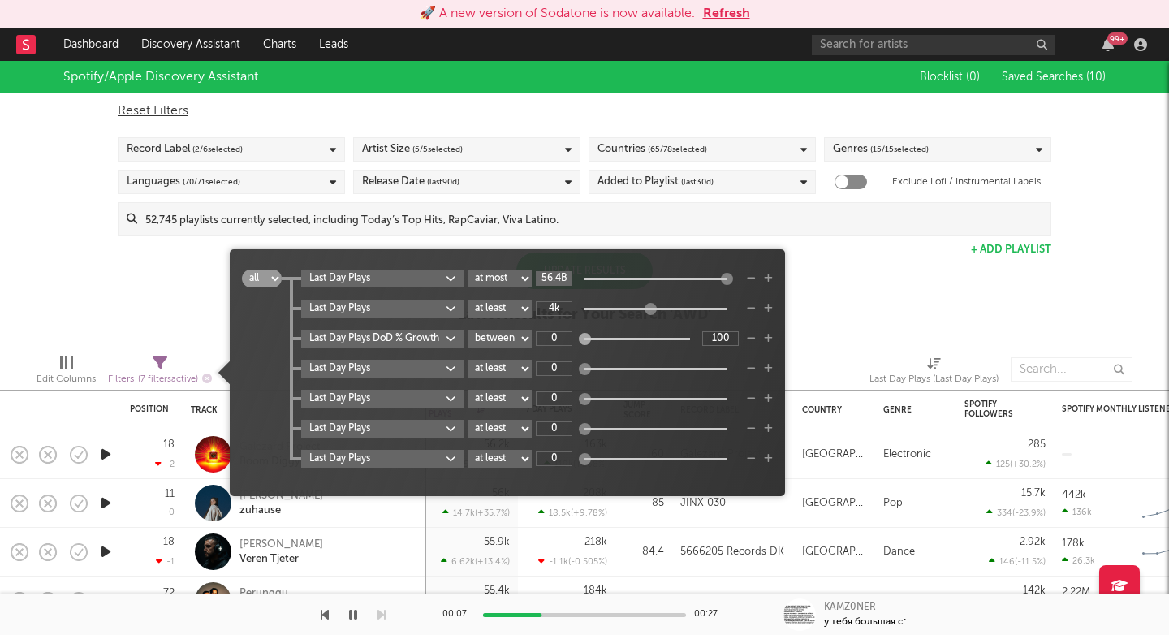
click at [559, 278] on input "56.4B" at bounding box center [554, 278] width 37 height 15
type input "35k"
click at [849, 291] on div "Spotify/Apple Discovery Assistant Blocklist ( 0 ) Saved Searches ( 10 ) Reset F…" at bounding box center [584, 201] width 1169 height 280
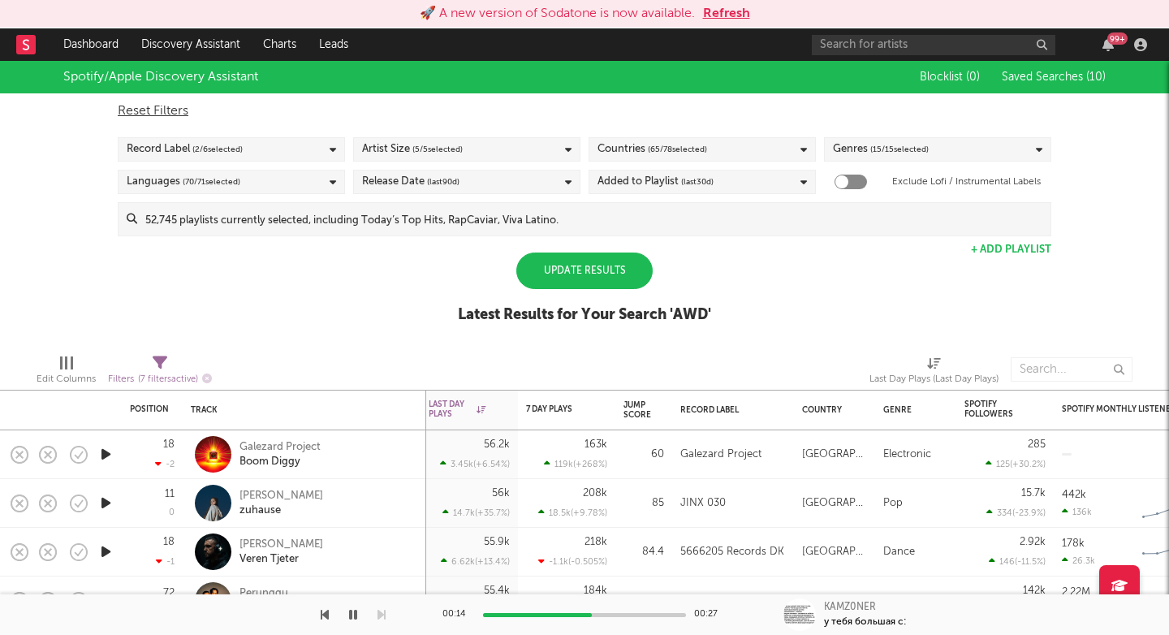
click at [558, 233] on input at bounding box center [593, 219] width 913 height 32
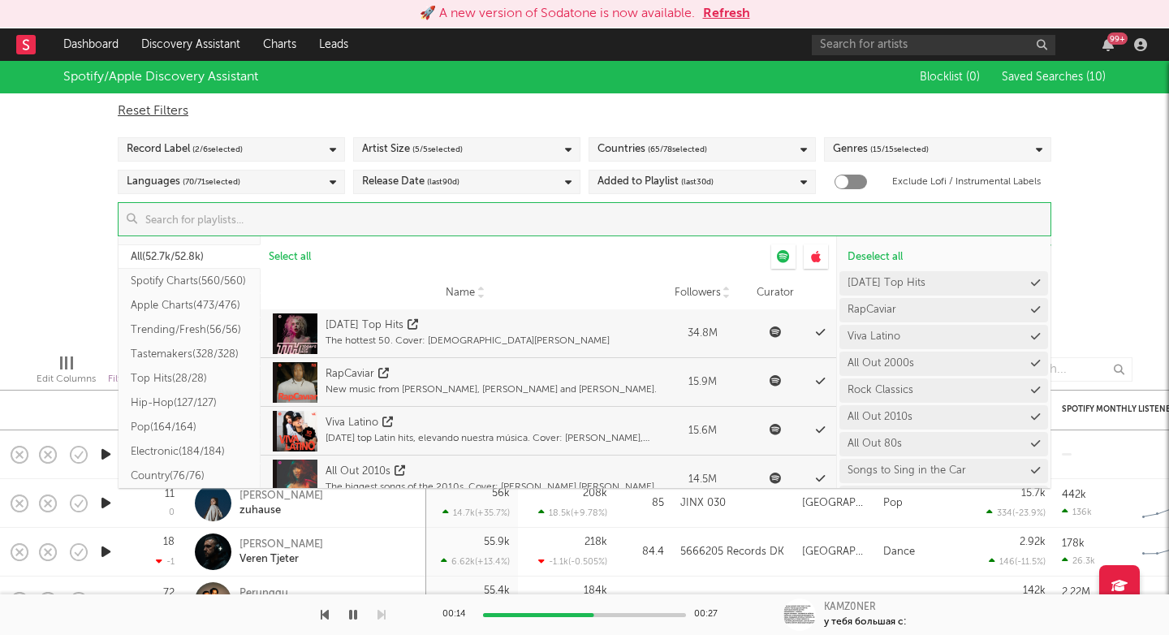
click at [558, 278] on div "Name Followers Curator" at bounding box center [549, 293] width 576 height 32
click at [55, 306] on div "Spotify/Apple Discovery Assistant Blocklist ( 0 ) Saved Searches ( 10 ) Reset F…" at bounding box center [584, 201] width 1169 height 280
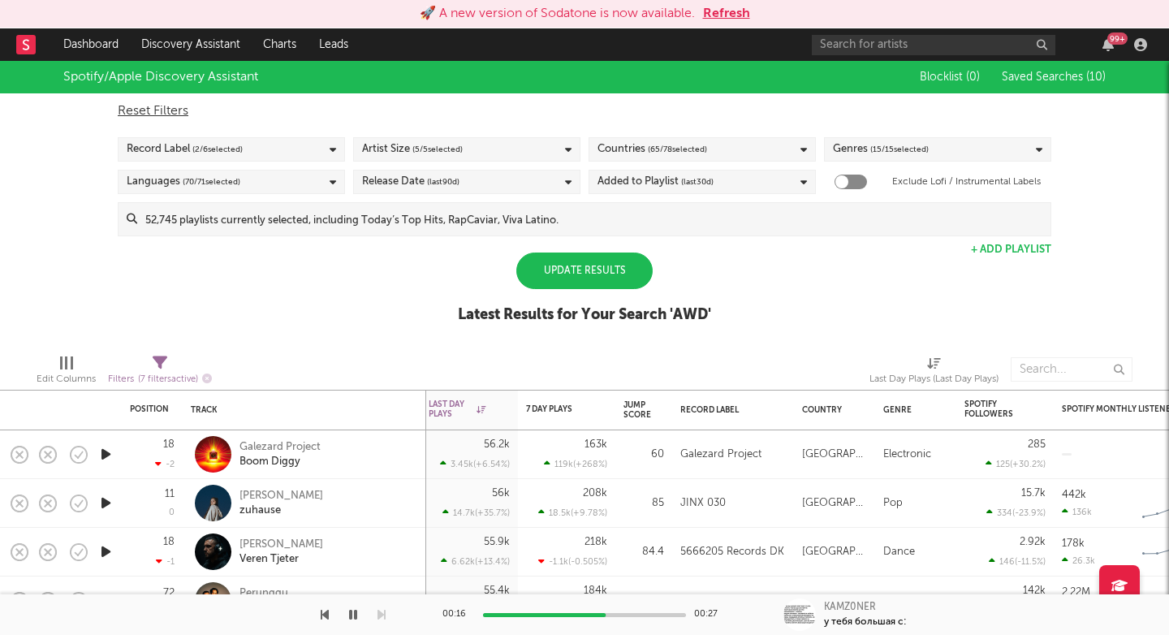
click at [591, 270] on div "Update Results" at bounding box center [584, 270] width 136 height 37
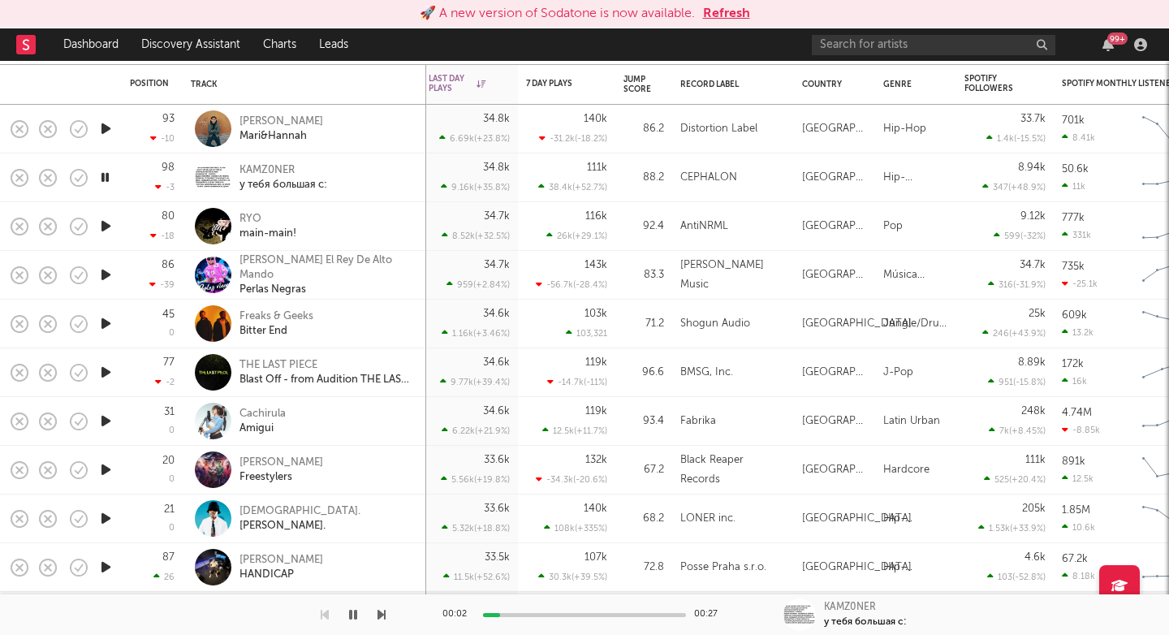
click at [382, 617] on icon "button" at bounding box center [381, 614] width 8 height 13
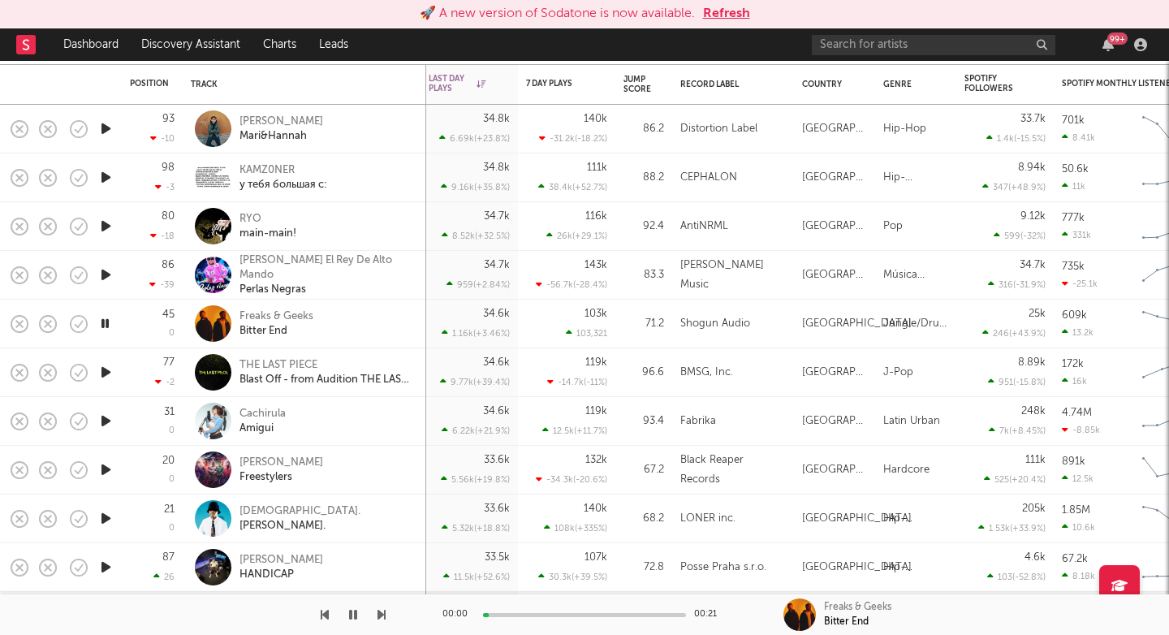
click at [382, 617] on icon "button" at bounding box center [381, 614] width 8 height 13
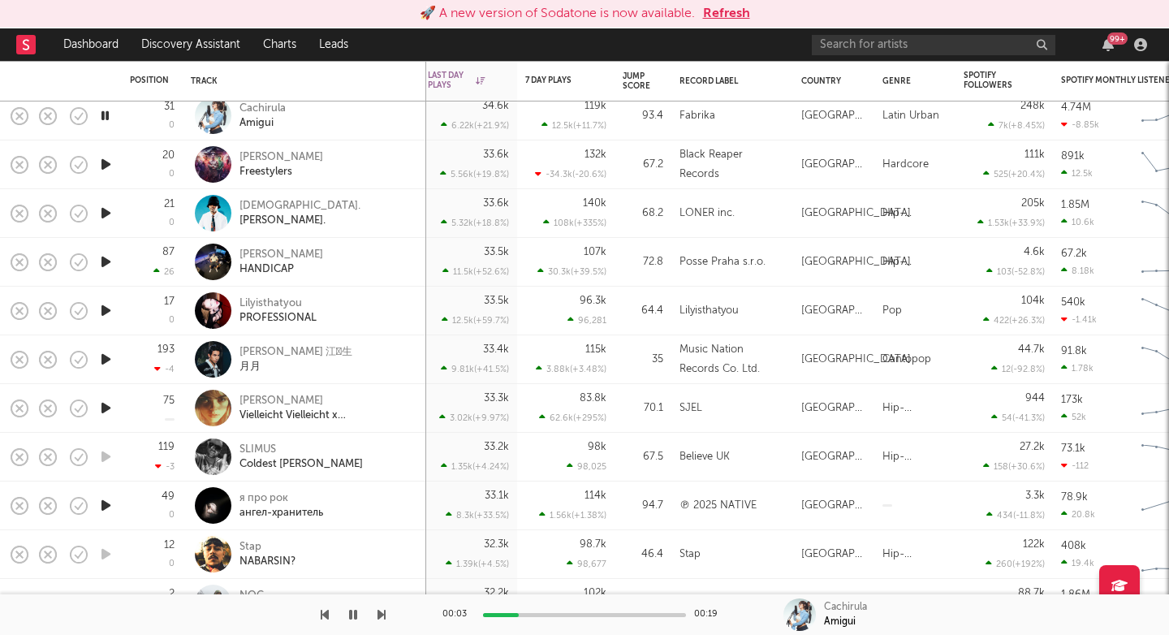
click at [375, 616] on div at bounding box center [193, 614] width 386 height 41
click at [377, 616] on div at bounding box center [193, 614] width 386 height 41
click at [386, 616] on div "00:04 00:19 Cachirula Amigui" at bounding box center [584, 614] width 1169 height 41
click at [383, 618] on icon "button" at bounding box center [381, 614] width 8 height 13
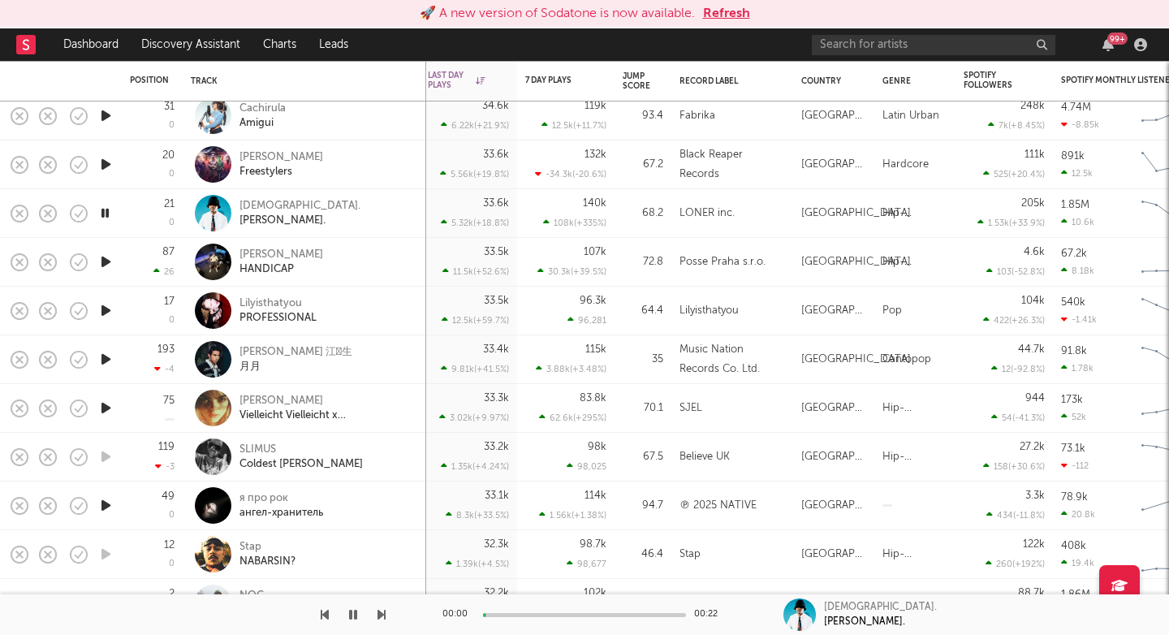
click at [383, 618] on icon "button" at bounding box center [381, 614] width 8 height 13
click at [382, 618] on icon "button" at bounding box center [381, 614] width 8 height 13
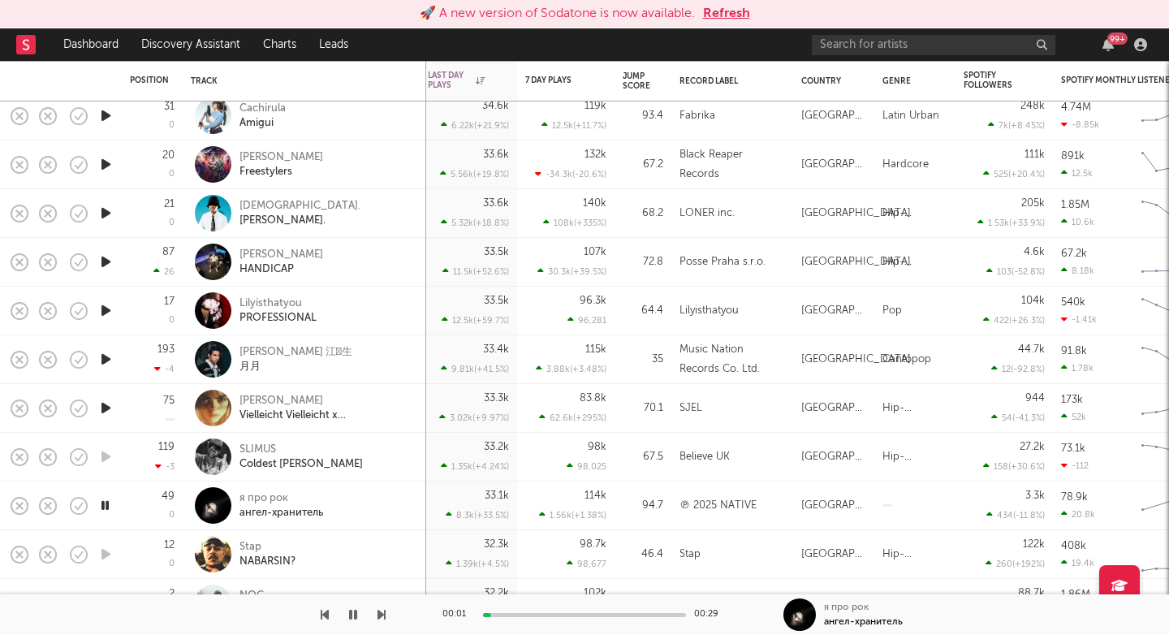
click at [382, 618] on icon "button" at bounding box center [381, 614] width 8 height 13
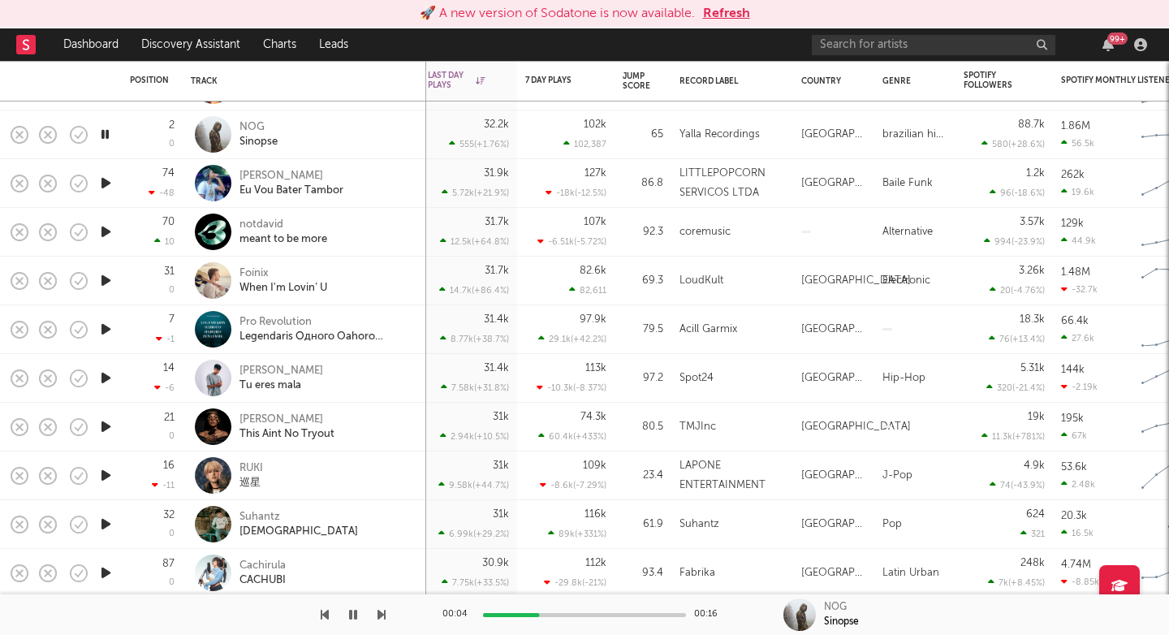
click at [382, 614] on icon "button" at bounding box center [381, 614] width 8 height 13
click at [381, 614] on icon "button" at bounding box center [381, 614] width 8 height 13
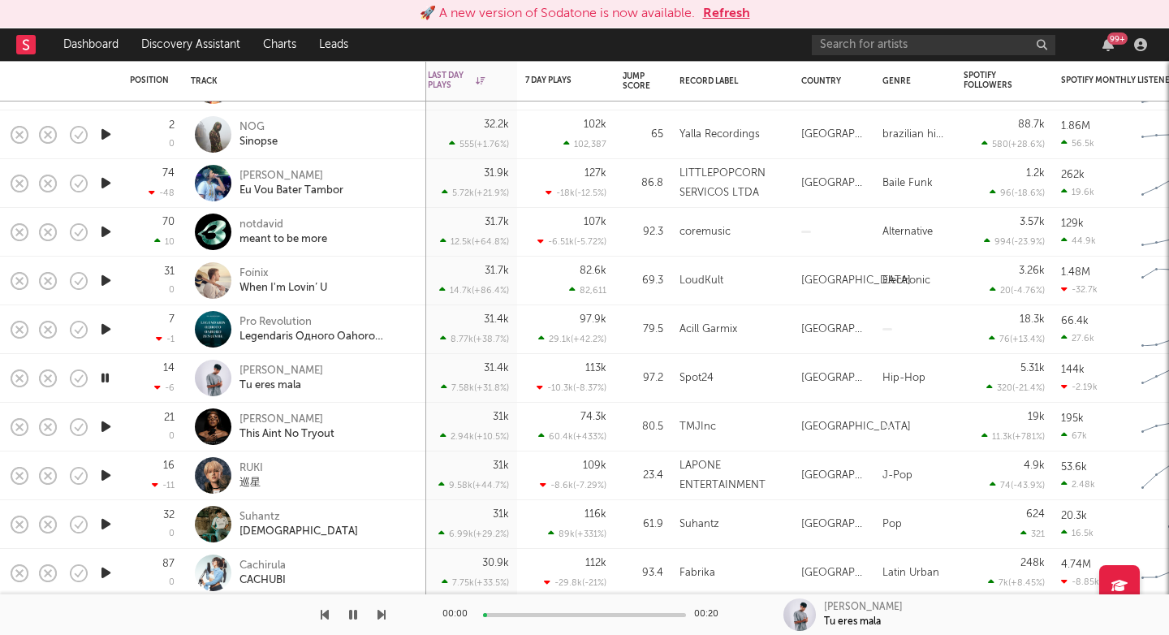
click at [381, 614] on icon "button" at bounding box center [381, 614] width 8 height 13
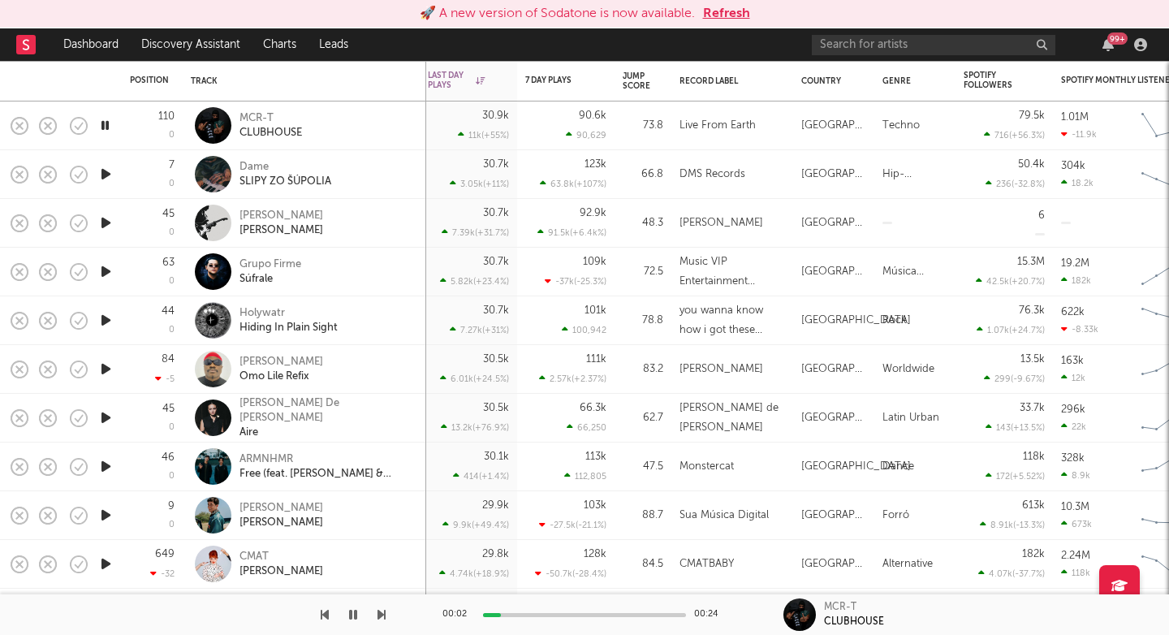
click at [381, 610] on icon "button" at bounding box center [381, 614] width 8 height 13
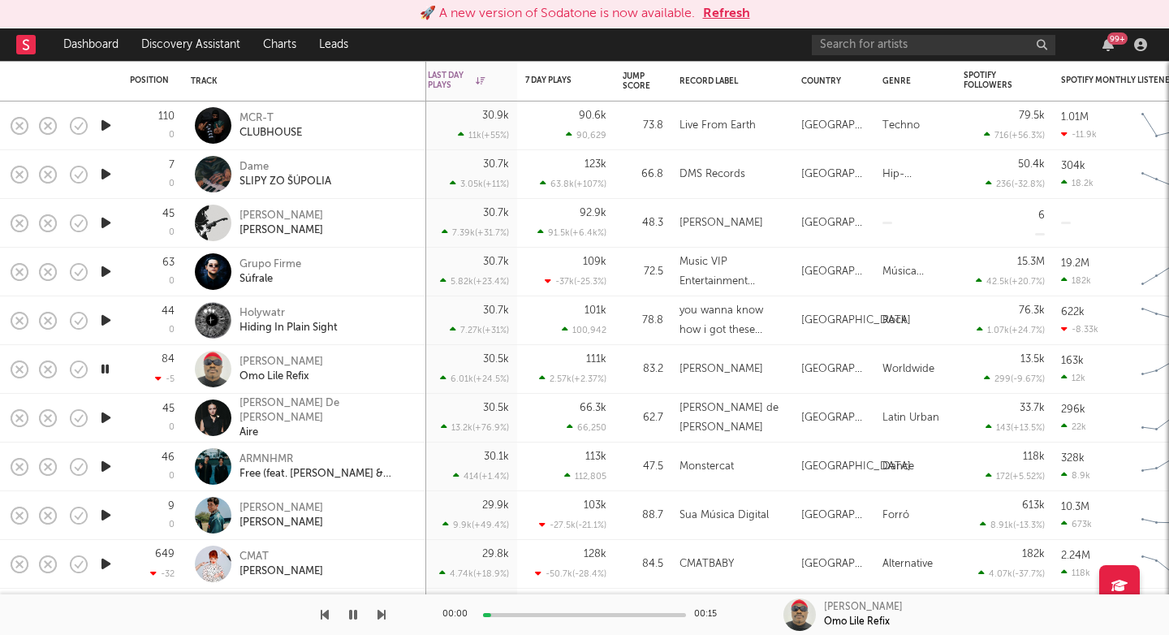
click at [381, 610] on icon "button" at bounding box center [381, 614] width 8 height 13
click at [382, 610] on icon "button" at bounding box center [381, 614] width 8 height 13
click at [383, 610] on icon "button" at bounding box center [381, 614] width 8 height 13
click at [384, 610] on icon "button" at bounding box center [381, 614] width 8 height 13
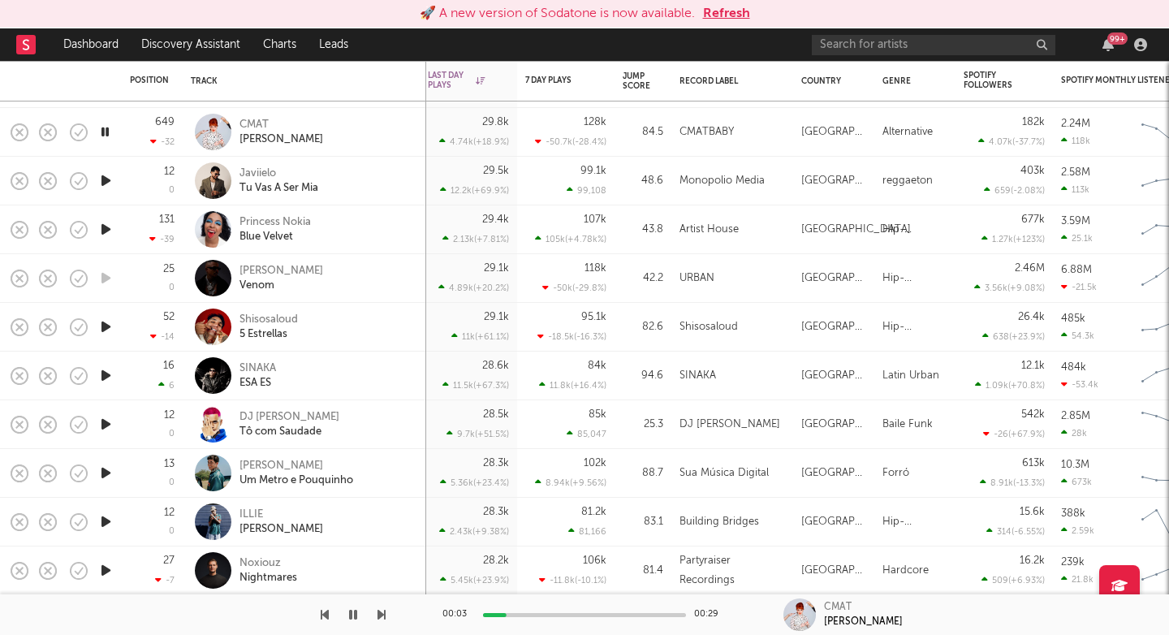
click at [380, 617] on icon "button" at bounding box center [381, 614] width 8 height 13
click at [381, 617] on icon "button" at bounding box center [381, 614] width 8 height 13
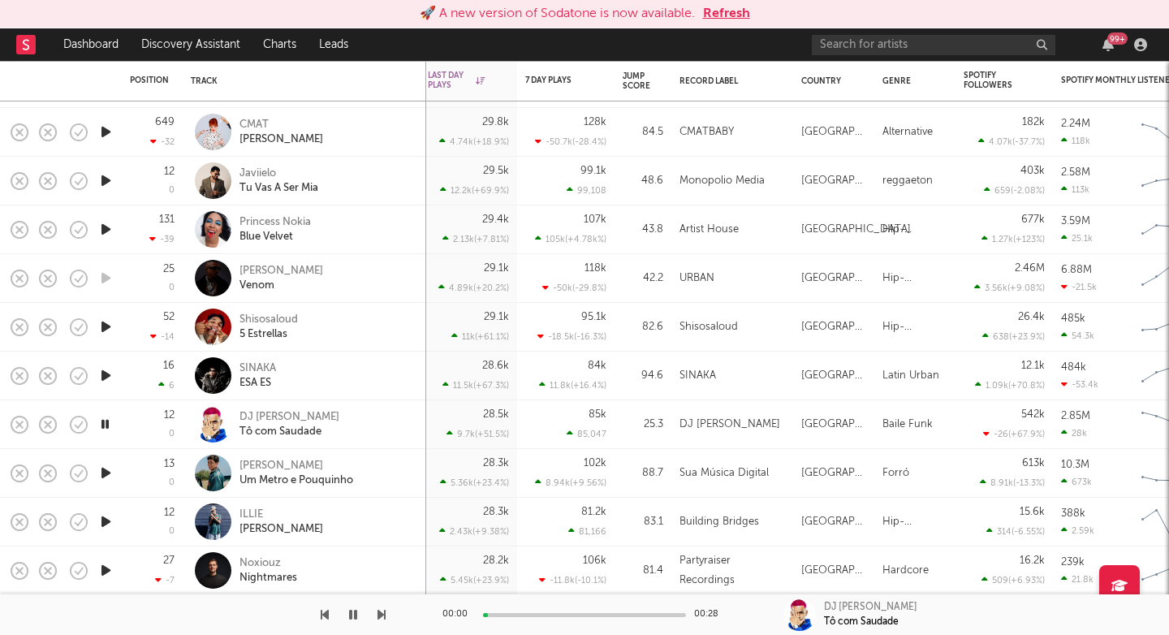
click at [382, 618] on icon "button" at bounding box center [381, 614] width 8 height 13
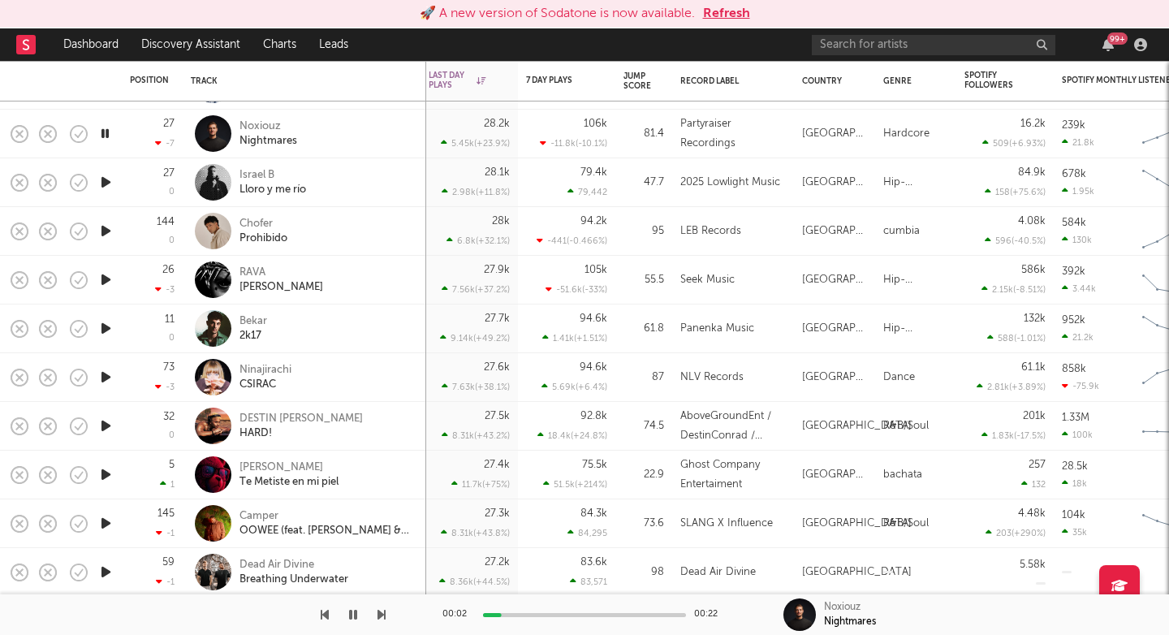
click at [382, 617] on icon "button" at bounding box center [381, 614] width 8 height 13
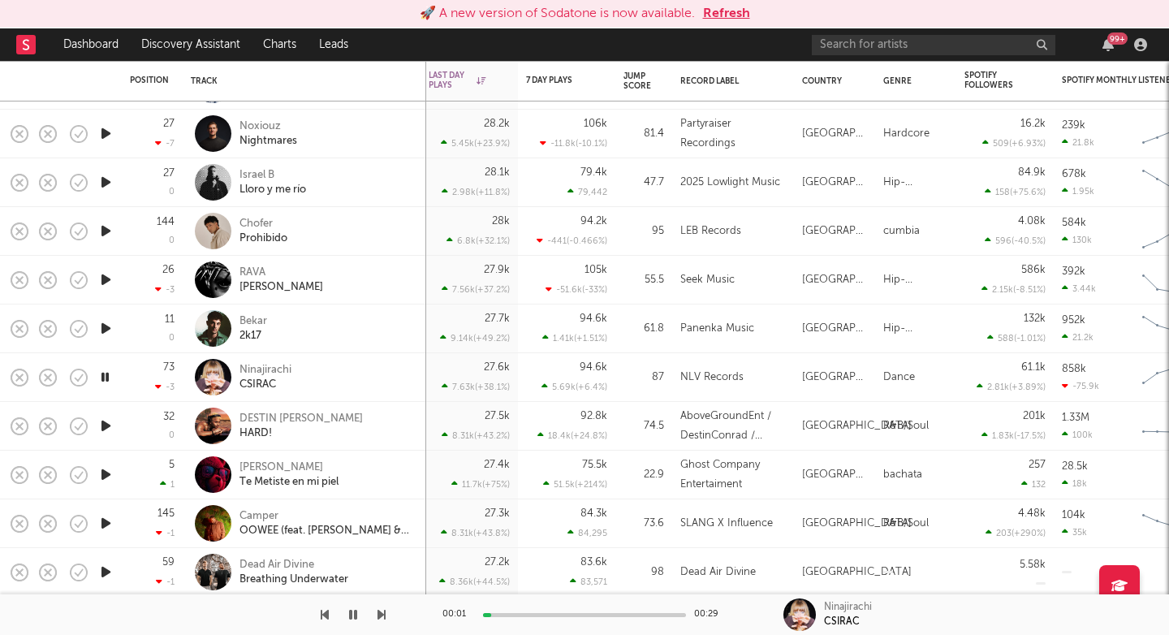
click at [382, 617] on icon "button" at bounding box center [381, 614] width 8 height 13
click at [383, 614] on icon "button" at bounding box center [381, 614] width 8 height 13
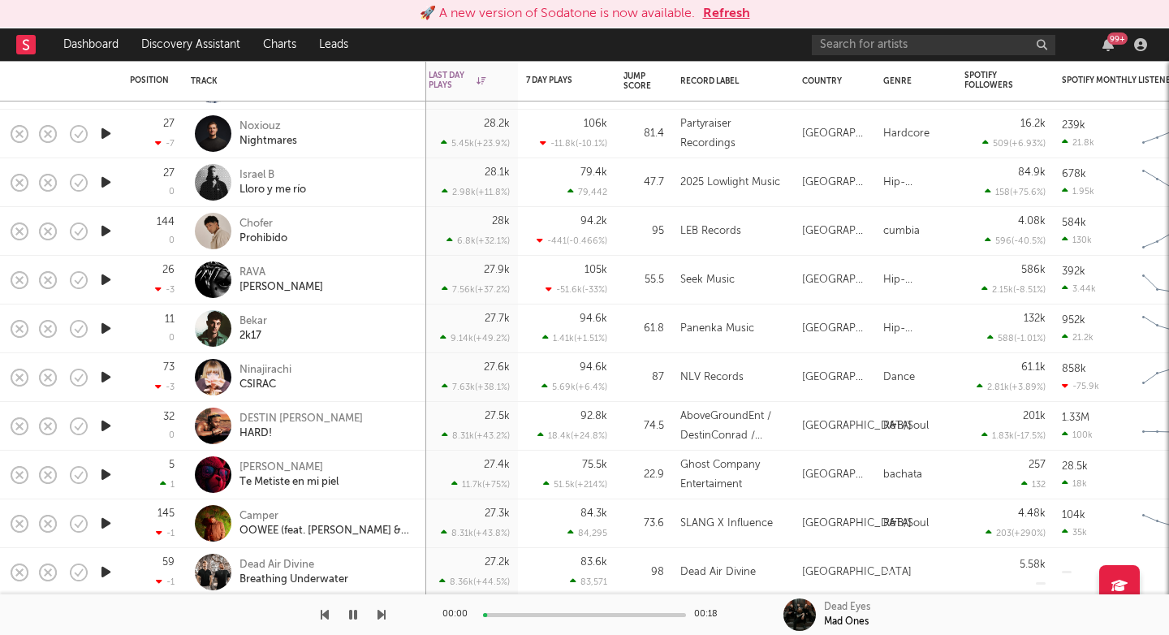
click at [383, 614] on icon "button" at bounding box center [381, 614] width 8 height 13
click at [384, 612] on icon "button" at bounding box center [381, 614] width 8 height 13
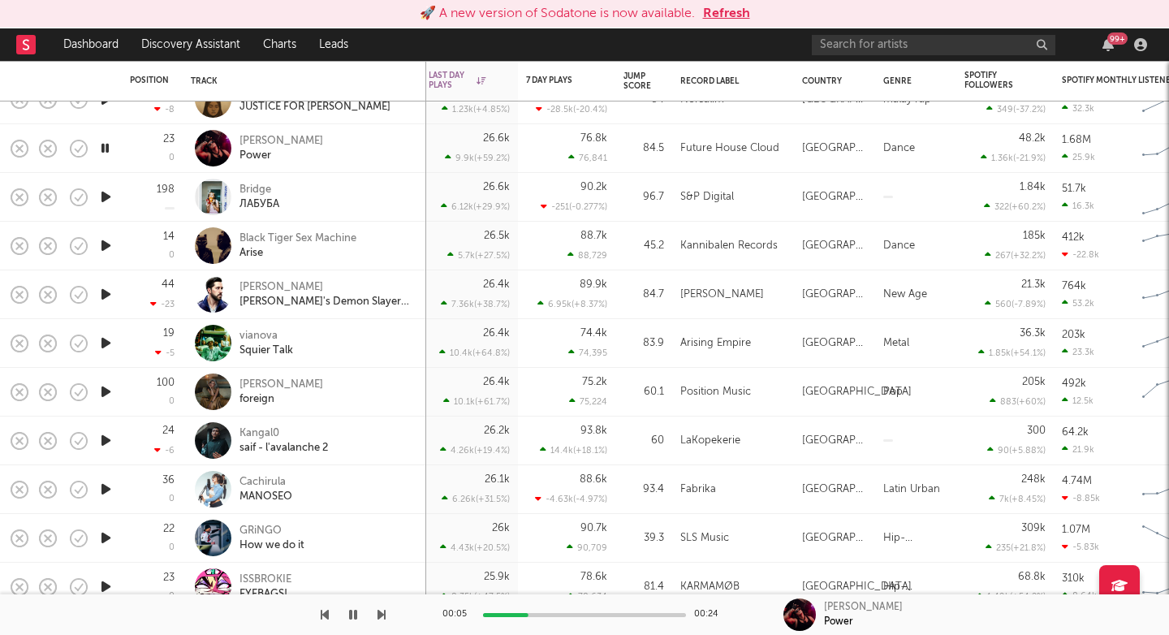
click at [383, 610] on icon "button" at bounding box center [381, 614] width 8 height 13
click at [383, 611] on icon "button" at bounding box center [381, 614] width 8 height 13
click at [383, 614] on icon "button" at bounding box center [381, 614] width 8 height 13
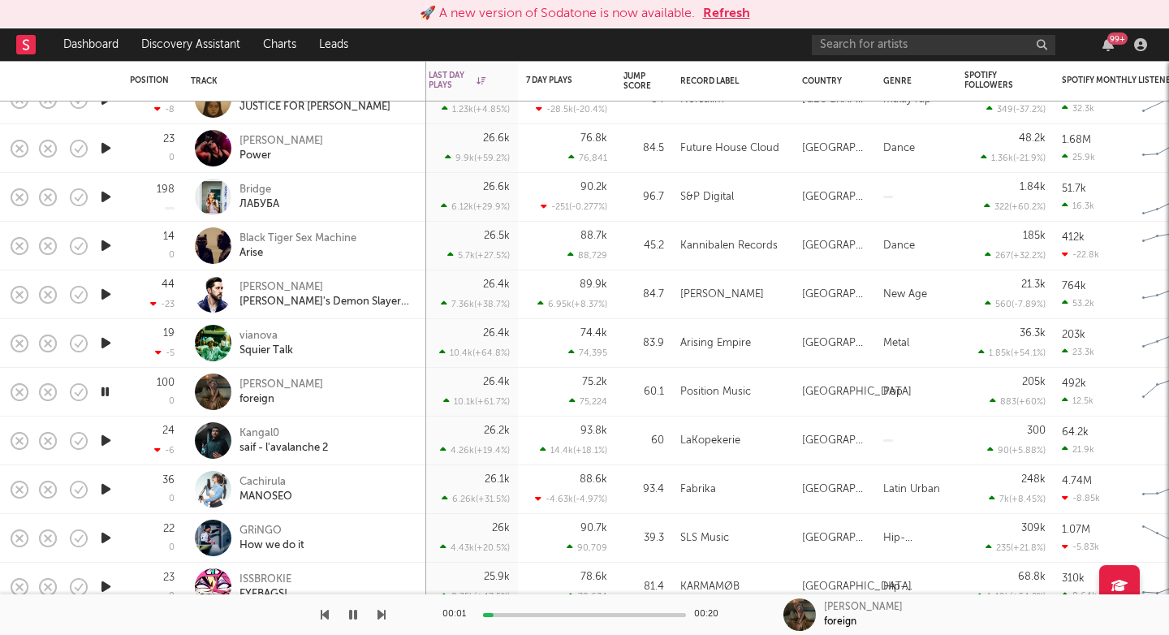
click at [384, 614] on icon "button" at bounding box center [381, 614] width 8 height 13
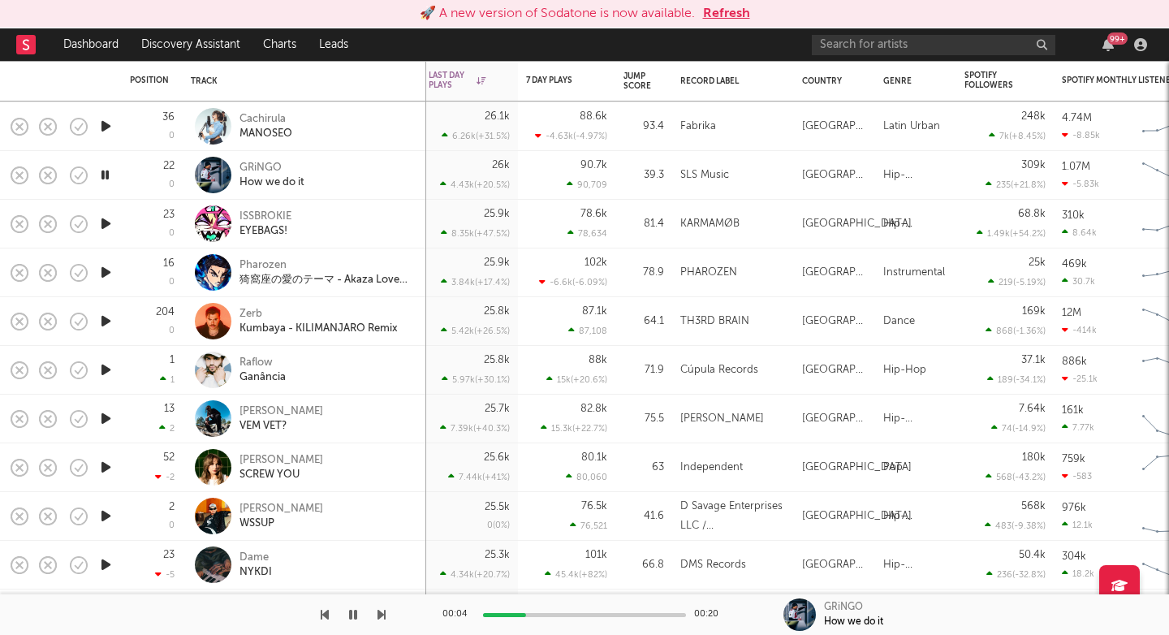
click at [383, 615] on icon "button" at bounding box center [381, 614] width 8 height 13
click at [262, 231] on div "EYEBAGS!" at bounding box center [265, 231] width 52 height 15
click at [381, 615] on icon "button" at bounding box center [381, 614] width 8 height 13
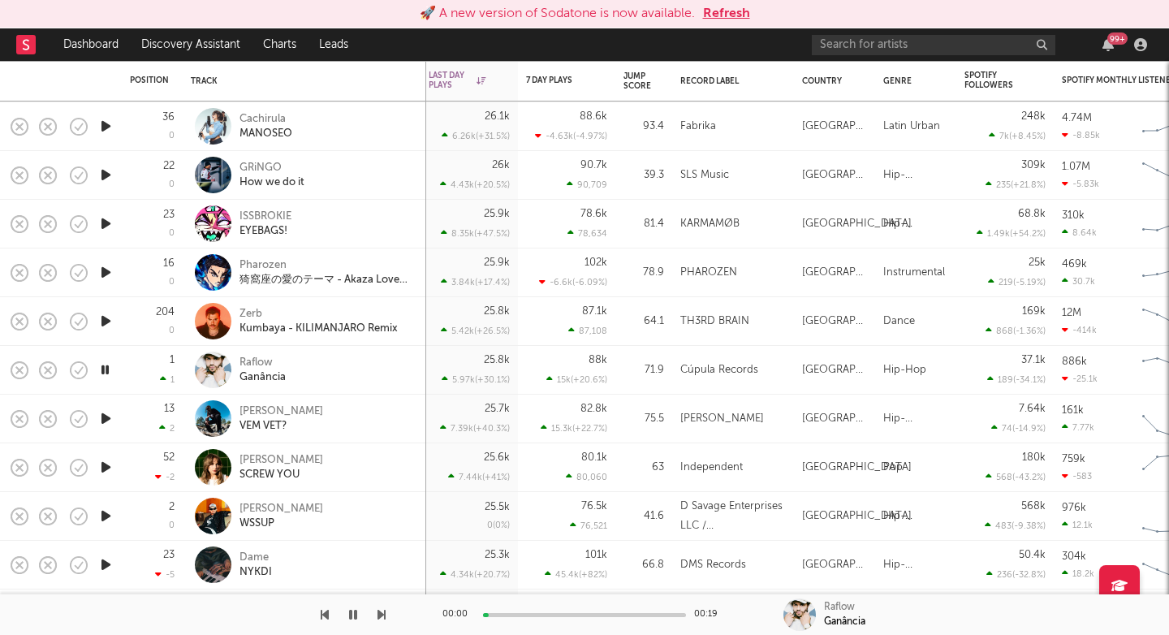
click at [381, 615] on icon "button" at bounding box center [381, 614] width 8 height 13
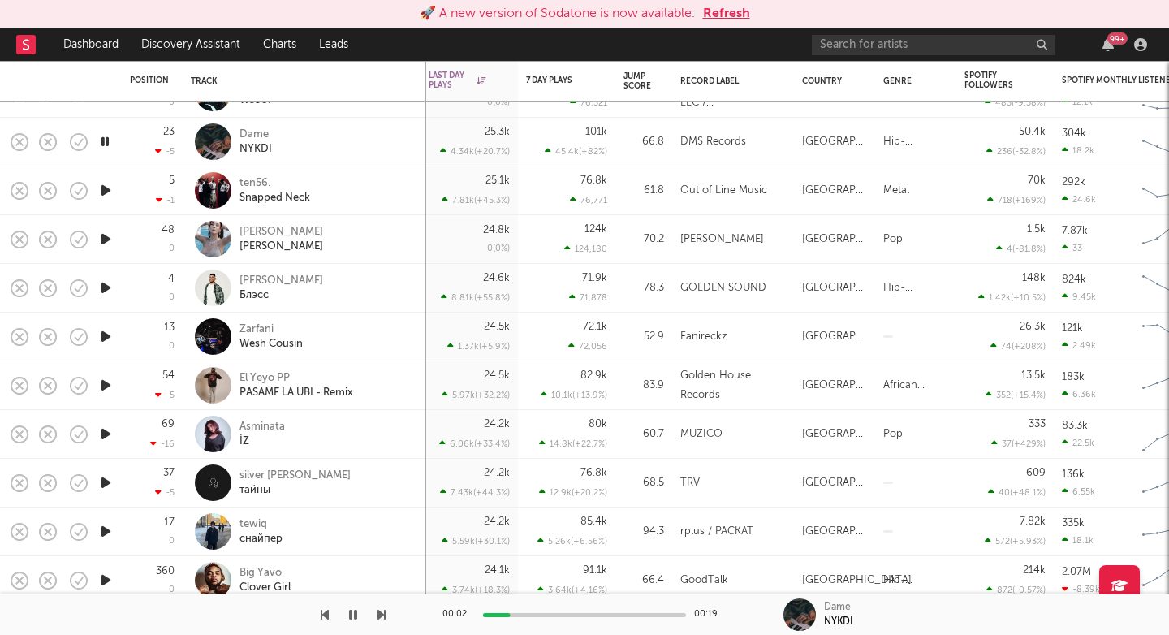
click at [382, 613] on icon "button" at bounding box center [381, 614] width 8 height 13
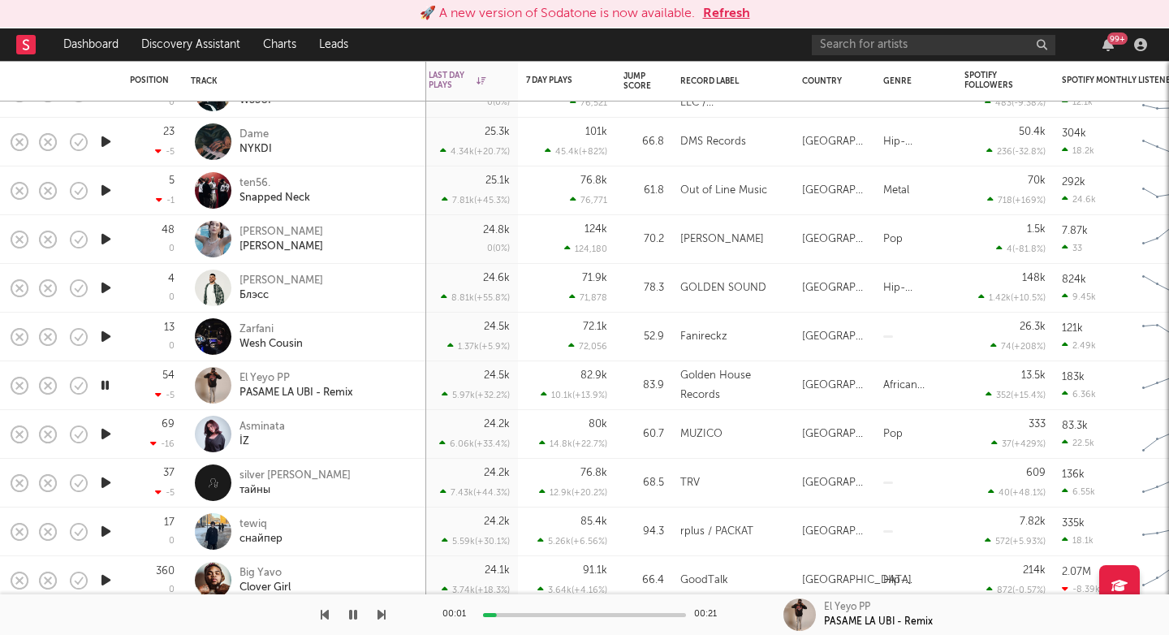
click at [382, 613] on icon "button" at bounding box center [381, 614] width 8 height 13
click at [382, 614] on icon "button" at bounding box center [381, 614] width 8 height 13
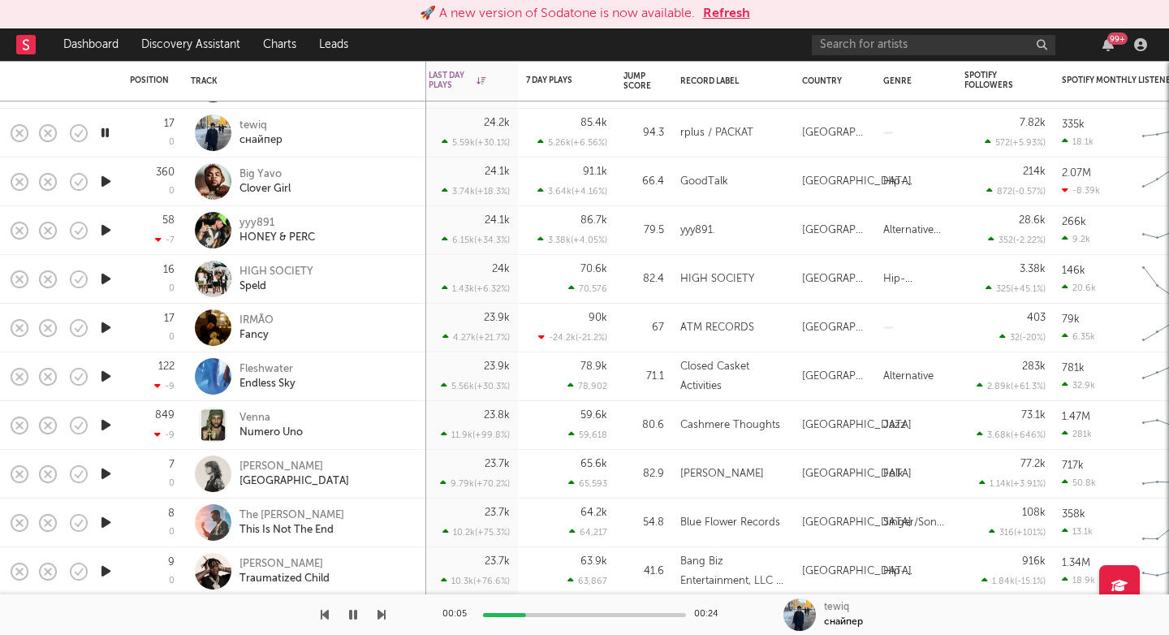
click at [377, 610] on div at bounding box center [193, 614] width 386 height 41
click at [380, 615] on icon "button" at bounding box center [381, 614] width 8 height 13
click at [380, 614] on icon "button" at bounding box center [381, 614] width 8 height 13
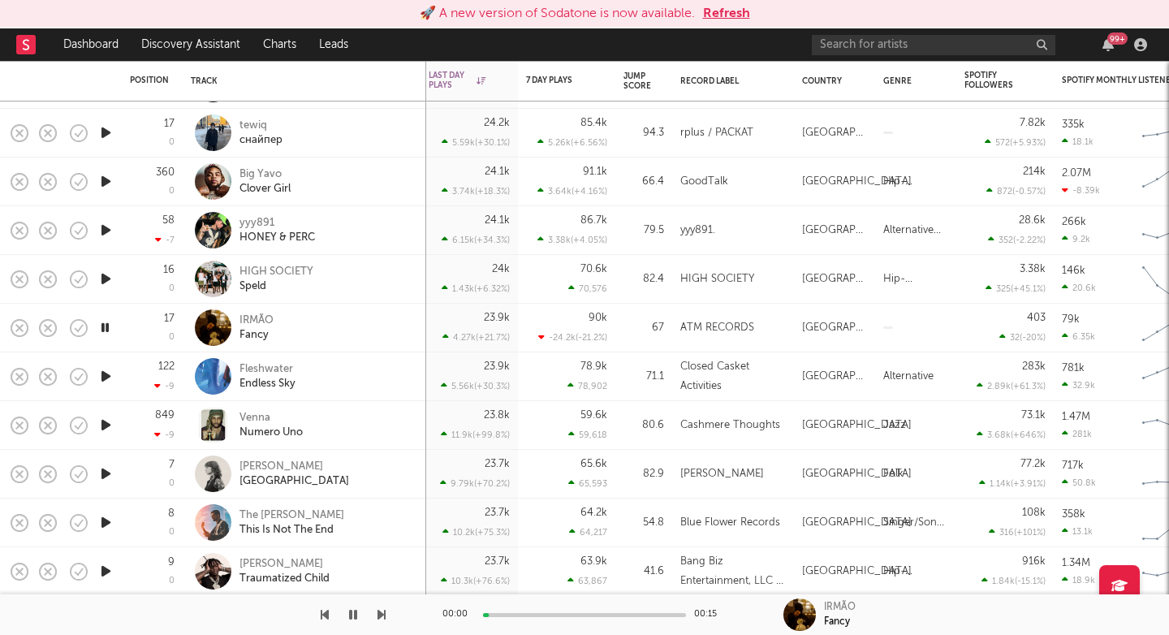
click at [380, 614] on icon "button" at bounding box center [381, 614] width 8 height 13
drag, startPoint x: 380, startPoint y: 614, endPoint x: 312, endPoint y: 465, distance: 163.5
click at [313, 0] on div "🚀 A new version of Sodatone is now available. Refresh Dashboard Discovery Assis…" at bounding box center [584, 0] width 1169 height 0
click at [280, 364] on div "Fleshwater" at bounding box center [267, 369] width 56 height 15
click at [380, 613] on icon "button" at bounding box center [381, 614] width 8 height 13
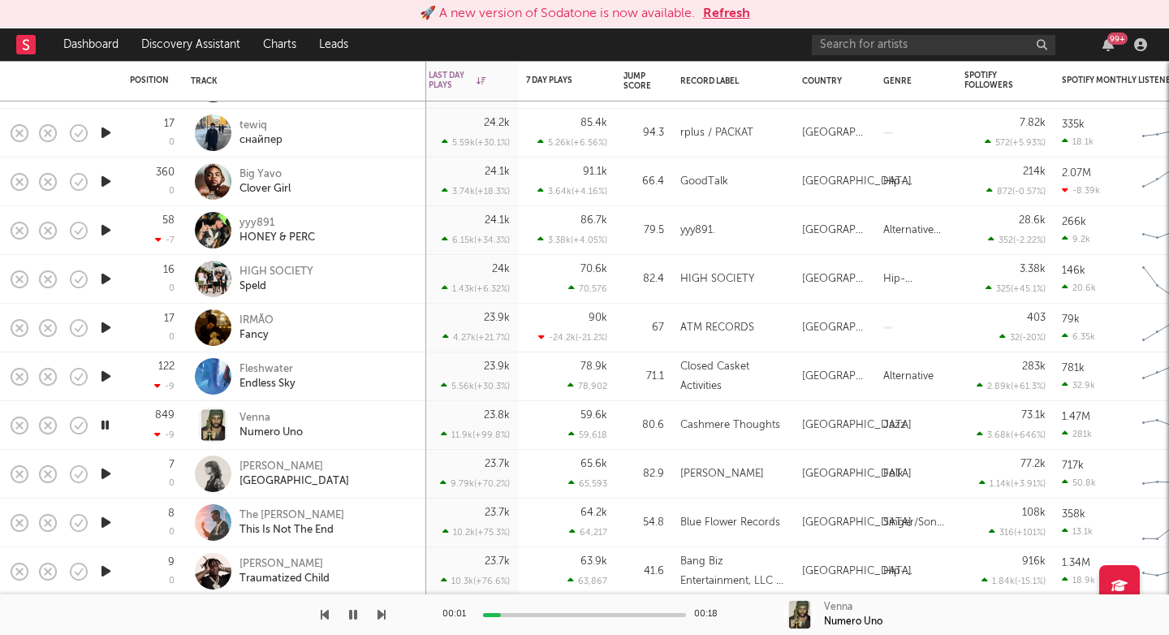
click at [380, 613] on icon "button" at bounding box center [381, 614] width 8 height 13
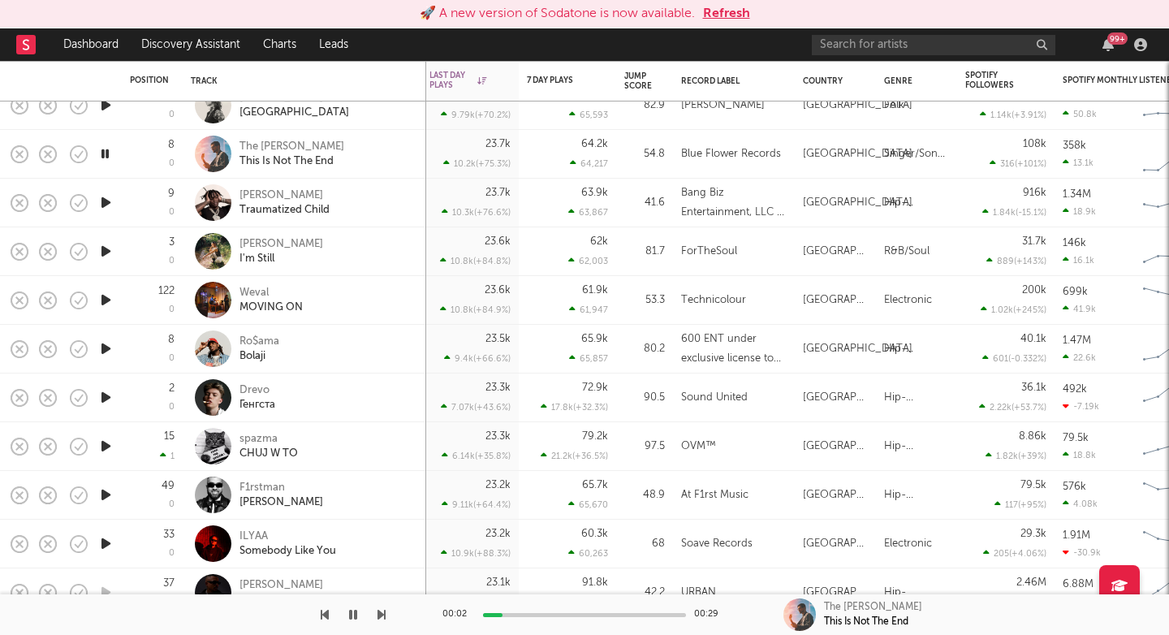
click at [384, 615] on icon "button" at bounding box center [381, 614] width 8 height 13
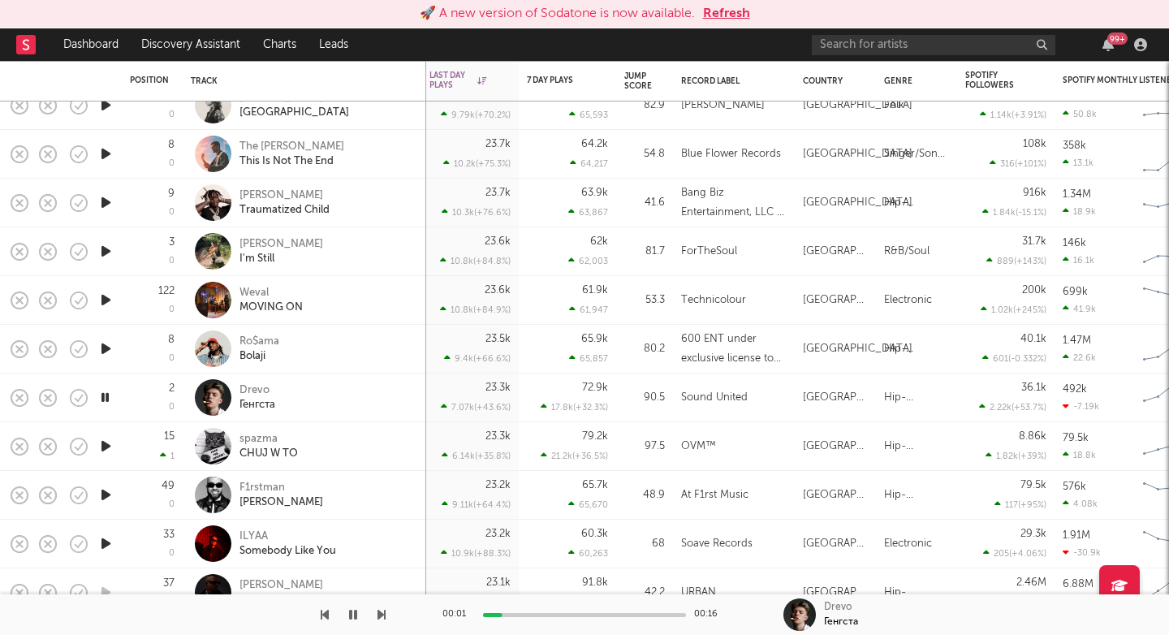
click at [108, 294] on icon "button" at bounding box center [105, 300] width 17 height 20
click at [101, 451] on icon "button" at bounding box center [105, 446] width 17 height 20
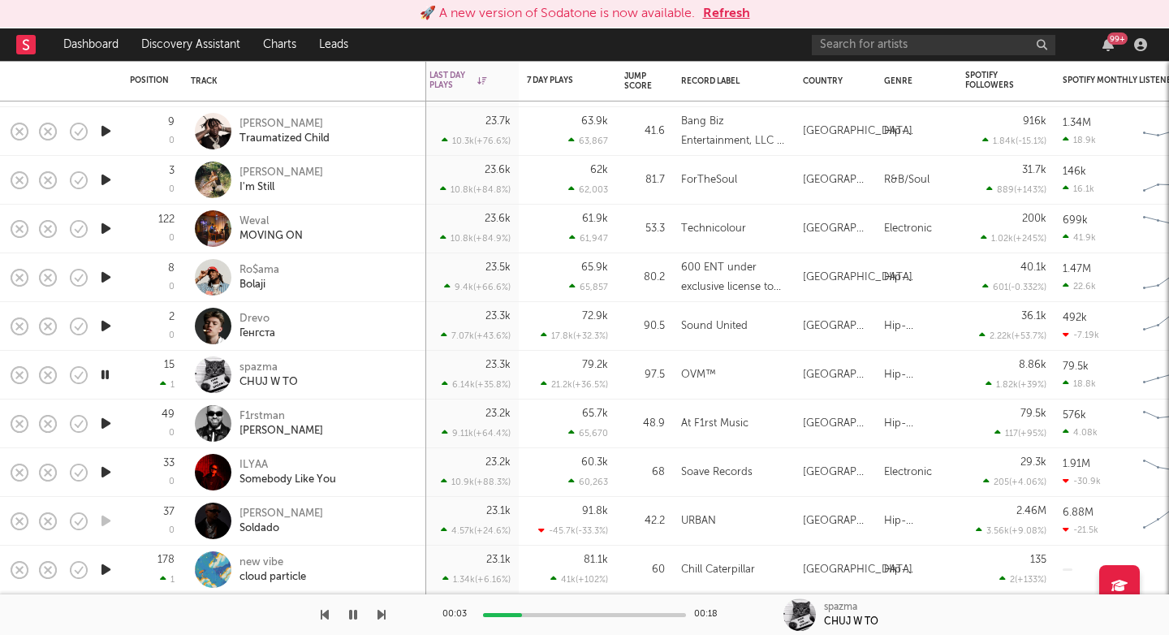
click at [380, 616] on icon "button" at bounding box center [381, 614] width 8 height 13
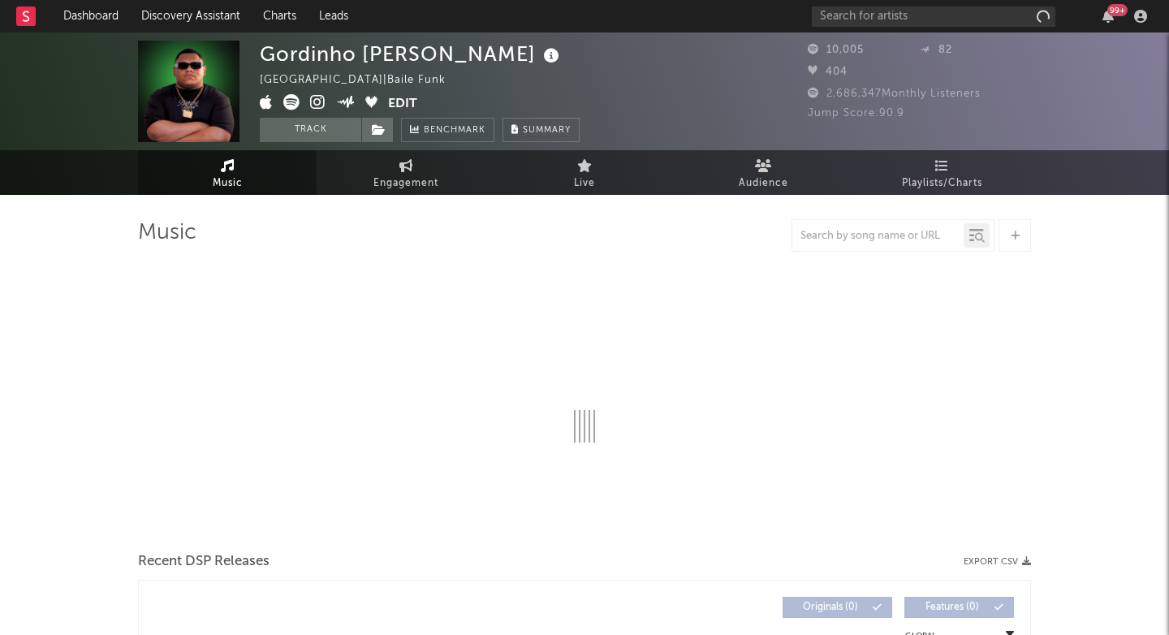
select select "1w"
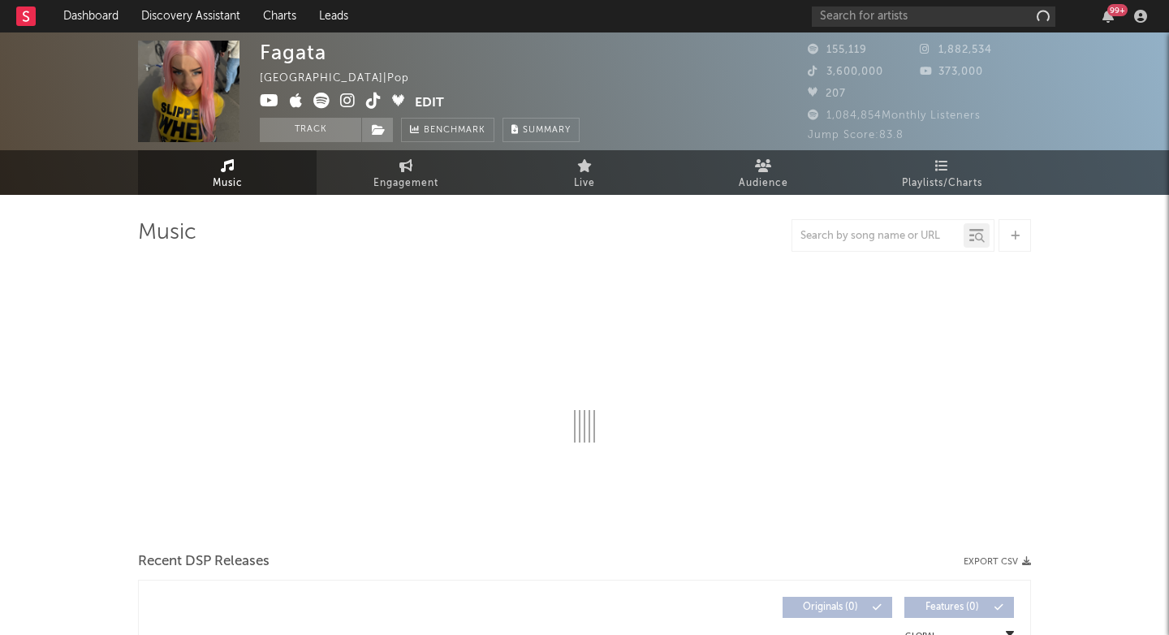
select select "6m"
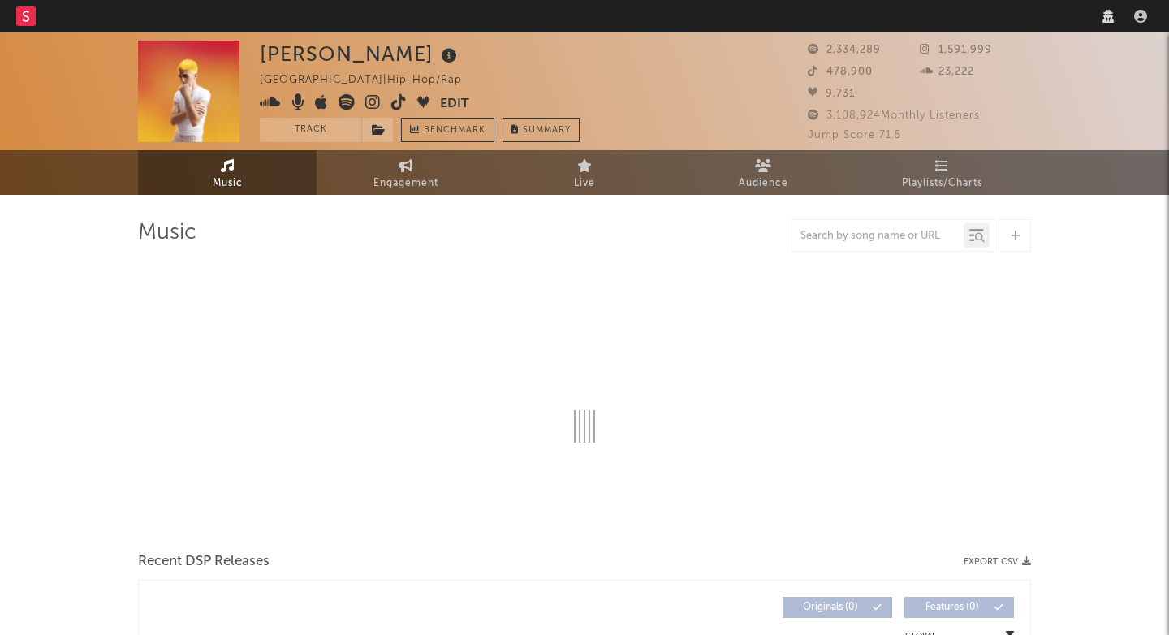
select select "6m"
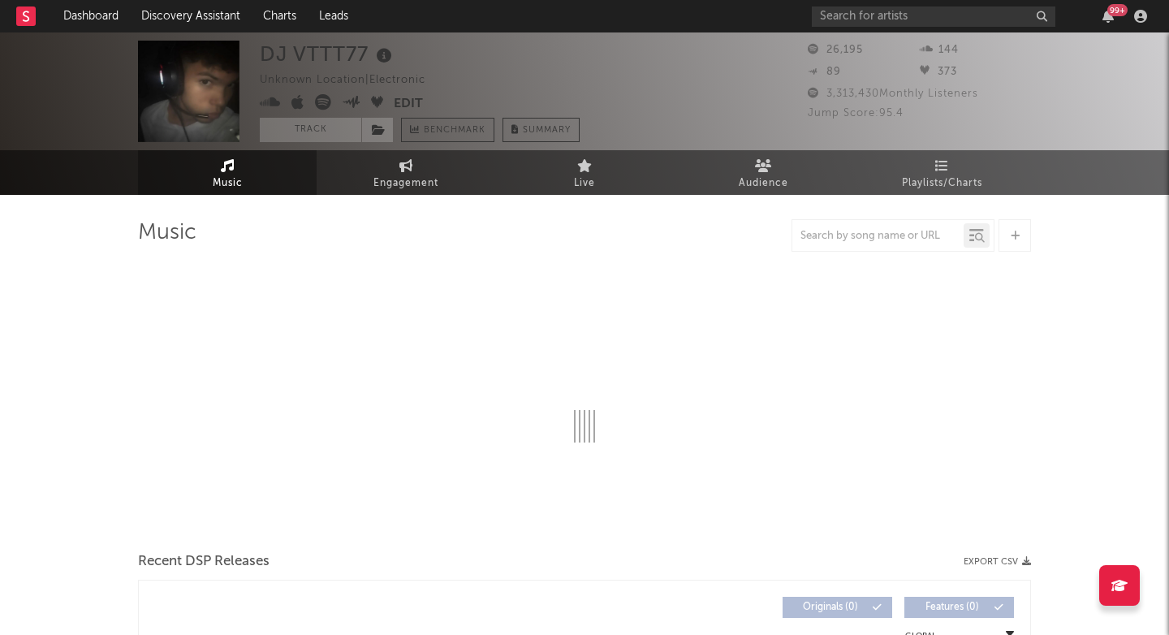
select select "1w"
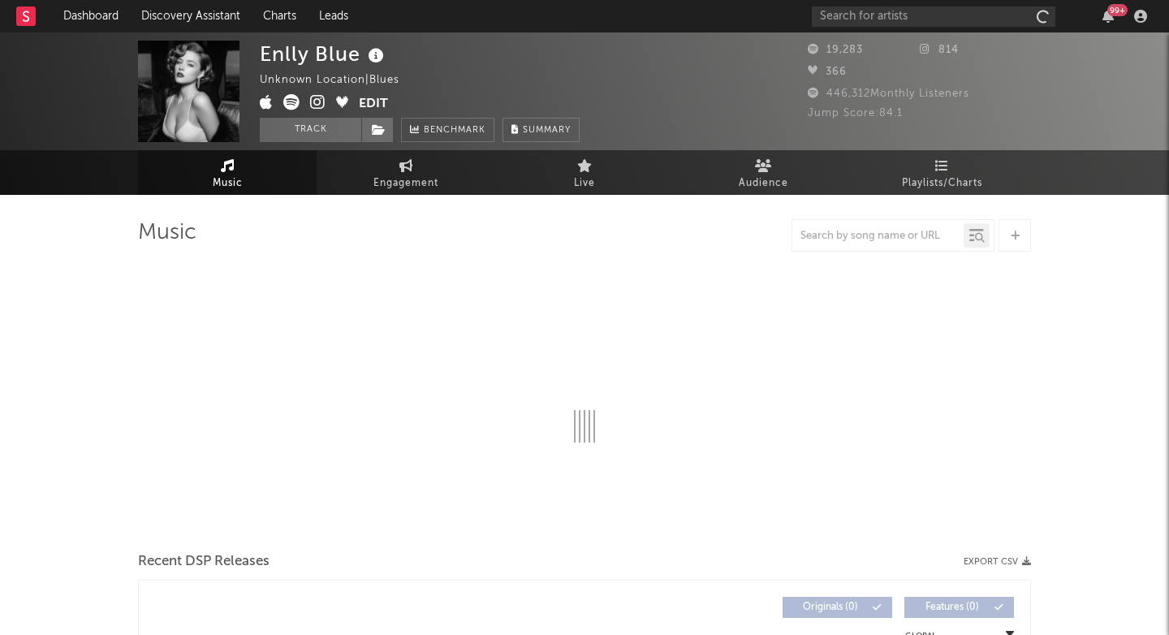
select select "1w"
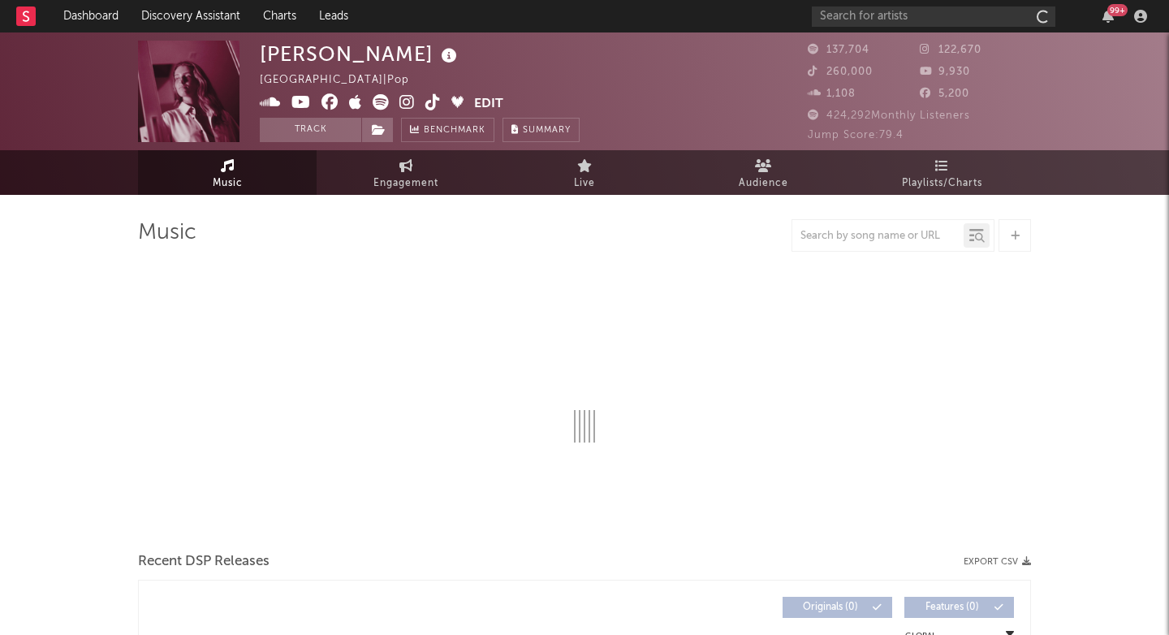
select select "6m"
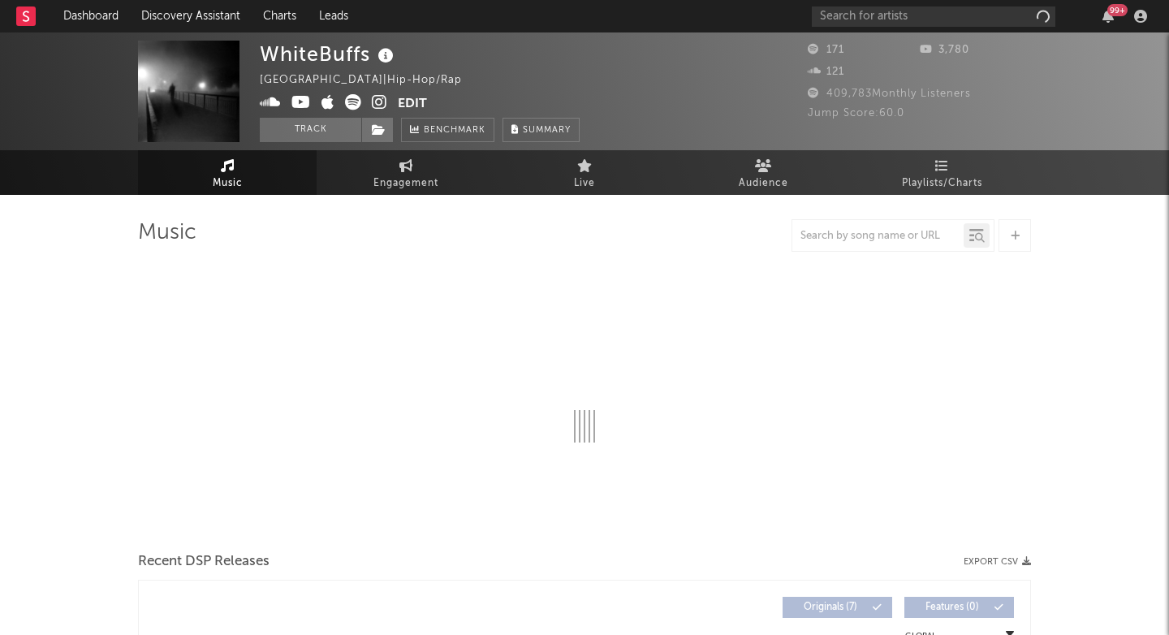
select select "1w"
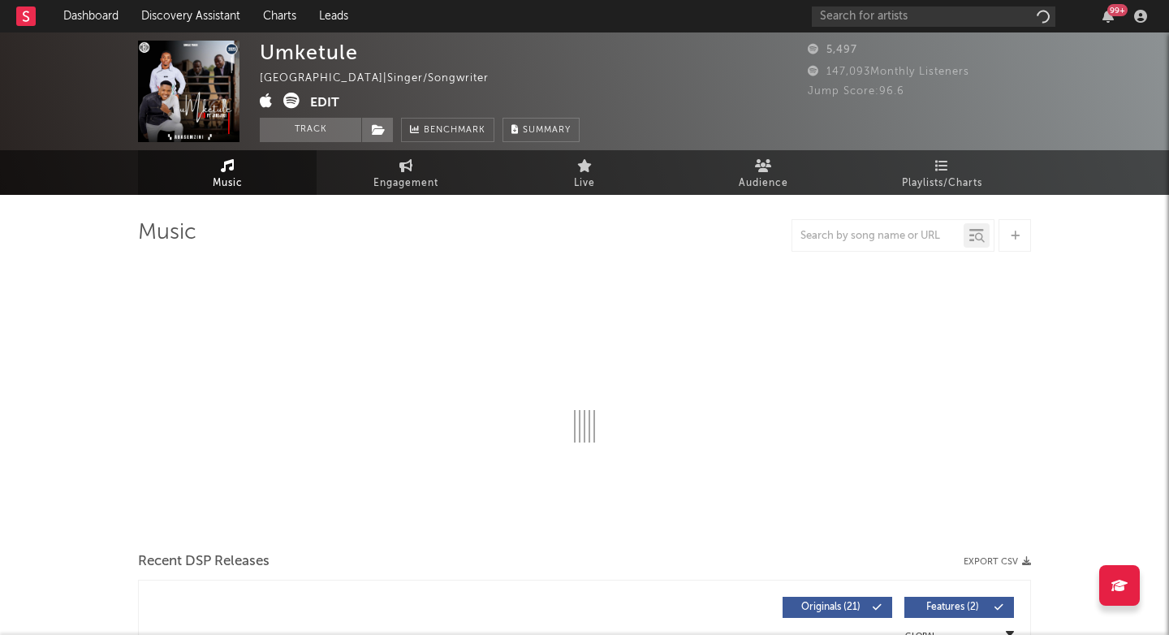
select select "6m"
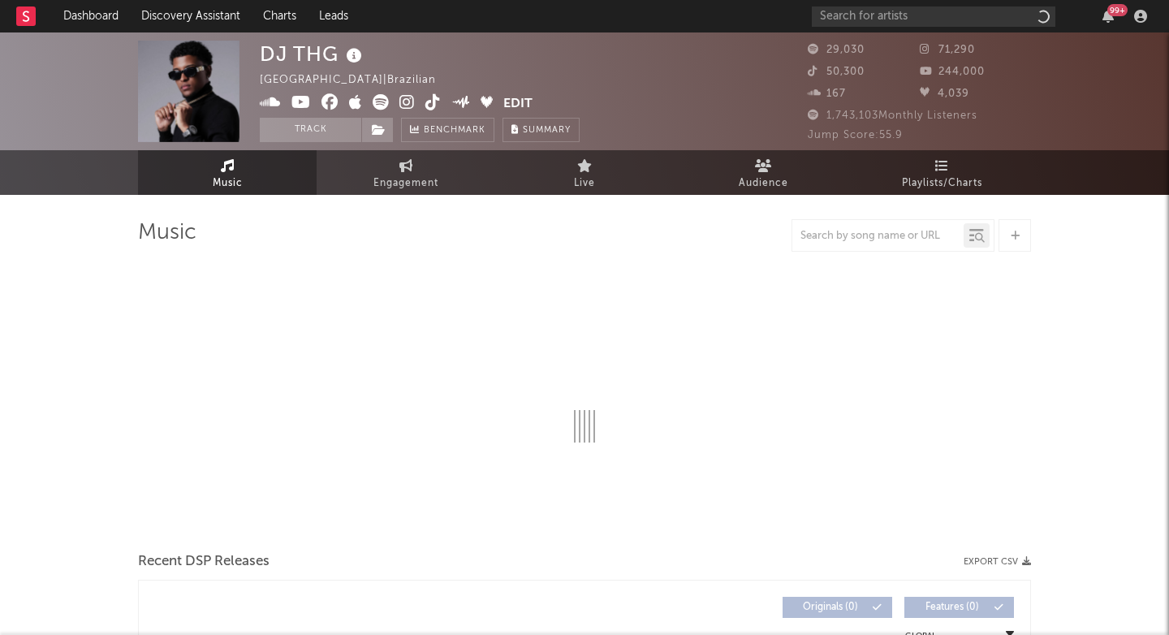
select select "6m"
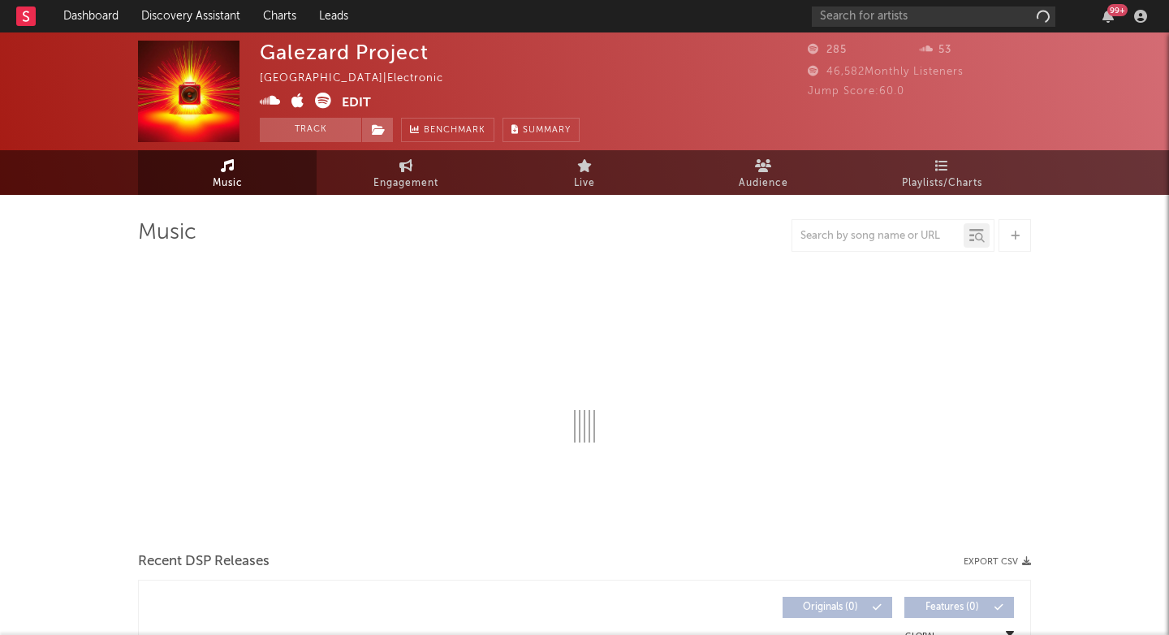
select select "1w"
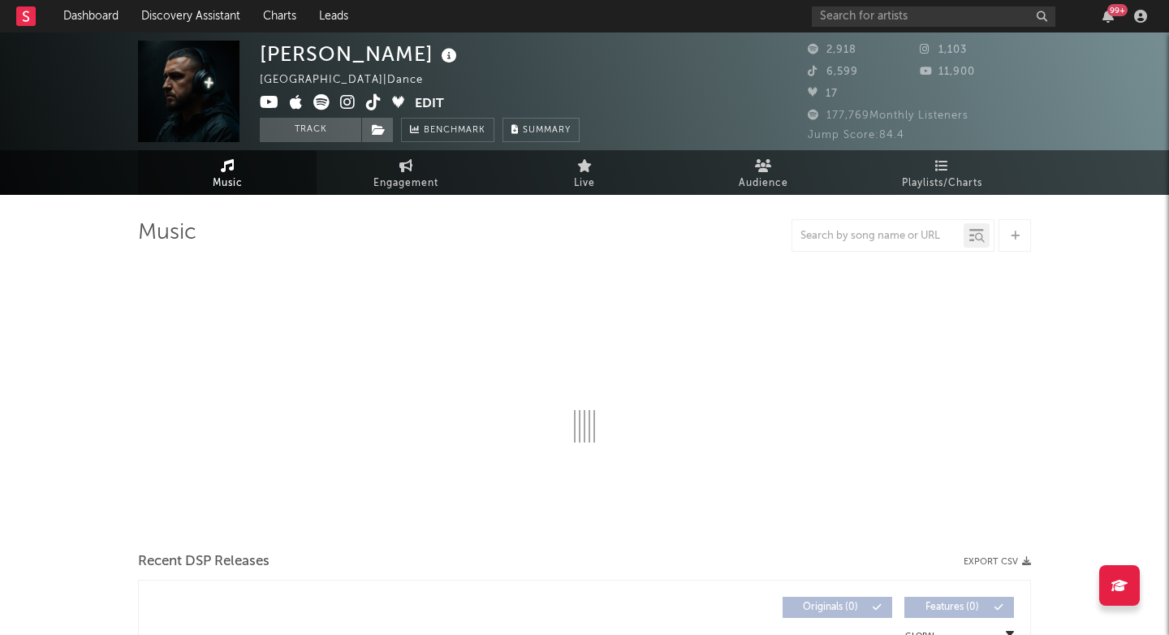
select select "1w"
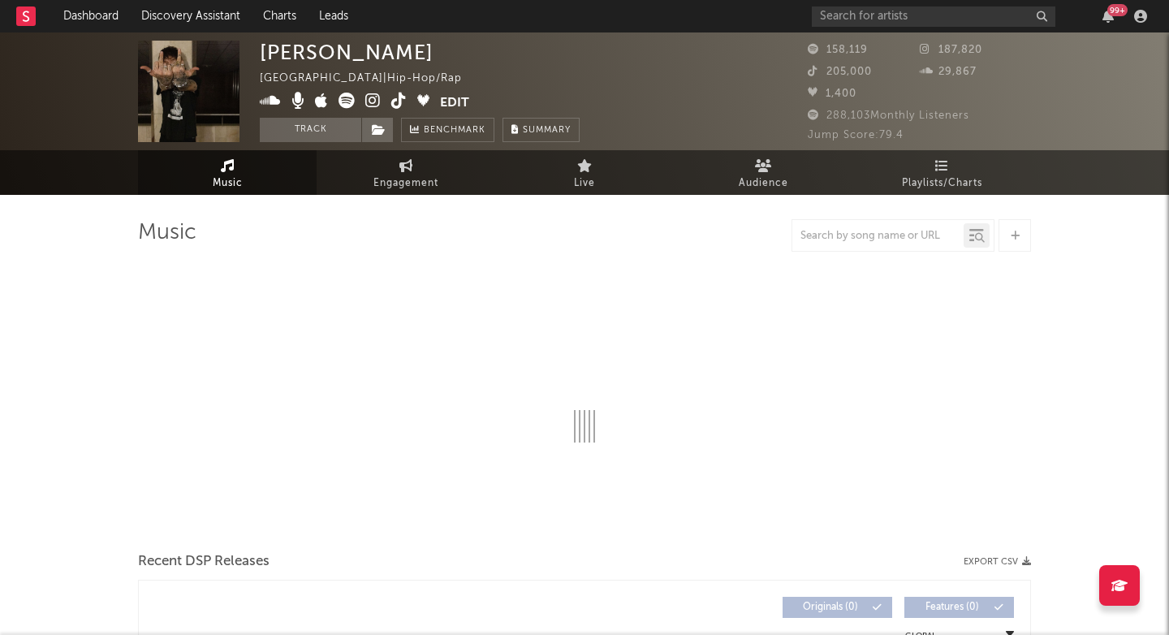
select select "6m"
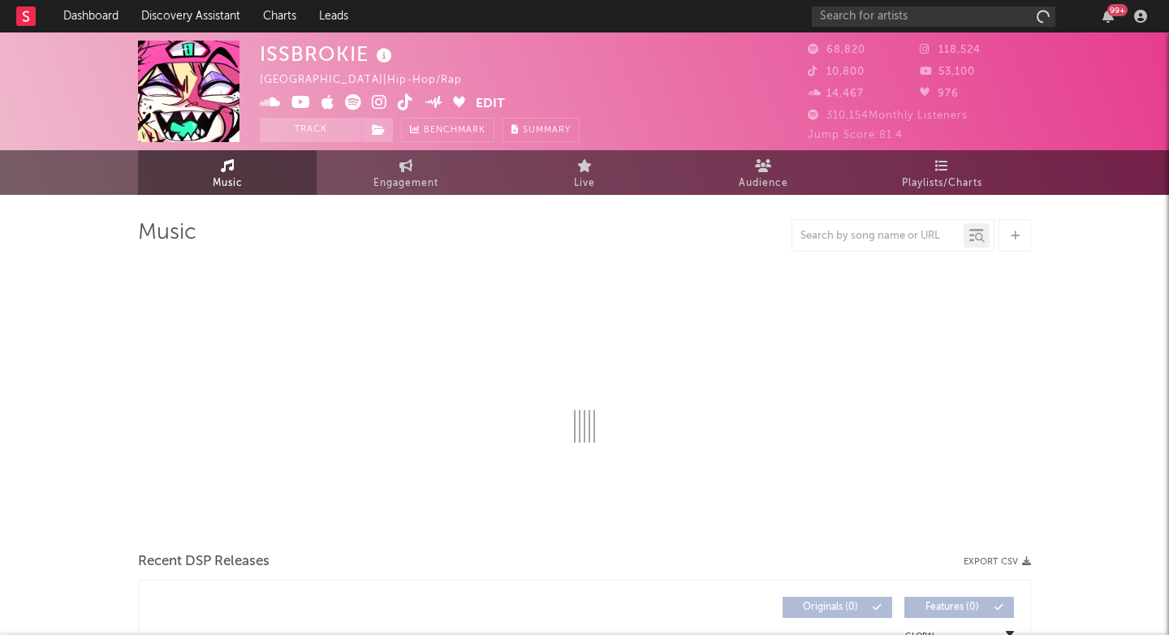
select select "6m"
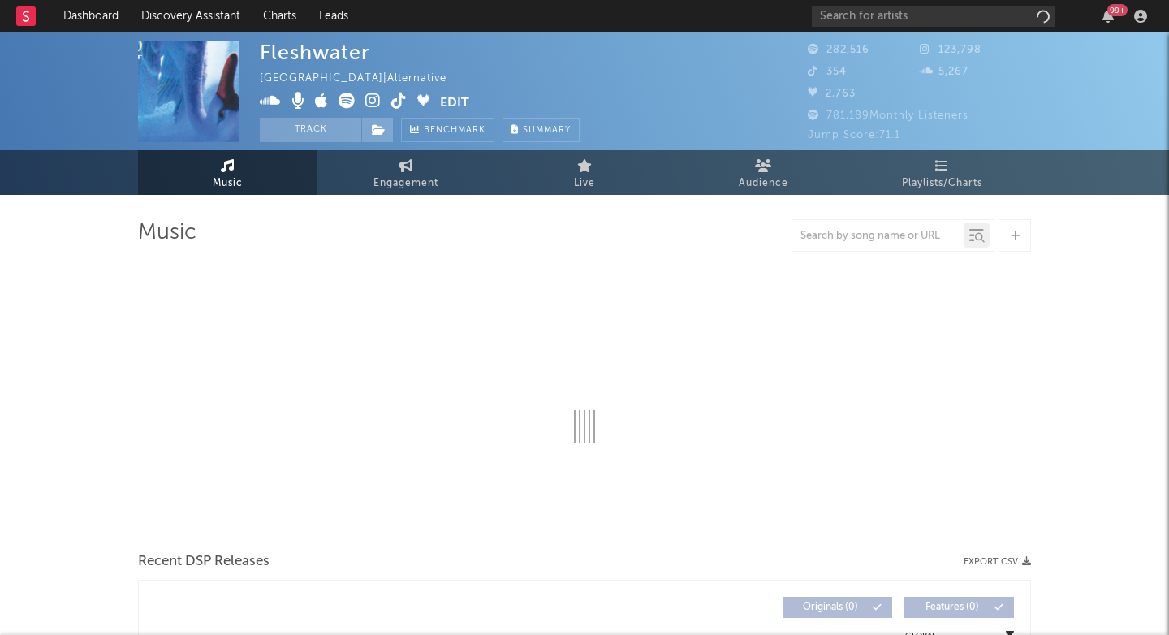
select select "6m"
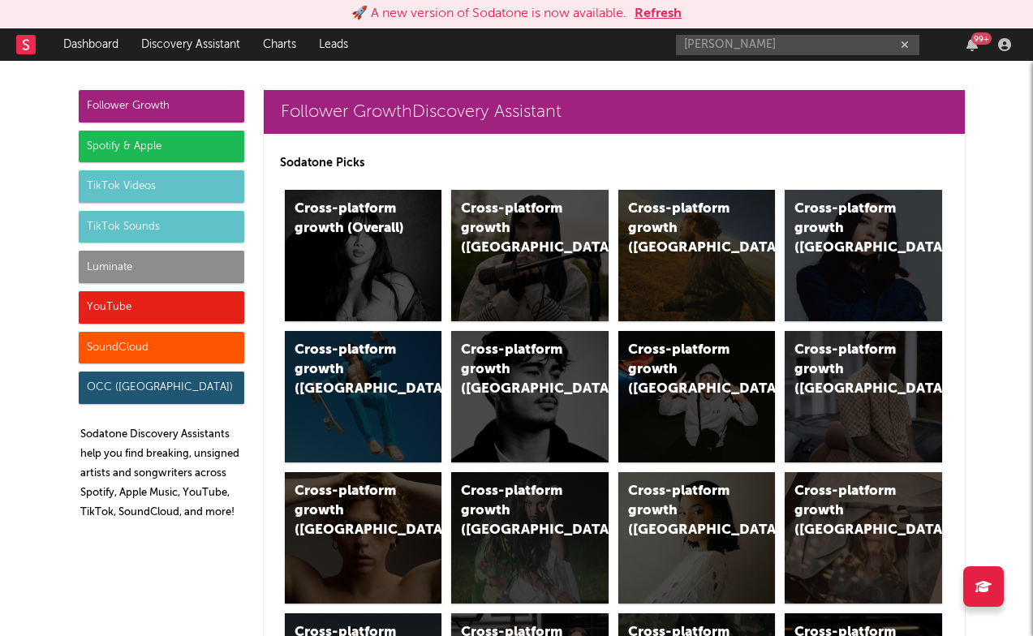
scroll to position [4622, 0]
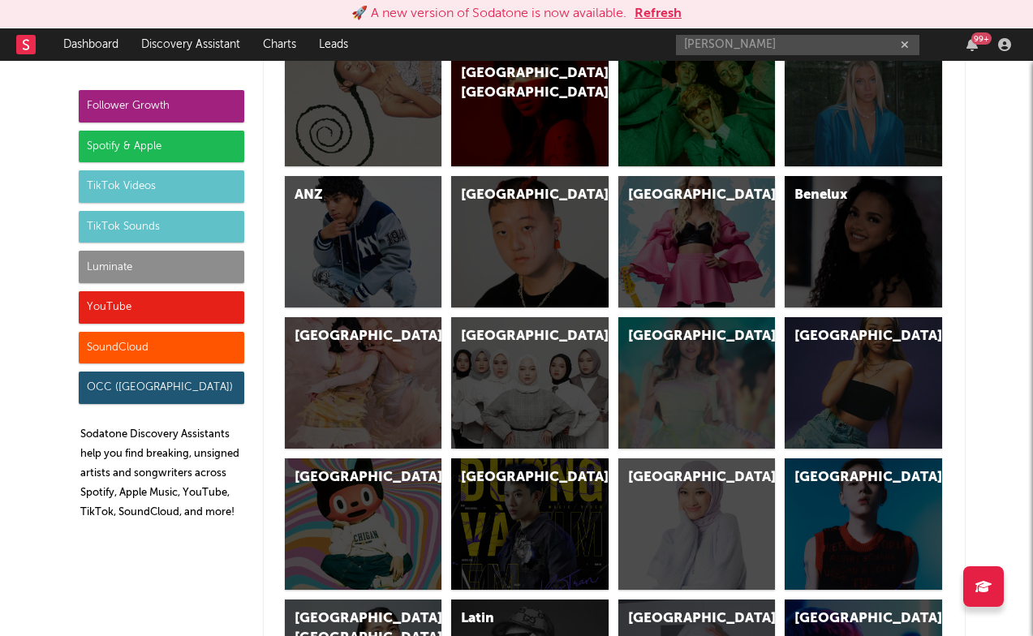
click at [765, 42] on input "[PERSON_NAME]" at bounding box center [798, 45] width 244 height 20
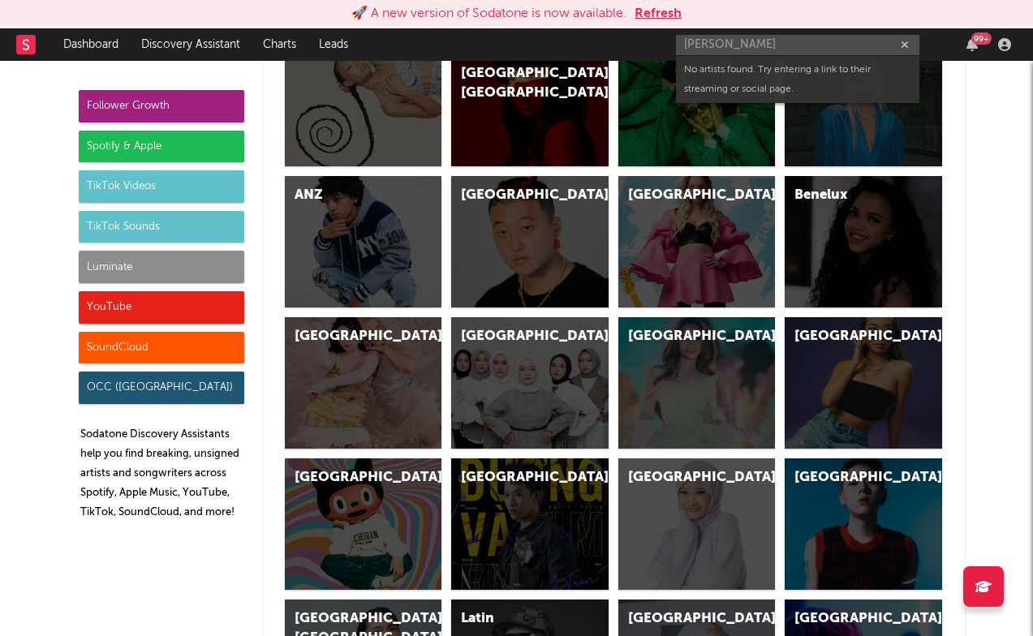
click at [765, 42] on input "[PERSON_NAME]" at bounding box center [798, 45] width 244 height 20
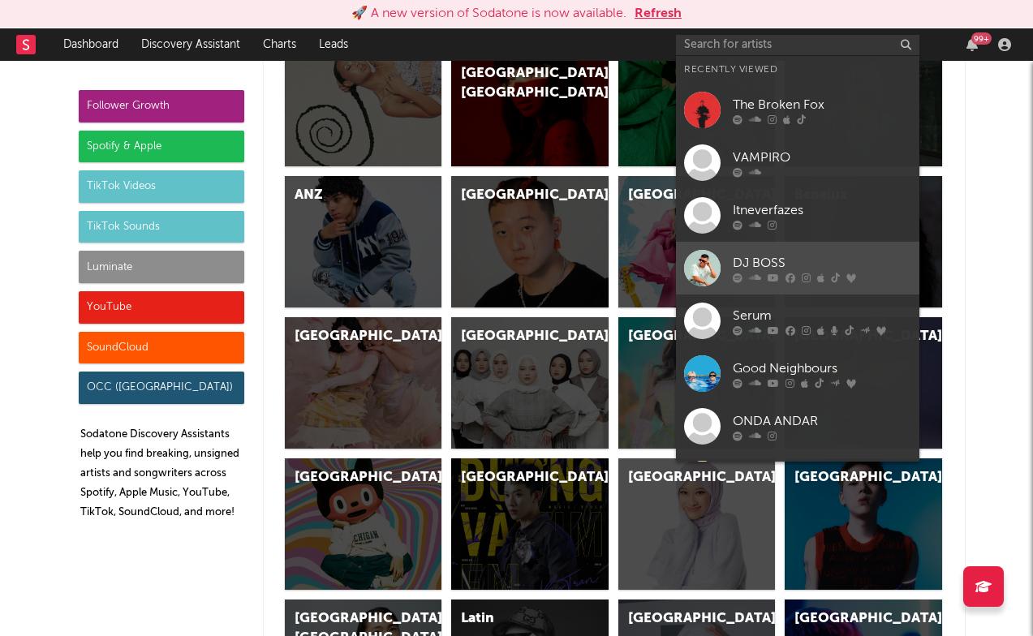
scroll to position [71, 0]
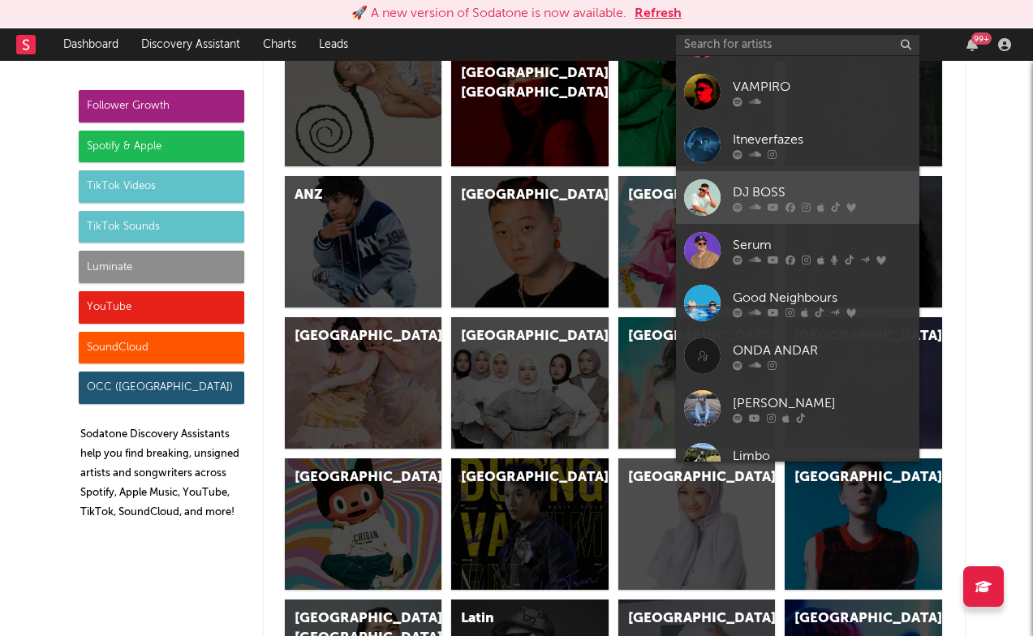
click at [751, 192] on div "DJ BOSS" at bounding box center [822, 192] width 179 height 19
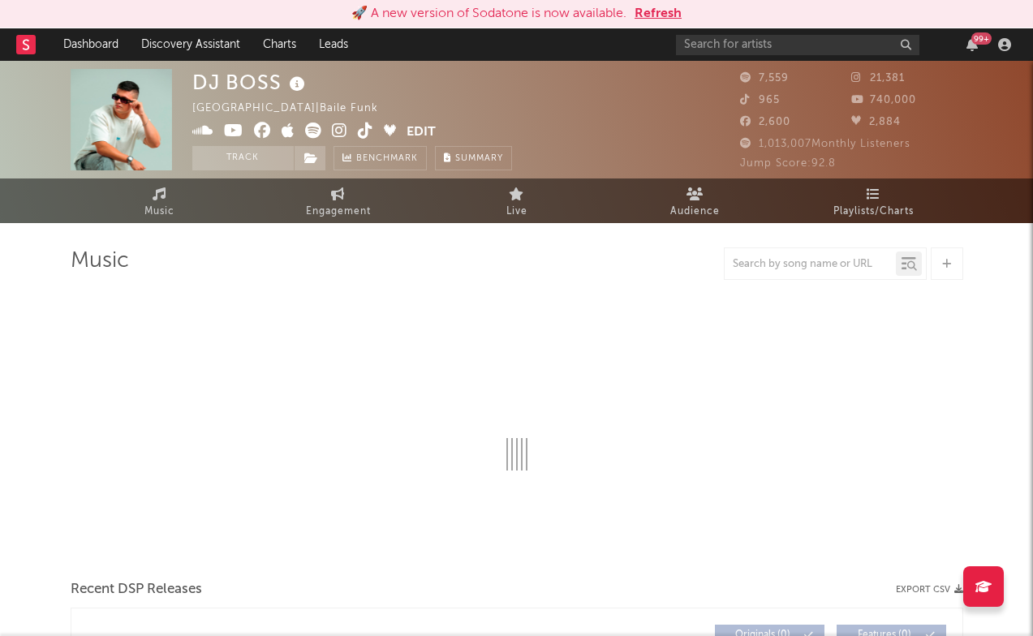
select select "6m"
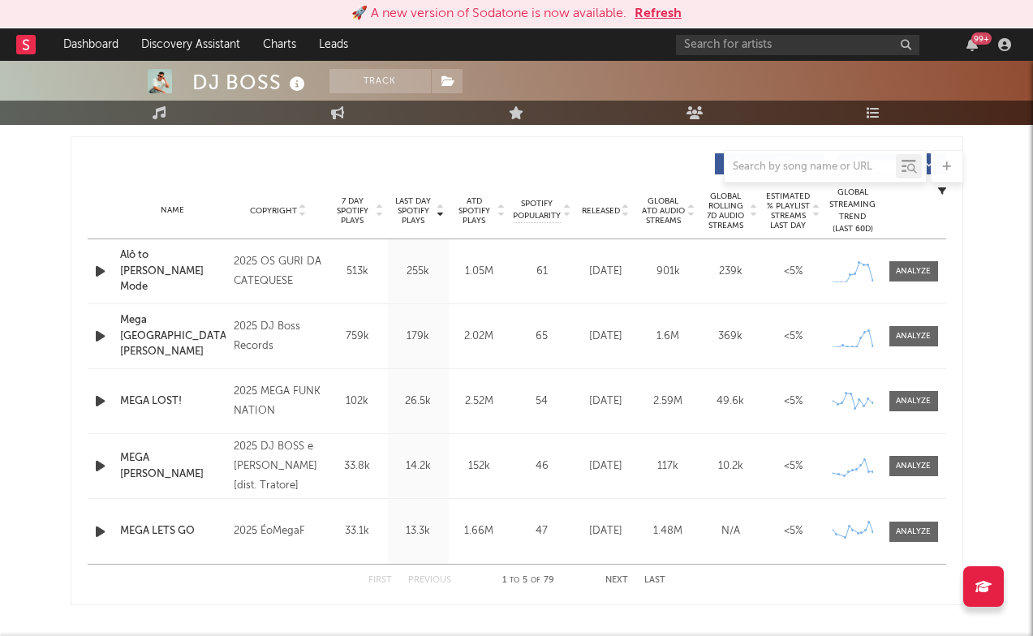
scroll to position [601, 0]
click at [903, 332] on div at bounding box center [913, 336] width 35 height 12
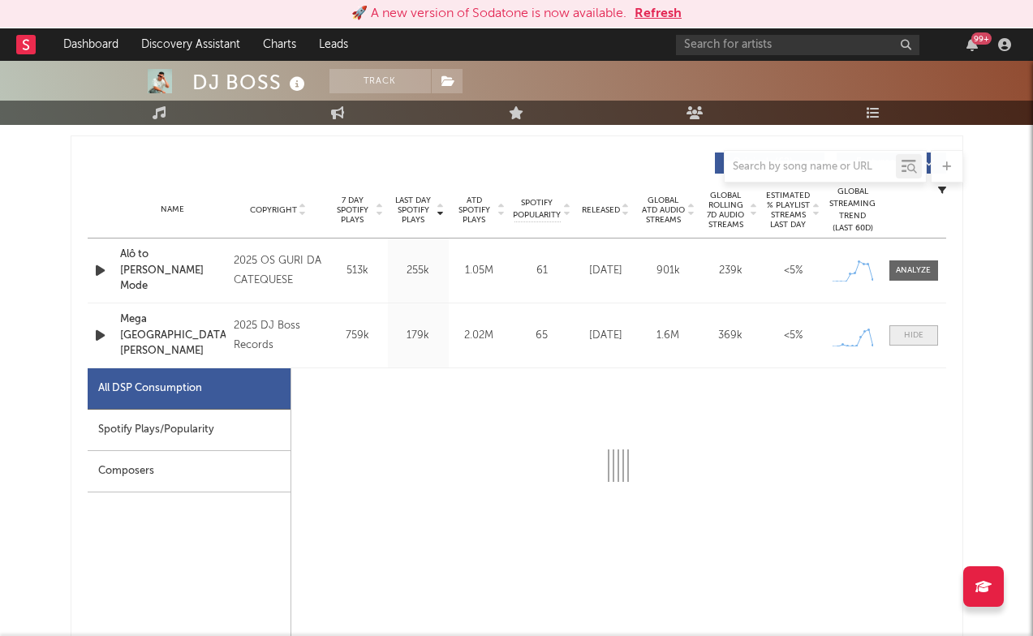
select select "1w"
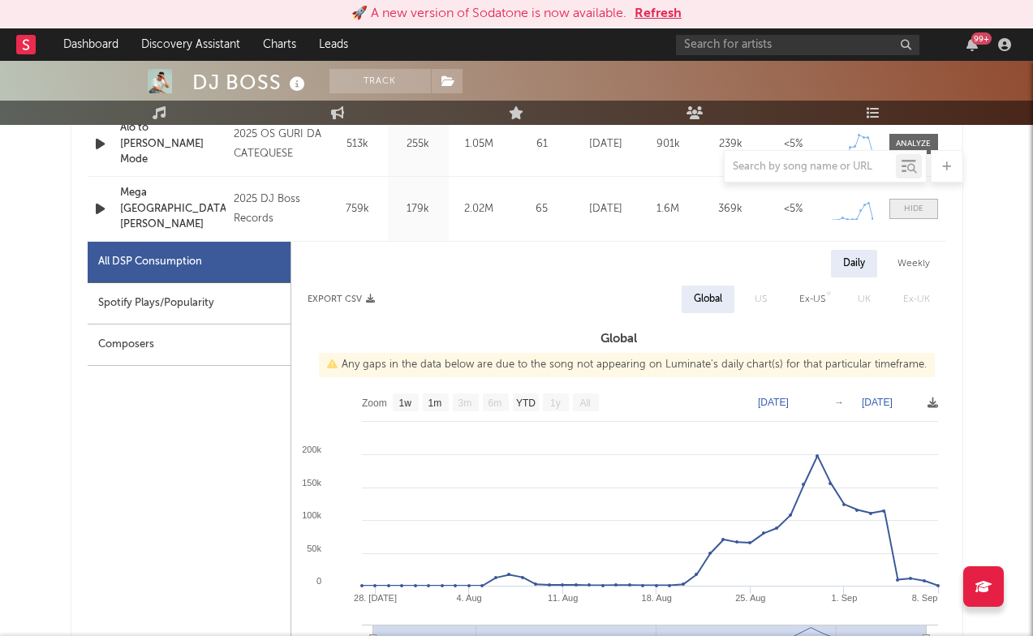
scroll to position [735, 0]
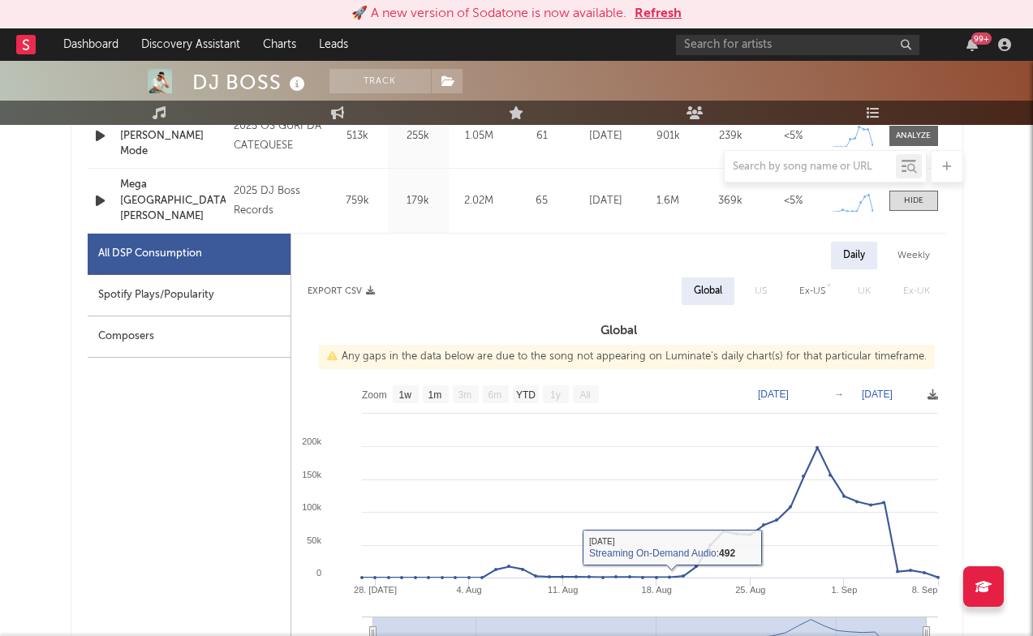
click at [214, 300] on div "Spotify Plays/Popularity" at bounding box center [189, 295] width 203 height 41
select select "1w"
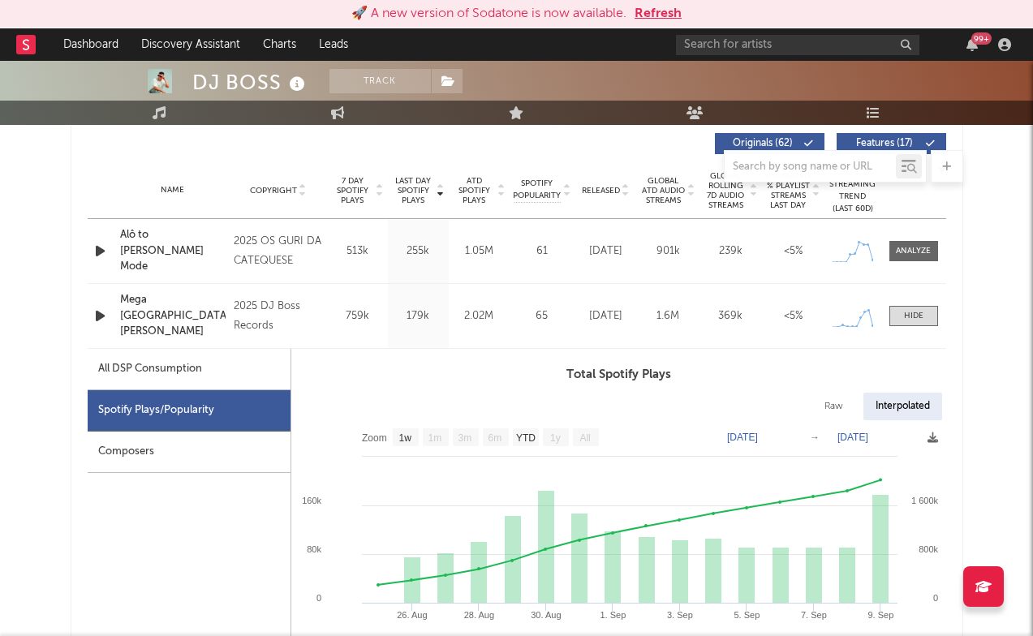
scroll to position [567, 0]
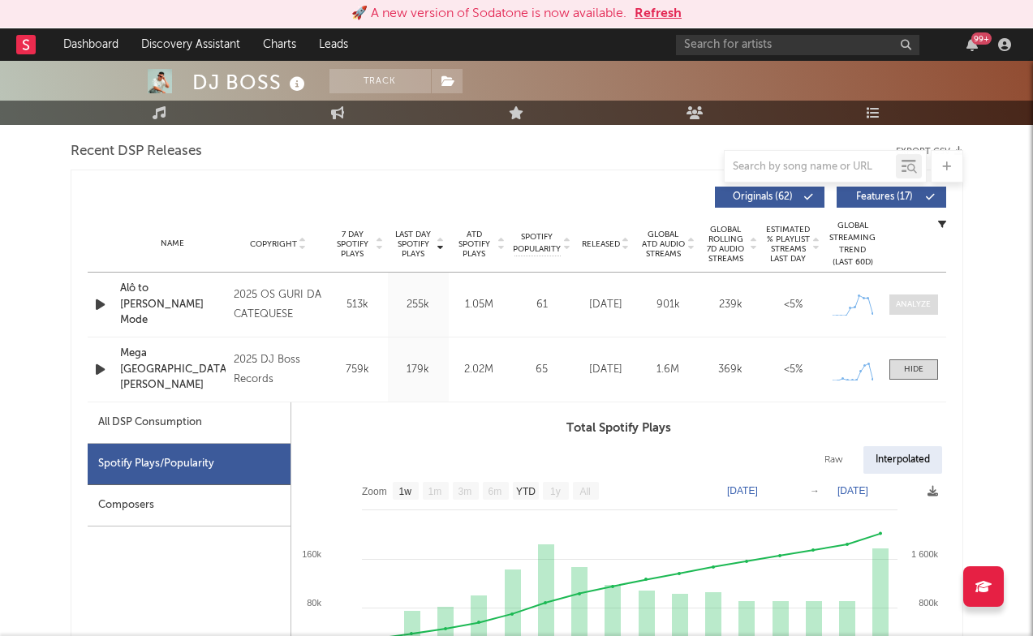
click at [916, 308] on div at bounding box center [913, 305] width 35 height 12
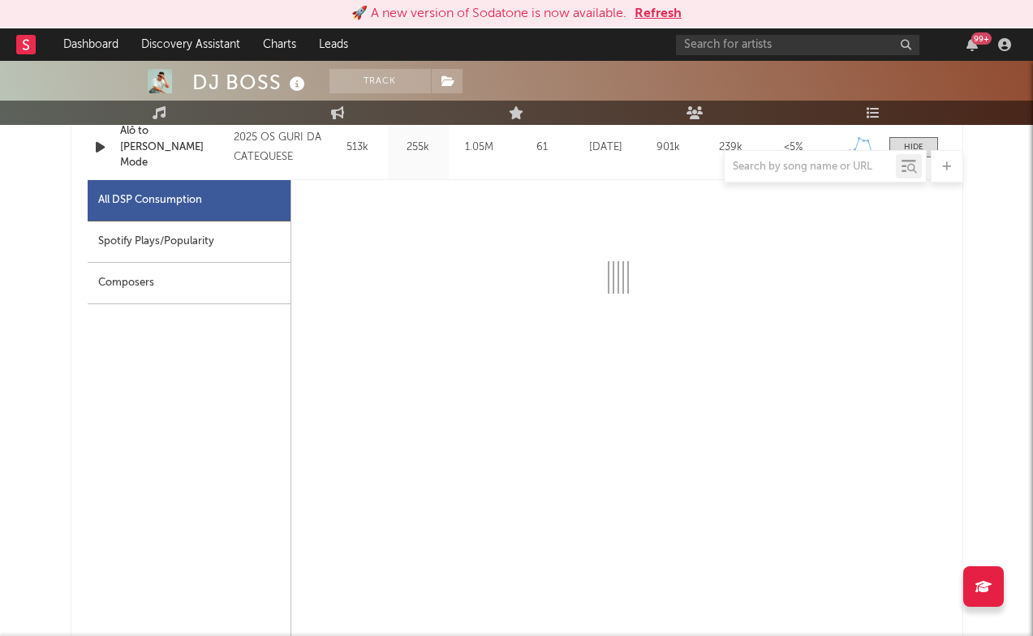
select select "1w"
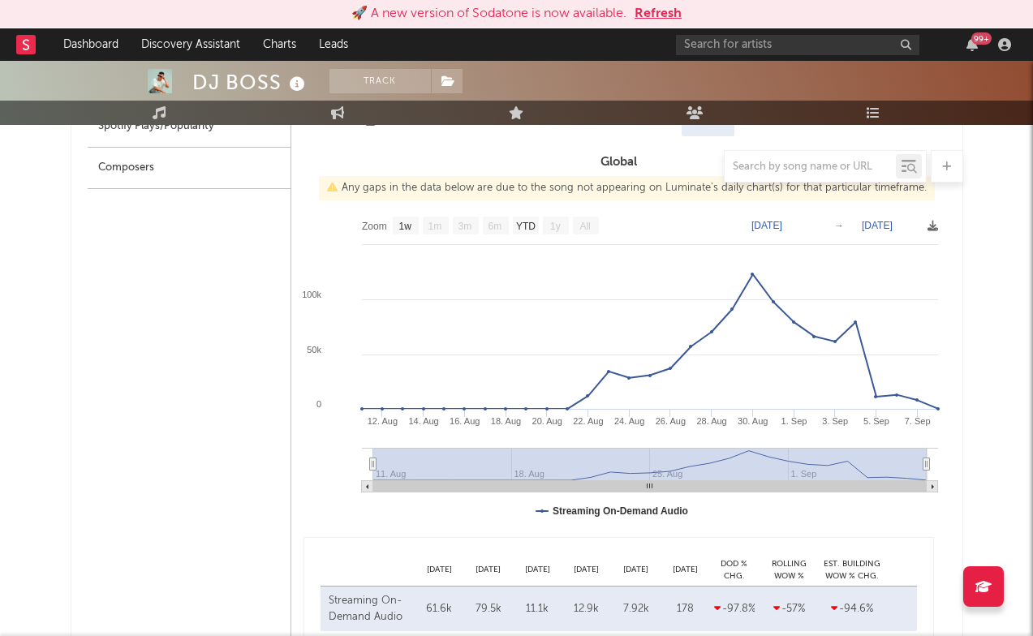
scroll to position [781, 0]
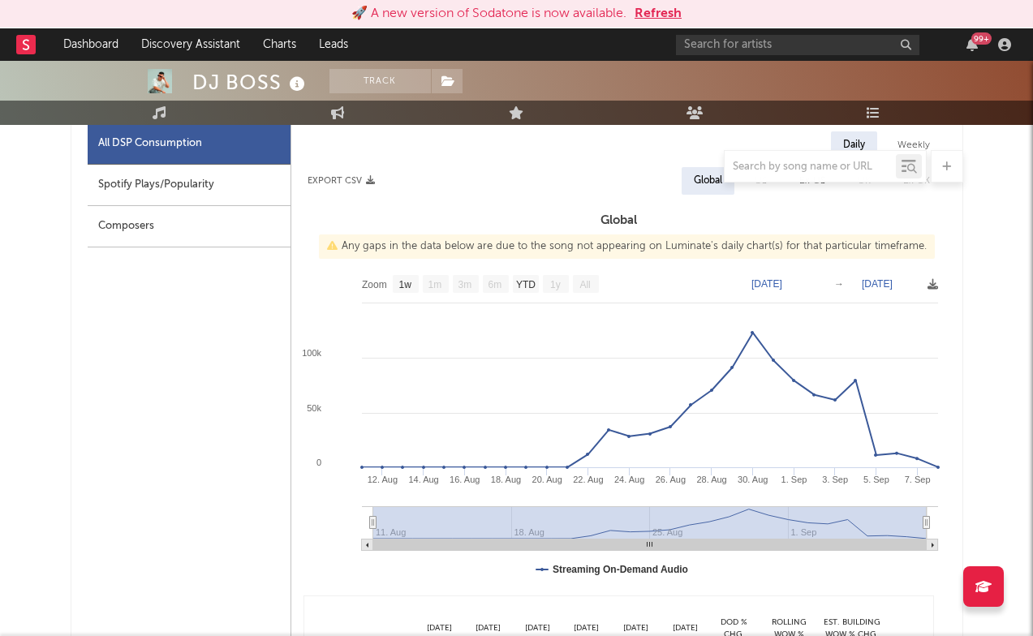
click at [205, 93] on div "DJ BOSS" at bounding box center [250, 82] width 117 height 27
drag, startPoint x: 205, startPoint y: 93, endPoint x: 259, endPoint y: 93, distance: 53.6
click at [259, 93] on div "DJ BOSS" at bounding box center [250, 82] width 117 height 27
copy div "DJ BOSS"
